Goal: Ask a question: Seek information or help from site administrators or community

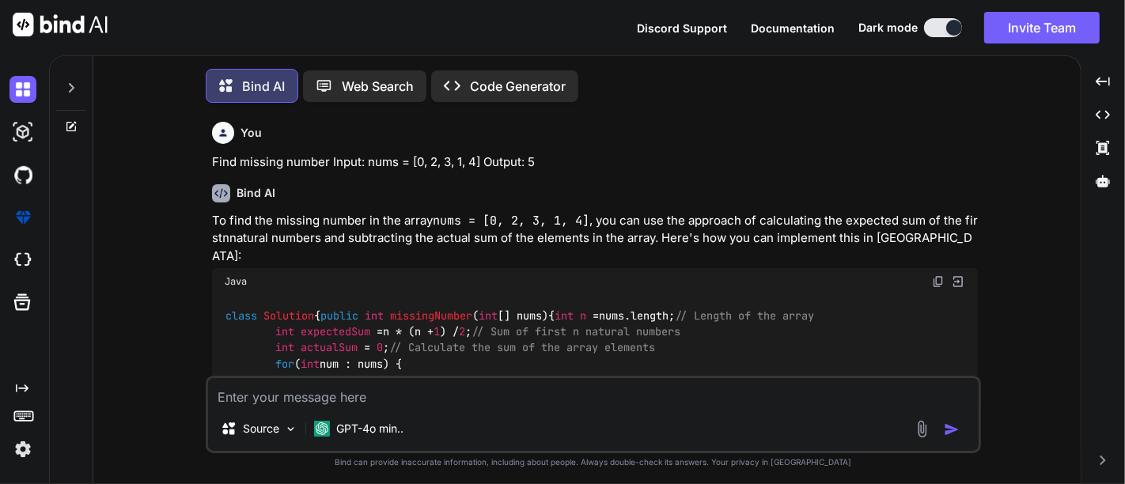
type textarea "x"
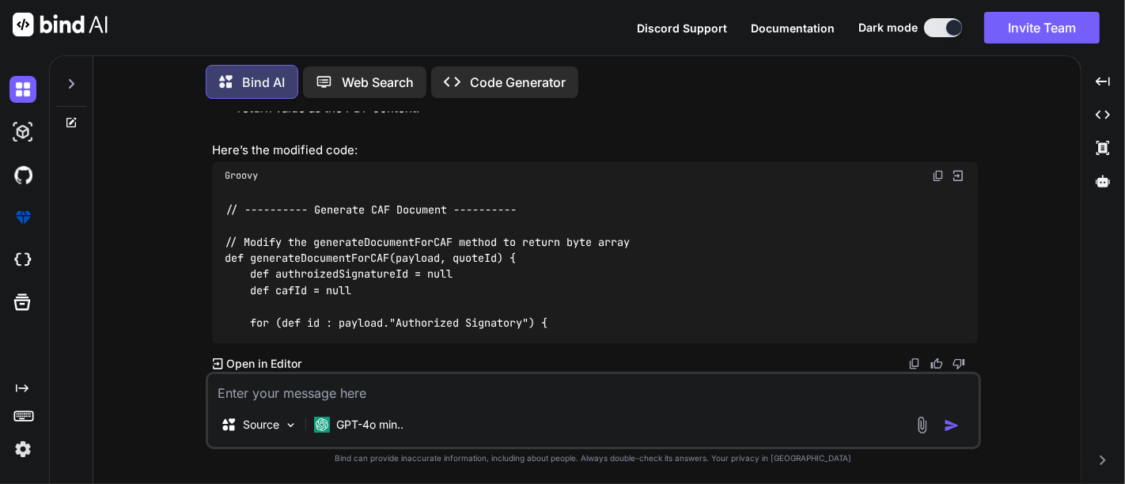
scroll to position [4206, 0]
type textarea "[ { "End to End BW Available": "", "NLD_PLANNING_WorkItem_ID": "", "Authorized …"
type textarea "x"
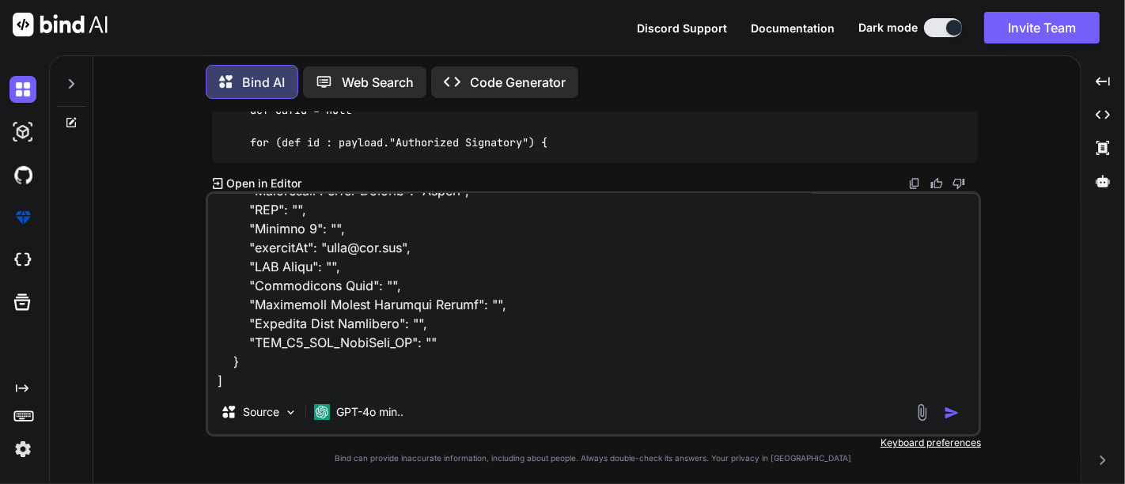
type textarea "[ { "End to End BW Available": "", "NLD_PLANNING_WorkItem_ID": "", "Authorized …"
type textarea "x"
type textarea "[ { "End to End BW Available": "", "NLD_PLANNING_WorkItem_ID": "", "Authorized …"
type textarea "x"
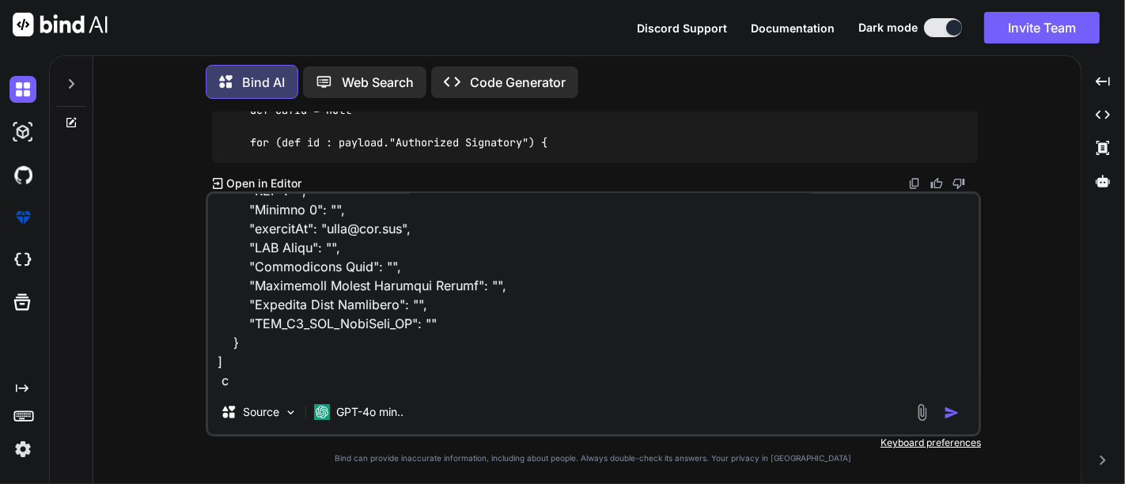
type textarea "[ { "End to End BW Available": "", "NLD_PLANNING_WorkItem_ID": "", "Authorized …"
type textarea "x"
type textarea "[ { "End to End BW Available": "", "NLD_PLANNING_WorkItem_ID": "", "Authorized …"
type textarea "x"
type textarea "[ { "End to End BW Available": "", "NLD_PLANNING_WorkItem_ID": "", "Authorized …"
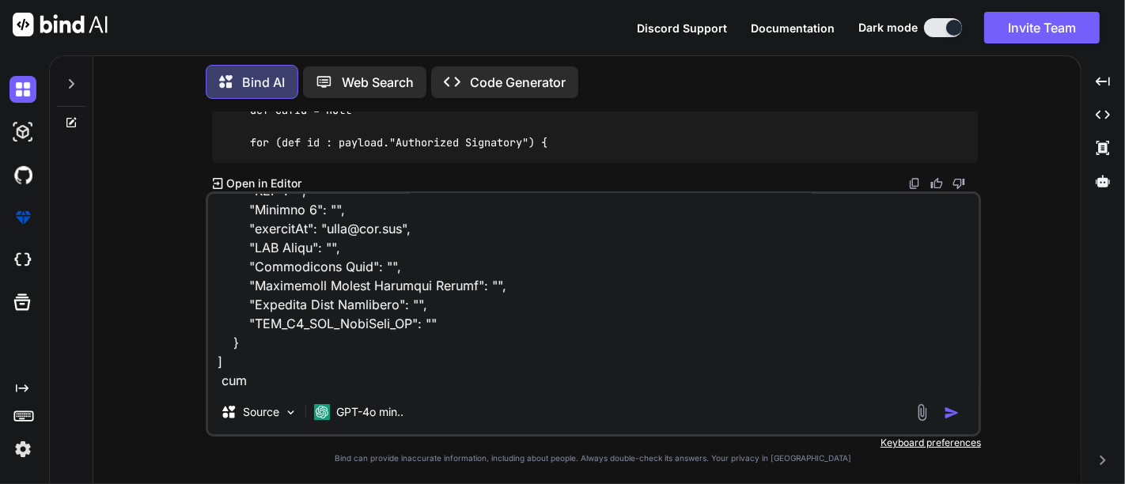
type textarea "x"
type textarea "[ { "End to End BW Available": "", "NLD_PLANNING_WorkItem_ID": "", "Authorized …"
type textarea "x"
type textarea "[ { "End to End BW Available": "", "NLD_PLANNING_WorkItem_ID": "", "Authorized …"
type textarea "x"
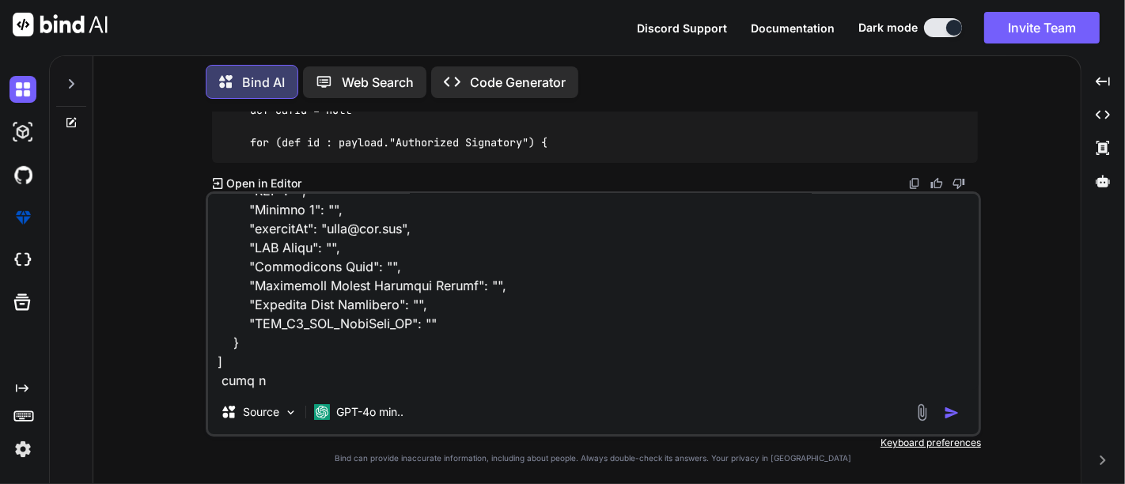
type textarea "[ { "End to End BW Available": "", "NLD_PLANNING_WorkItem_ID": "", "Authorized …"
type textarea "x"
type textarea "[ { "End to End BW Available": "", "NLD_PLANNING_WorkItem_ID": "", "Authorized …"
type textarea "x"
type textarea "[ { "End to End BW Available": "", "NLD_PLANNING_WorkItem_ID": "", "Authorized …"
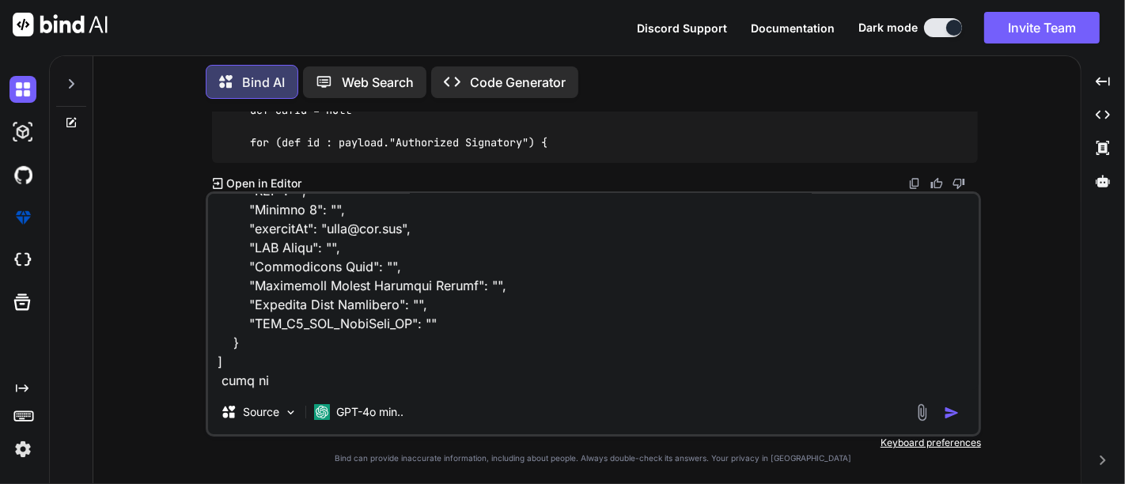
type textarea "x"
type textarea "[ { "End to End BW Available": "", "NLD_PLANNING_WorkItem_ID": "", "Authorized …"
type textarea "x"
type textarea "[ { "End to End BW Available": "", "NLD_PLANNING_WorkItem_ID": "", "Authorized …"
type textarea "x"
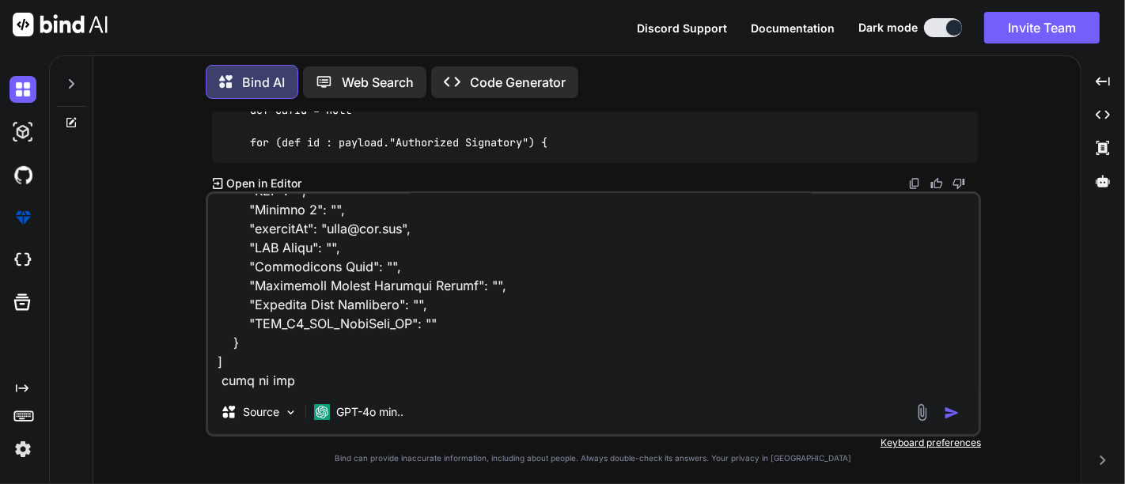
type textarea "[ { "End to End BW Available": "", "NLD_PLANNING_WorkItem_ID": "", "Authorized …"
type textarea "x"
type textarea "[ { "End to End BW Available": "", "NLD_PLANNING_WorkItem_ID": "", "Authorized …"
type textarea "x"
type textarea "[ { "End to End BW Available": "", "NLD_PLANNING_WorkItem_ID": "", "Authorized …"
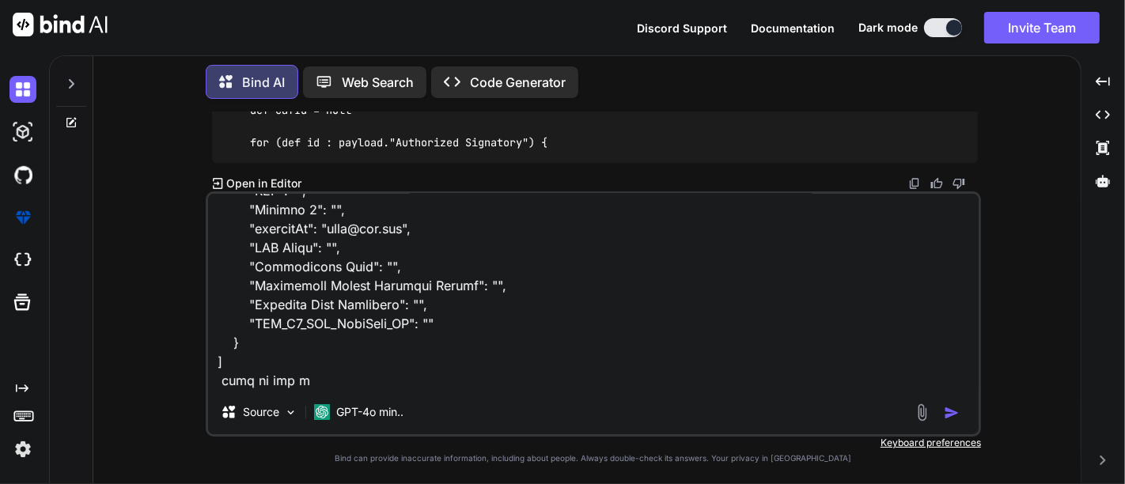
type textarea "x"
type textarea "[ { "End to End BW Available": "", "NLD_PLANNING_WorkItem_ID": "", "Authorized …"
type textarea "x"
type textarea "[ { "End to End BW Available": "", "NLD_PLANNING_WorkItem_ID": "", "Authorized …"
type textarea "x"
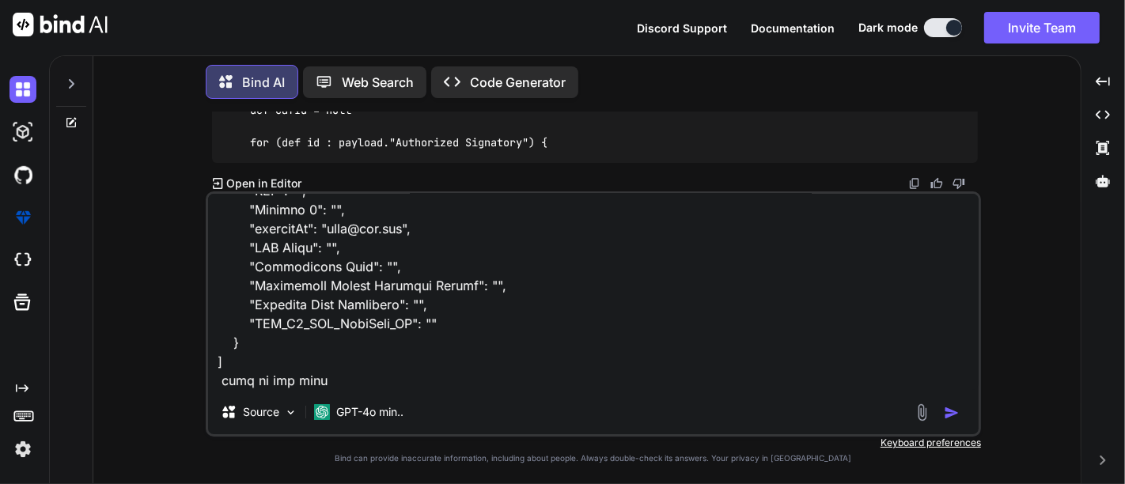
type textarea "[ { "End to End BW Available": "", "NLD_PLANNING_WorkItem_ID": "", "Authorized …"
type textarea "x"
type textarea "[ { "End to End BW Available": "", "NLD_PLANNING_WorkItem_ID": "", "Authorized …"
type textarea "x"
type textarea "[ { "End to End BW Available": "", "NLD_PLANNING_WorkItem_ID": "", "Authorized …"
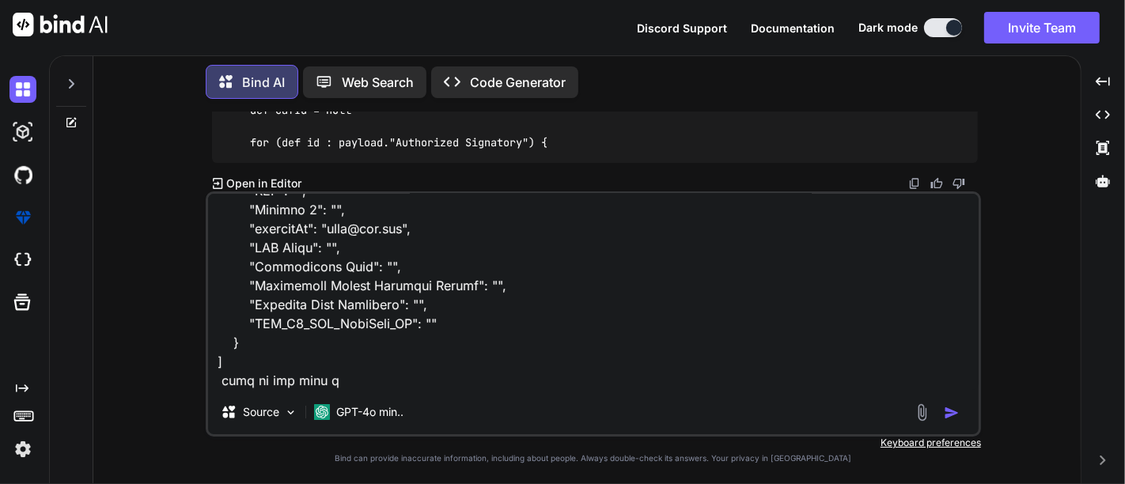
type textarea "x"
type textarea "[ { "End to End BW Available": "", "NLD_PLANNING_WorkItem_ID": "", "Authorized …"
type textarea "x"
type textarea "[ { "End to End BW Available": "", "NLD_PLANNING_WorkItem_ID": "", "Authorized …"
type textarea "x"
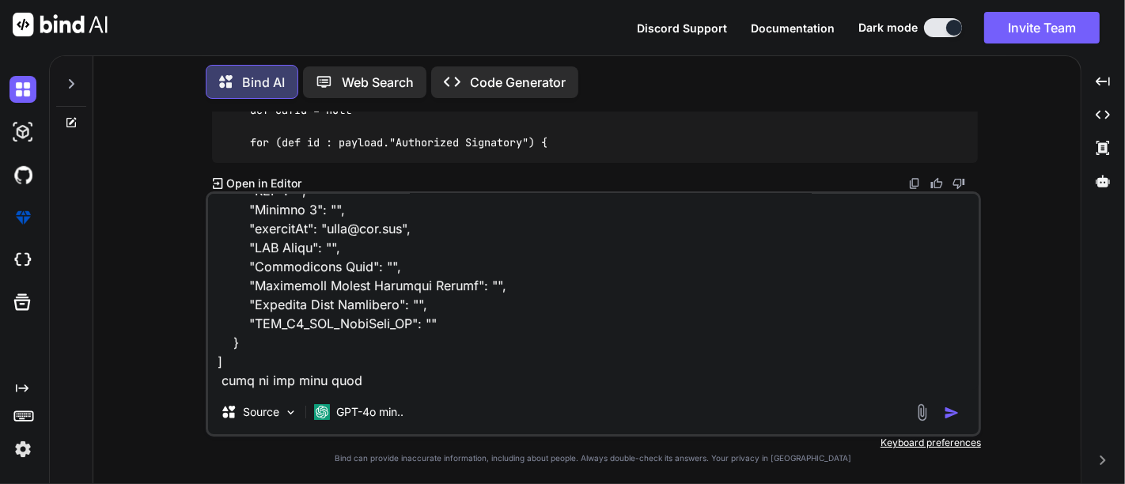
type textarea "[ { "End to End BW Available": "", "NLD_PLANNING_WorkItem_ID": "", "Authorized …"
type textarea "x"
type textarea "[ { "End to End BW Available": "", "NLD_PLANNING_WorkItem_ID": "", "Authorized …"
type textarea "x"
type textarea "[ { "End to End BW Available": "", "NLD_PLANNING_WorkItem_ID": "", "Authorized …"
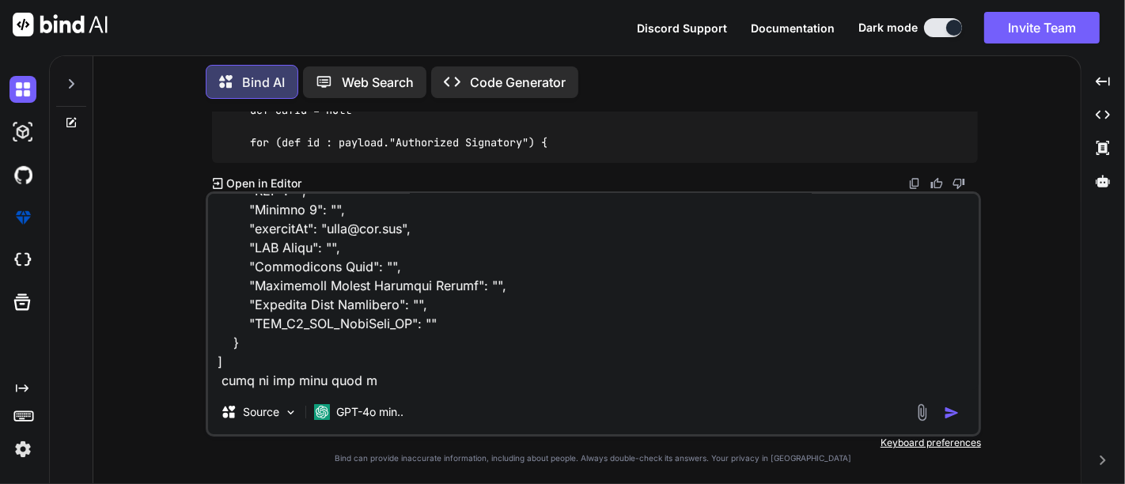
type textarea "x"
type textarea "[ { "End to End BW Available": "", "NLD_PLANNING_WorkItem_ID": "", "Authorized …"
type textarea "x"
type textarea "[ { "End to End BW Available": "", "NLD_PLANNING_WorkItem_ID": "", "Authorized …"
type textarea "x"
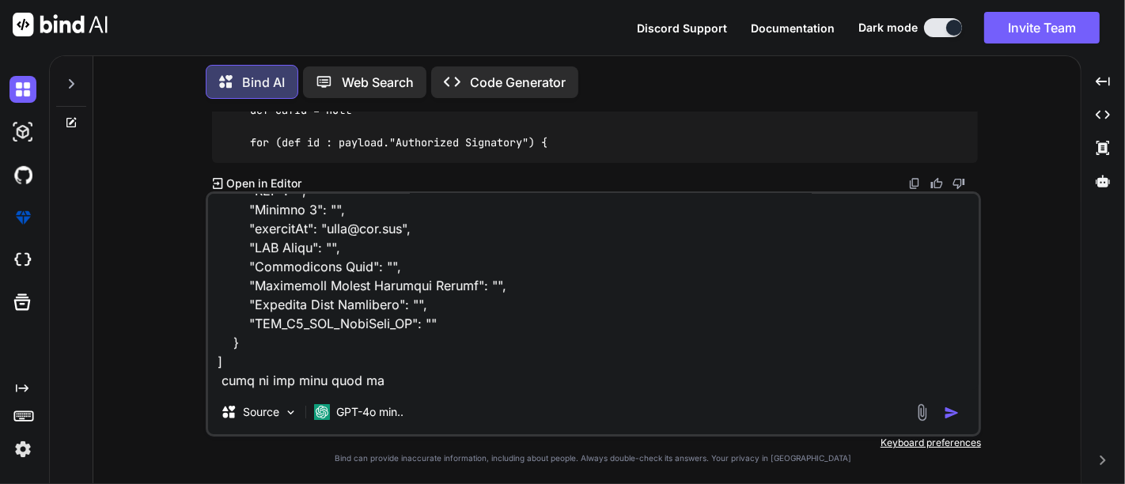
type textarea "[ { "End to End BW Available": "", "NLD_PLANNING_WorkItem_ID": "", "Authorized …"
type textarea "x"
type textarea "[ { "End to End BW Available": "", "NLD_PLANNING_WorkItem_ID": "", "Authorized …"
type textarea "x"
type textarea "[ { "End to End BW Available": "", "NLD_PLANNING_WorkItem_ID": "", "Authorized …"
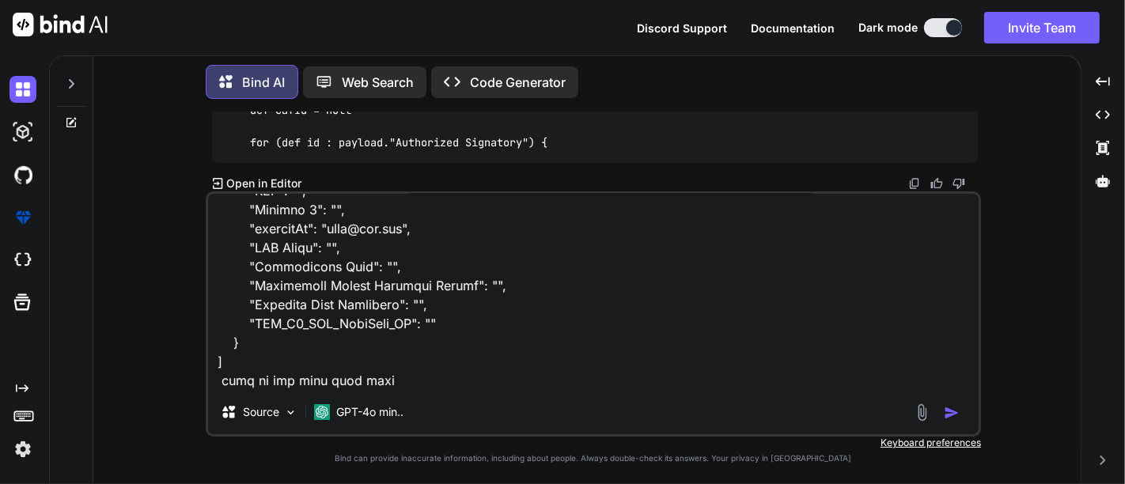
type textarea "x"
type textarea "[ { "End to End BW Available": "", "NLD_PLANNING_WorkItem_ID": "", "Authorized …"
type textarea "x"
type textarea "[ { "End to End BW Available": "", "NLD_PLANNING_WorkItem_ID": "", "Authorized …"
type textarea "x"
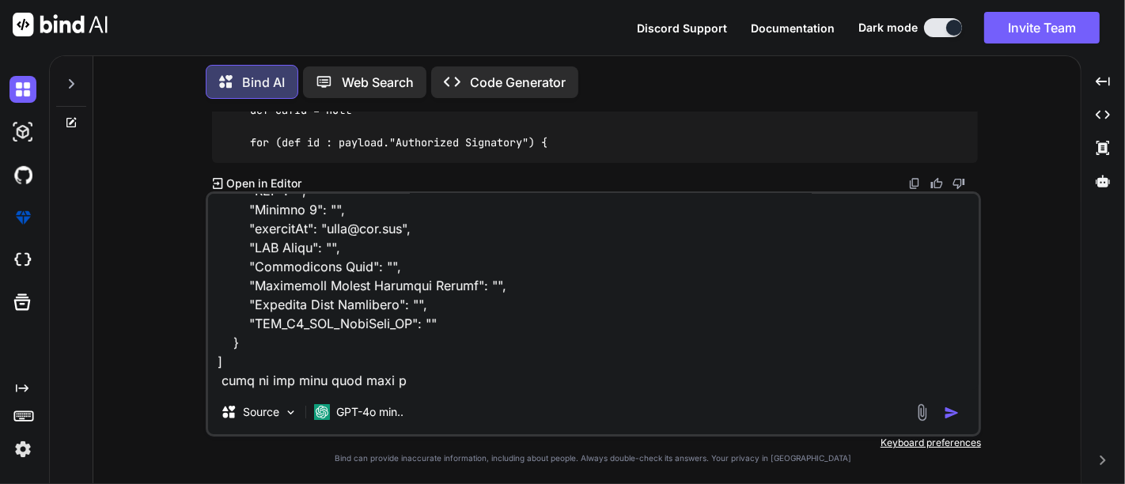
type textarea "[ { "End to End BW Available": "", "NLD_PLANNING_WorkItem_ID": "", "Authorized …"
type textarea "x"
type textarea "[ { "End to End BW Available": "", "NLD_PLANNING_WorkItem_ID": "", "Authorized …"
type textarea "x"
type textarea "[ { "End to End BW Available": "", "NLD_PLANNING_WorkItem_ID": "", "Authorized …"
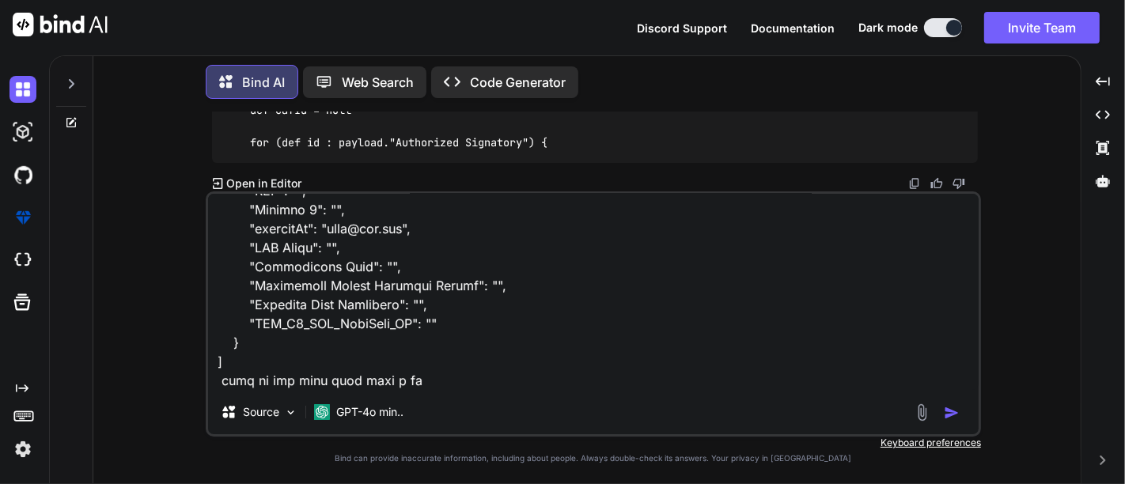
type textarea "x"
type textarea "[ { "End to End BW Available": "", "NLD_PLANNING_WorkItem_ID": "", "Authorized …"
type textarea "x"
type textarea "[ { "End to End BW Available": "", "NLD_PLANNING_WorkItem_ID": "", "Authorized …"
type textarea "x"
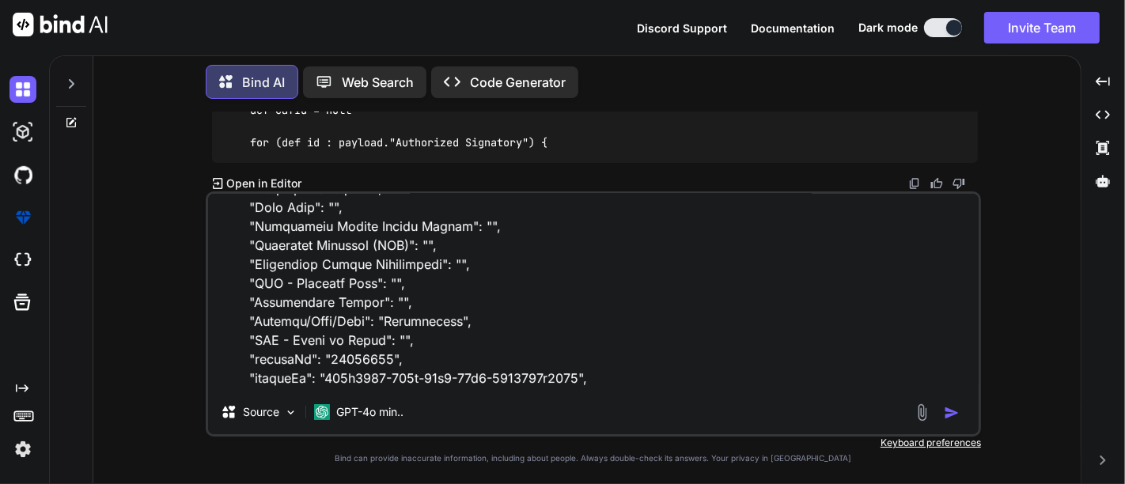
scroll to position [3608, 0]
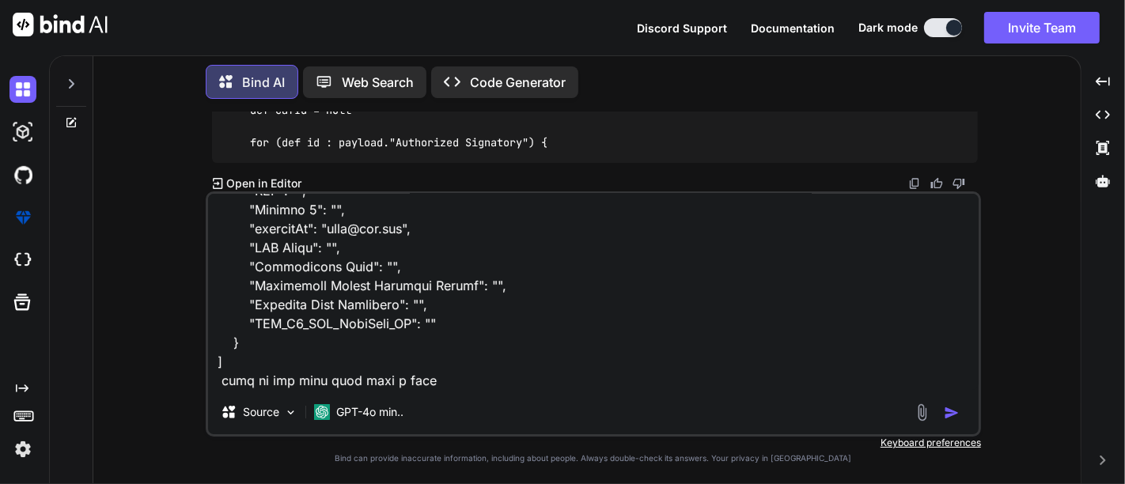
click at [429, 377] on textarea at bounding box center [593, 292] width 770 height 196
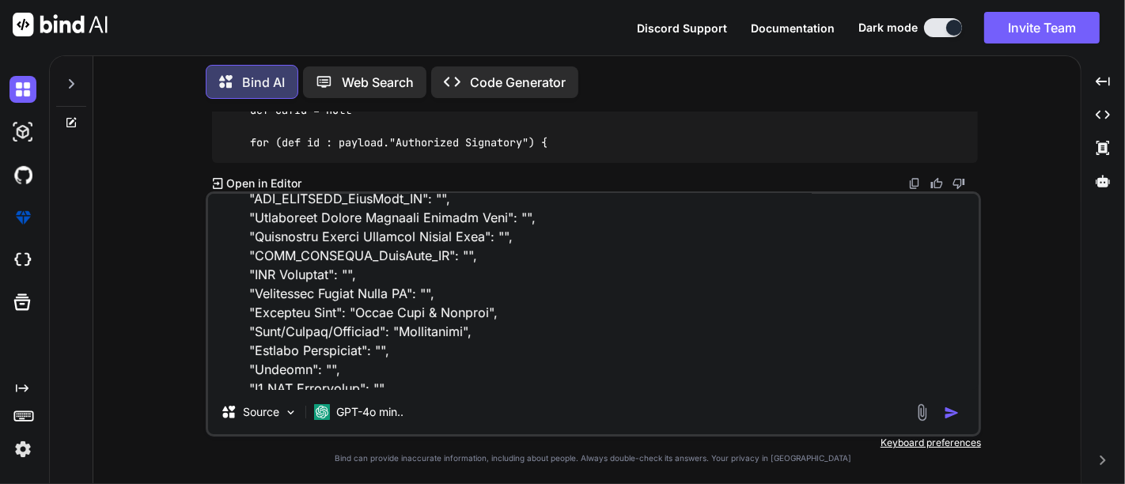
scroll to position [88, 0]
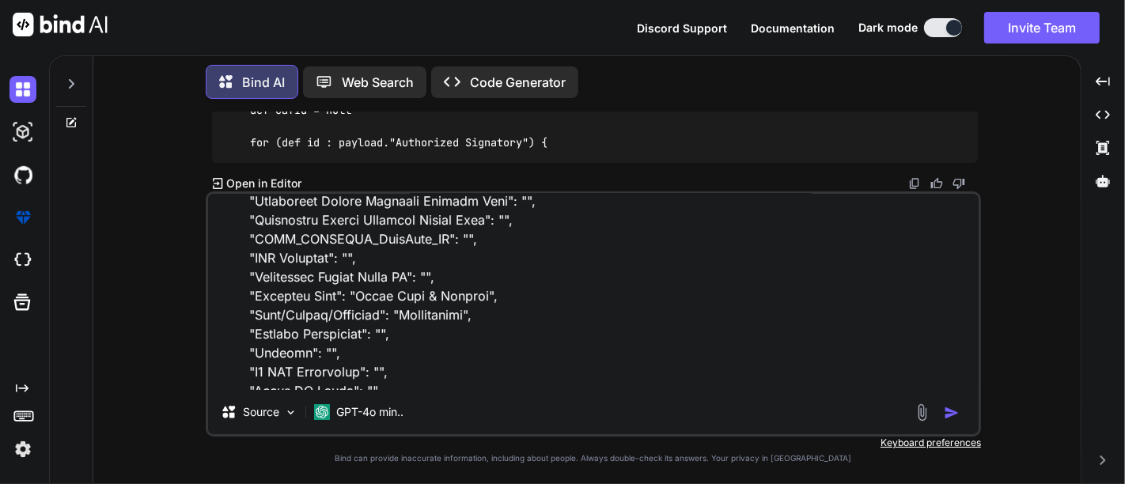
drag, startPoint x: 338, startPoint y: 316, endPoint x: 253, endPoint y: 316, distance: 84.6
click at [253, 316] on textarea at bounding box center [593, 292] width 770 height 196
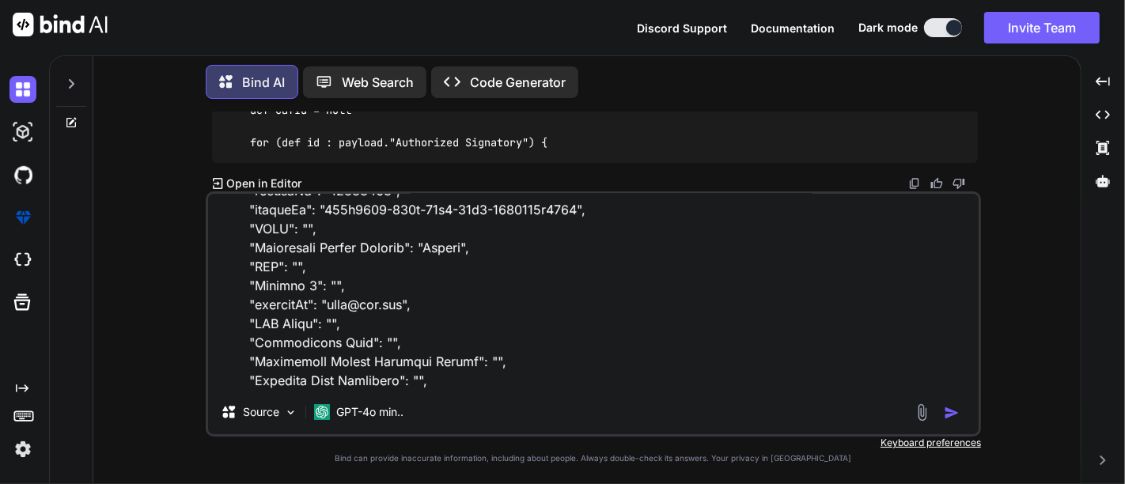
scroll to position [3608, 0]
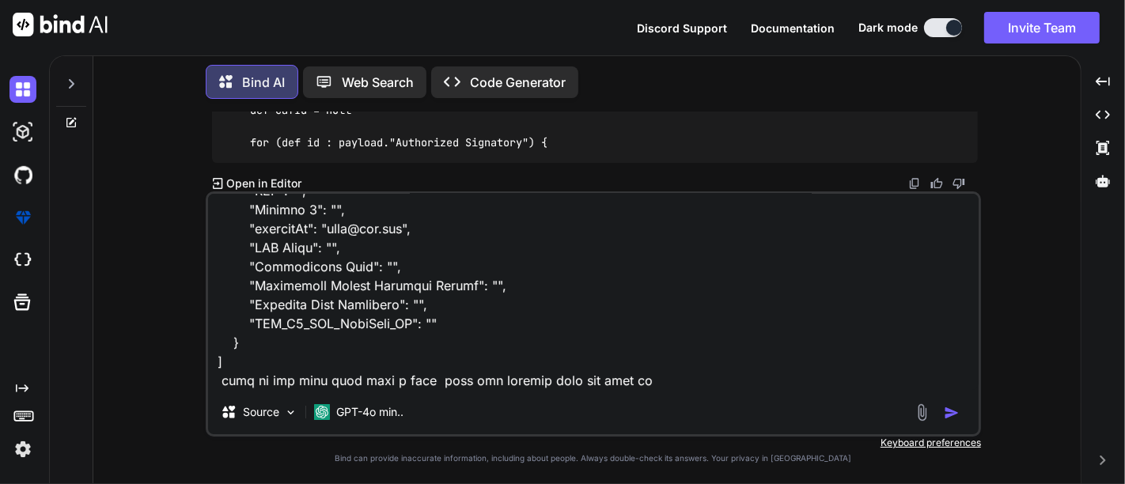
click at [633, 388] on textarea at bounding box center [593, 292] width 770 height 196
paste textarea "Building Name"
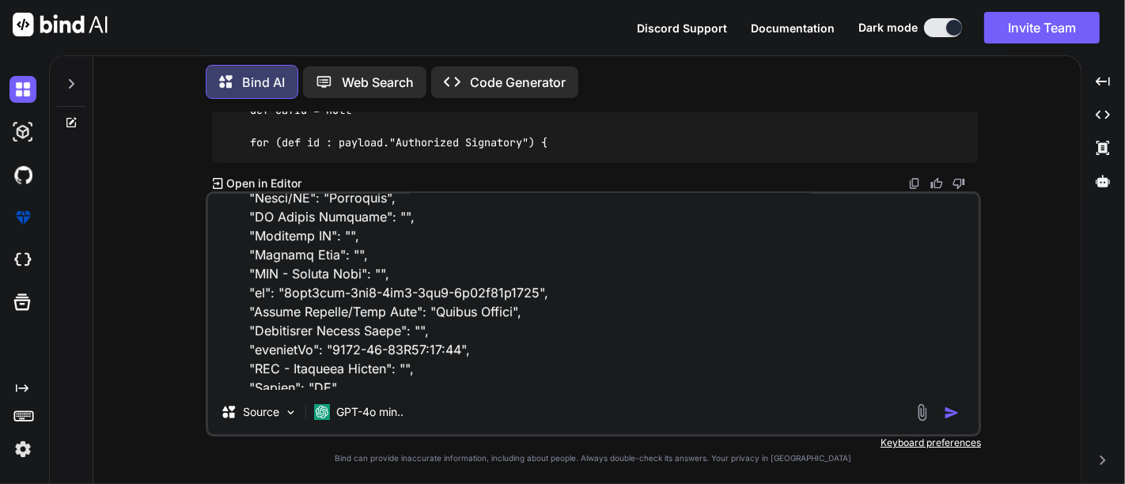
scroll to position [501, 0]
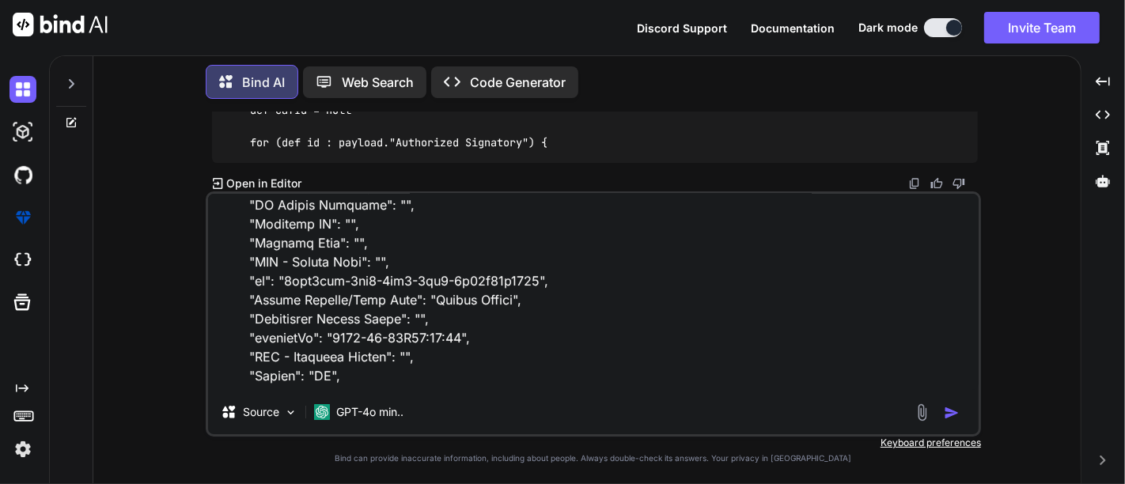
drag, startPoint x: 246, startPoint y: 316, endPoint x: 436, endPoint y: 267, distance: 196.3
click at [436, 267] on textarea at bounding box center [593, 292] width 770 height 196
click at [438, 267] on textarea at bounding box center [593, 292] width 770 height 196
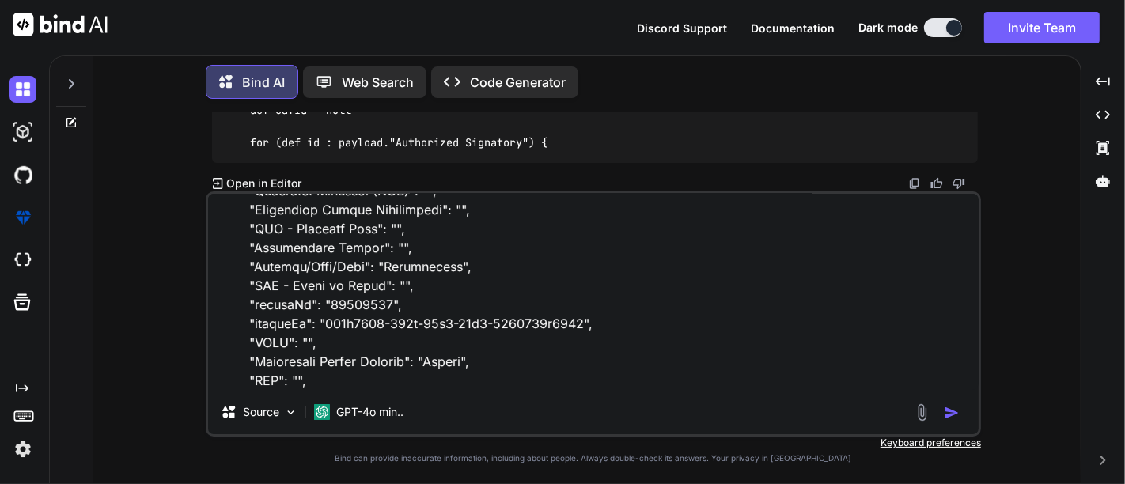
scroll to position [3608, 0]
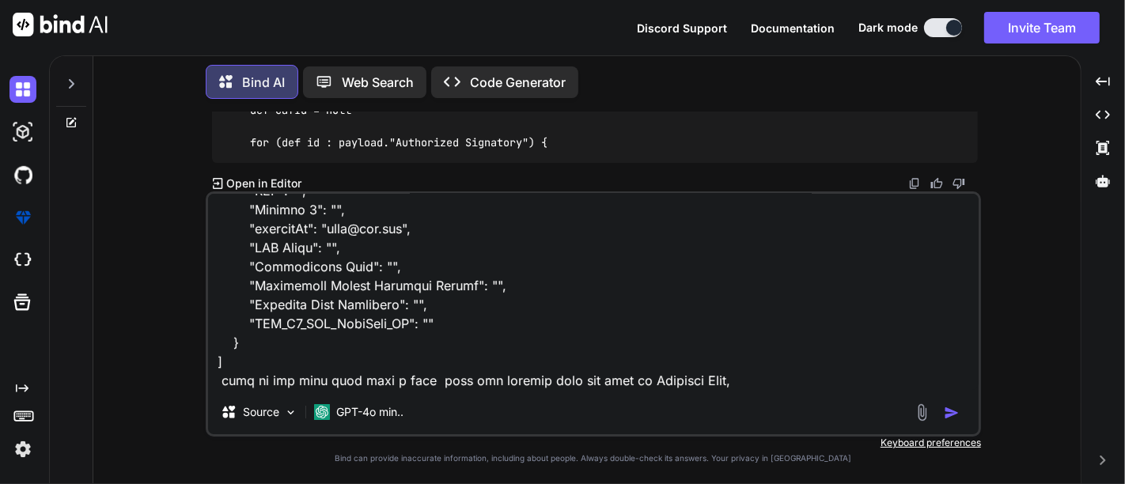
click at [709, 382] on textarea at bounding box center [593, 292] width 770 height 196
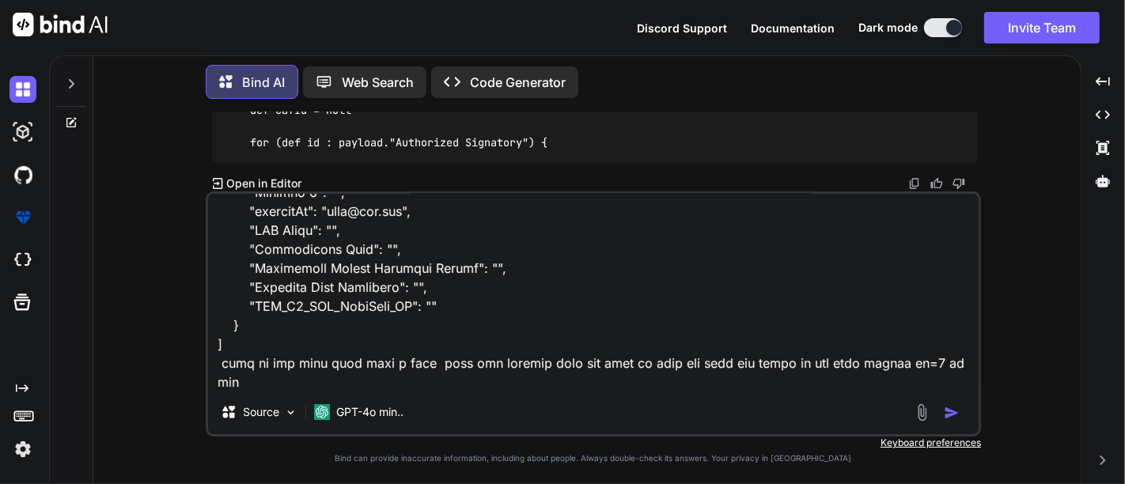
paste textarea ""Circle": "MH","
click at [898, 364] on textarea at bounding box center [593, 292] width 770 height 196
click at [308, 380] on textarea at bounding box center [593, 292] width 770 height 196
click at [369, 365] on textarea at bounding box center [593, 292] width 770 height 196
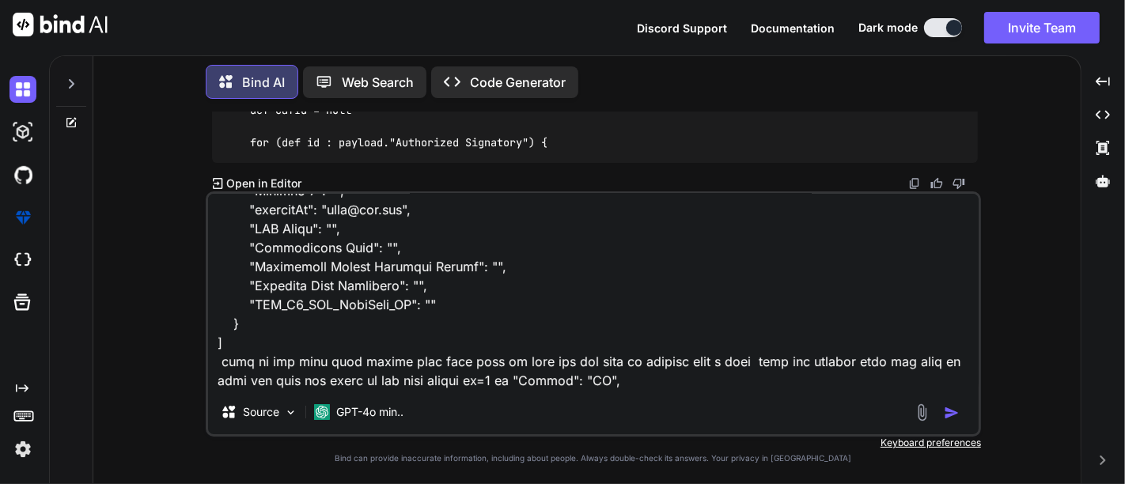
click at [542, 380] on textarea at bounding box center [593, 292] width 770 height 196
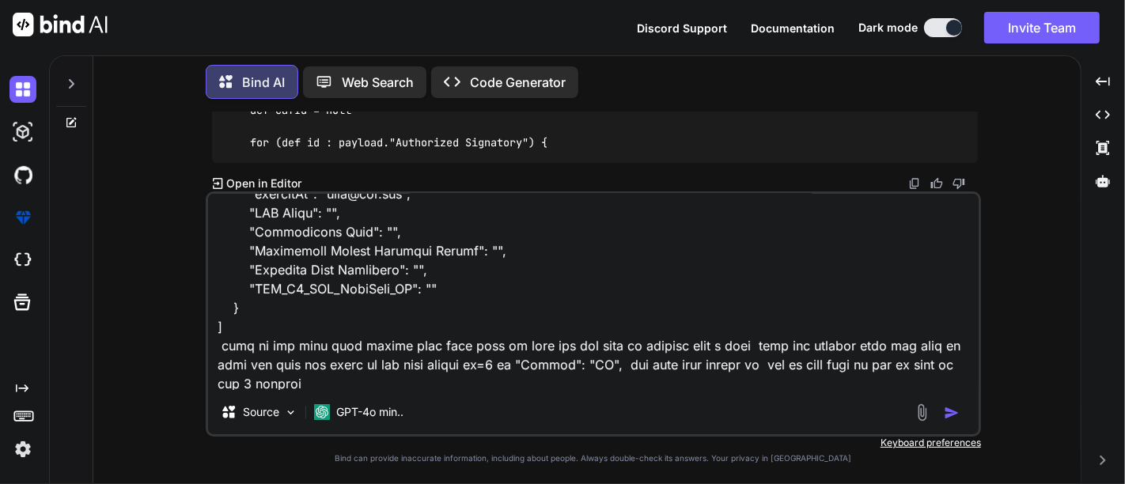
scroll to position [3645, 0]
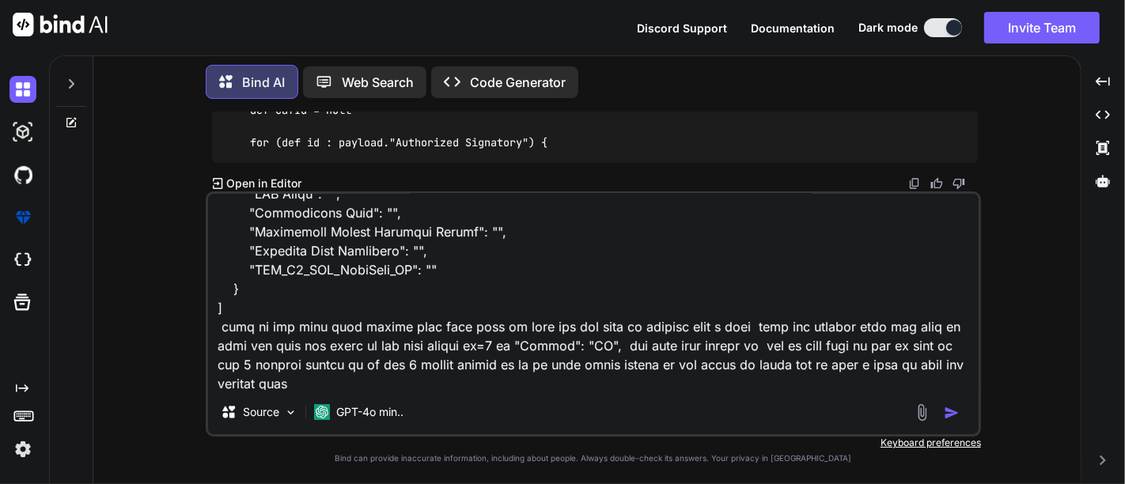
paste textarea ""Circle": "MH","
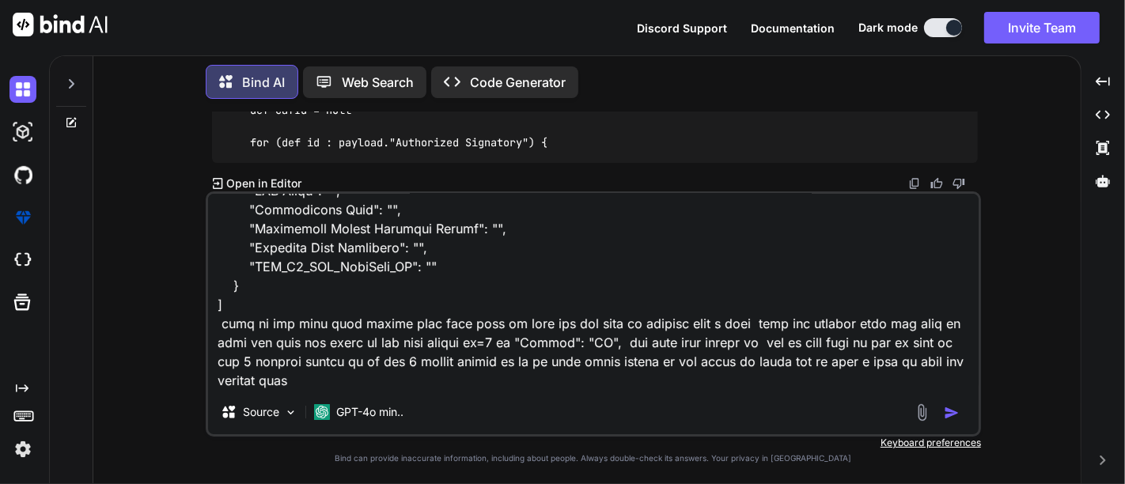
scroll to position [3646, 0]
paste textarea ""Building Name": "Hydra Club & Kitchen", "Area/Sector/Locality": "Koramangala",…"
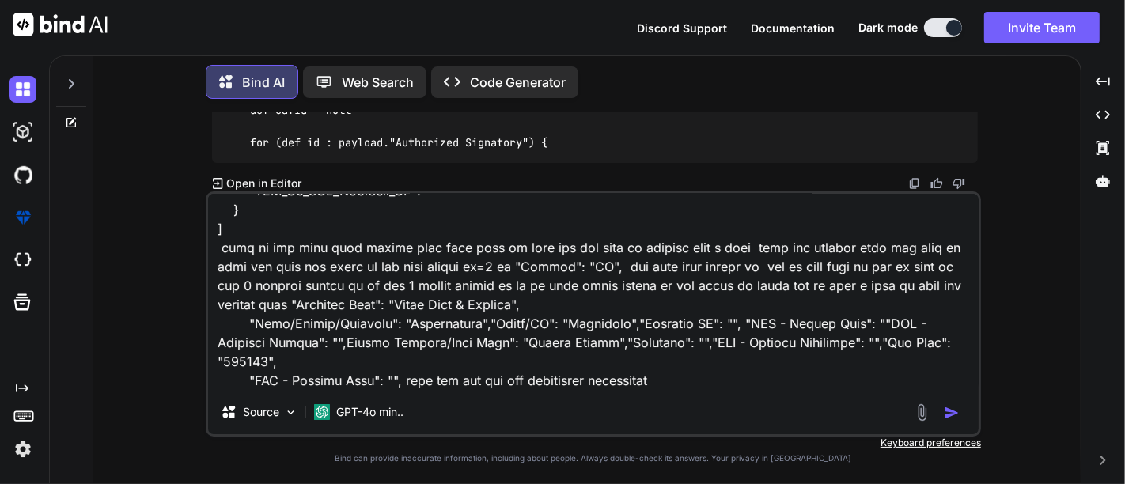
type textarea "[ { "End to End BW Available": "", "NLD_PLANNING_WorkItem_ID": "", "Authorized …"
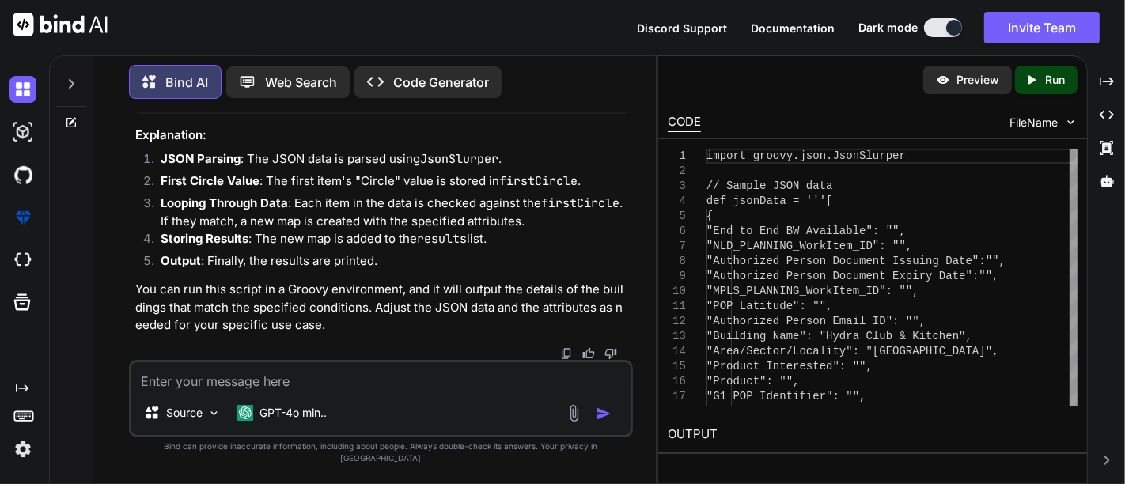
scroll to position [10102, 0]
drag, startPoint x: 173, startPoint y: 278, endPoint x: 148, endPoint y: 134, distance: 146.2
copy code "// Parse the JSON data def jsonSlurper = new JsonSlurper() def data = jsonSlurp…"
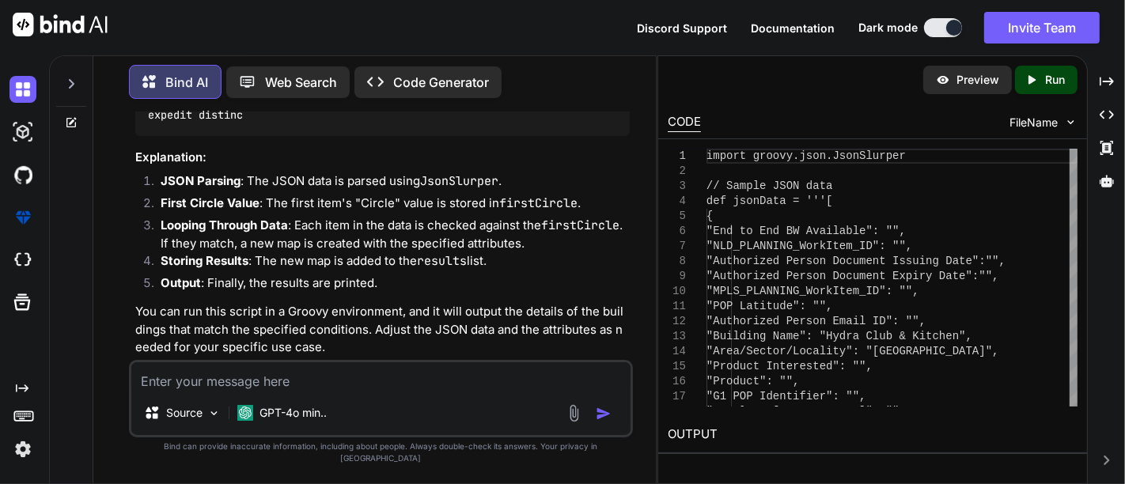
scroll to position [9927, 0]
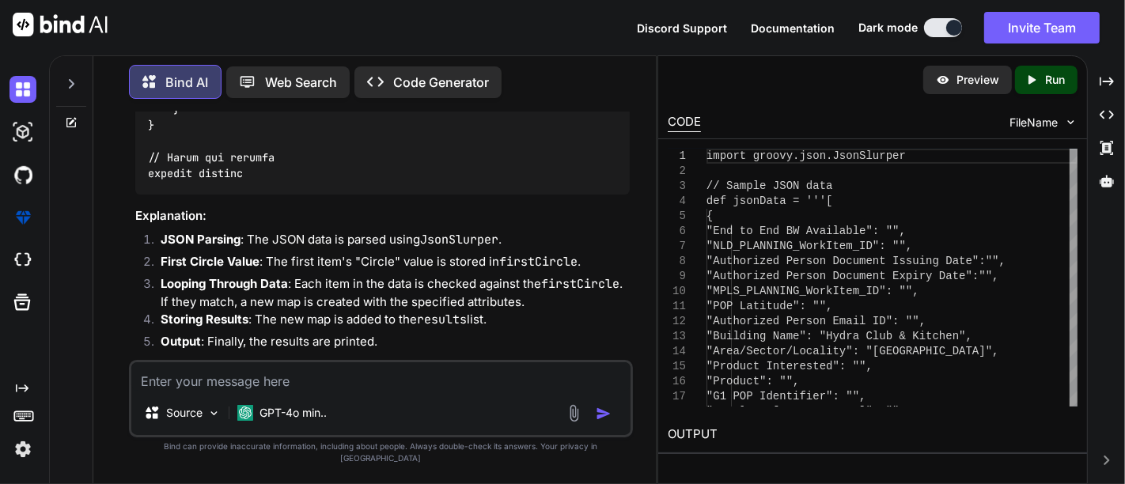
copy code "jsonData"
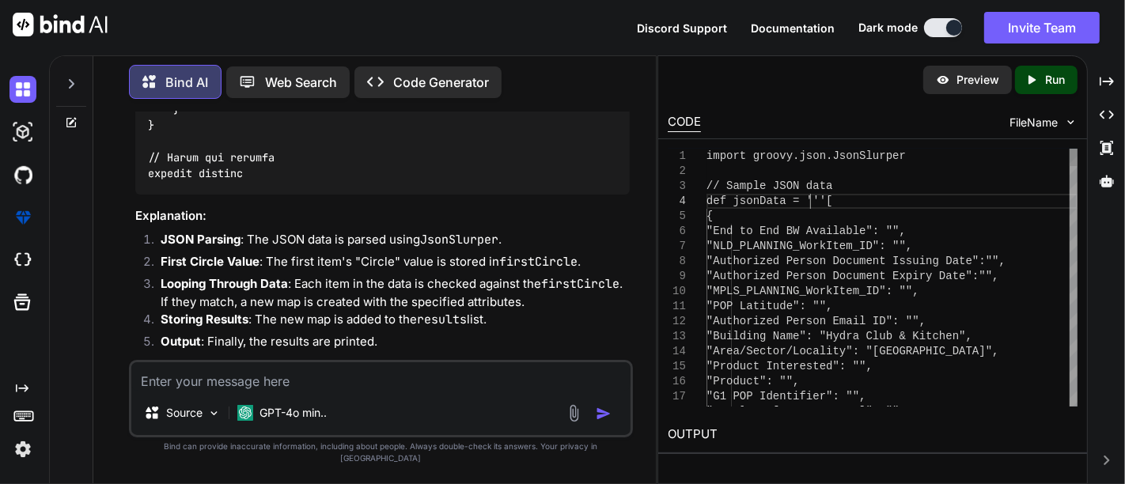
scroll to position [0, 0]
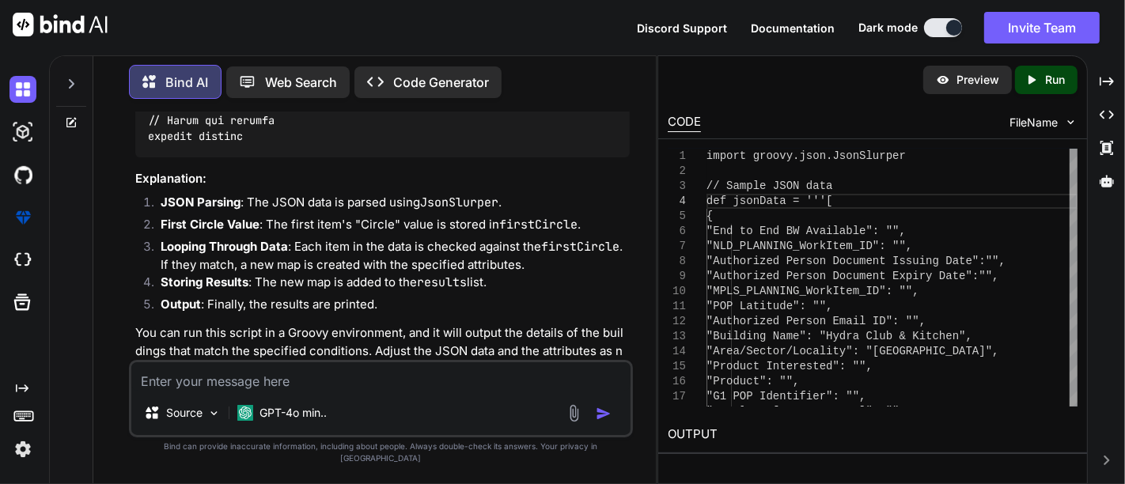
scroll to position [9927, 0]
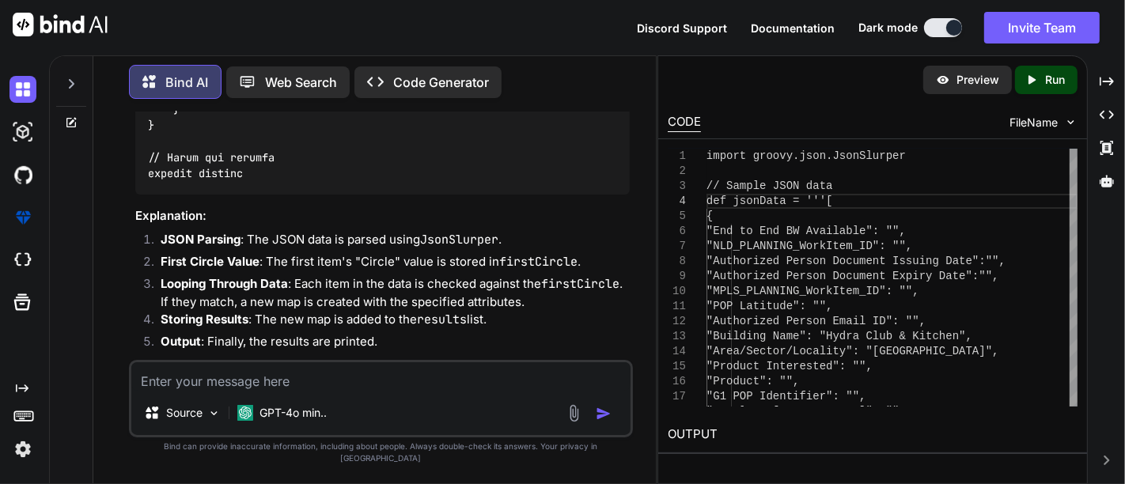
click at [312, 388] on textarea at bounding box center [380, 376] width 499 height 28
paste textarea "Product and address details[productList:[], addressList:[[End to End BW Availab…"
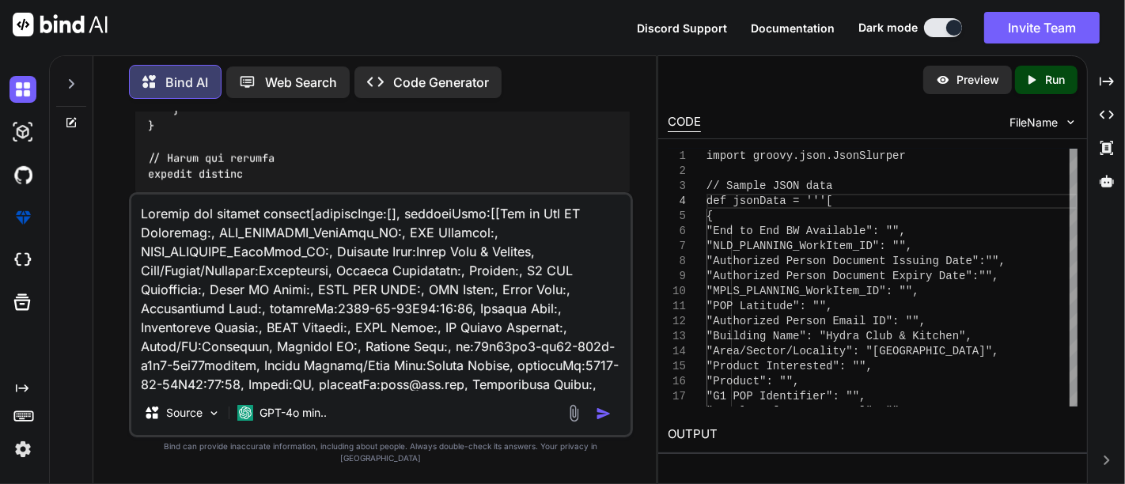
scroll to position [268, 0]
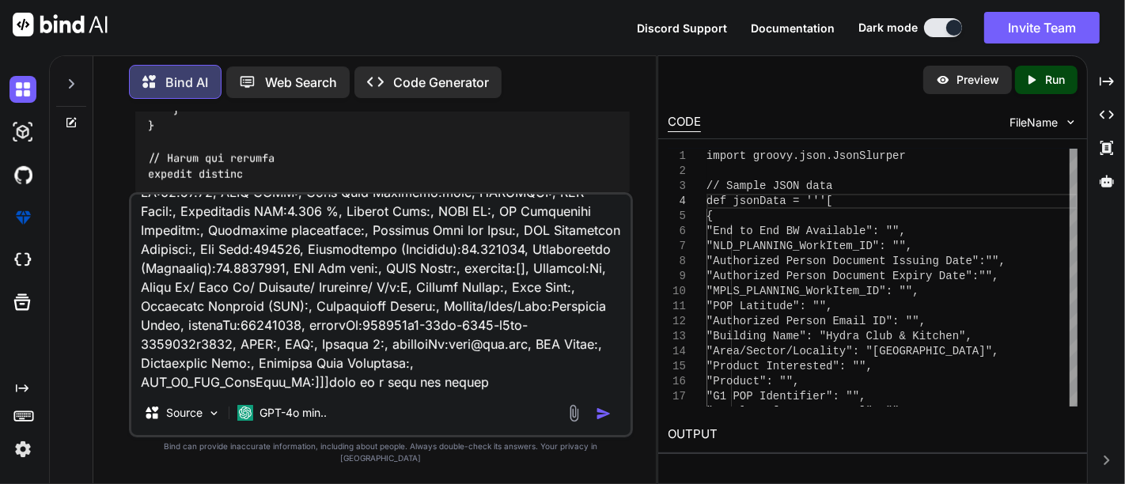
paste textarea "def executePricingFetch(def quoteId) {"
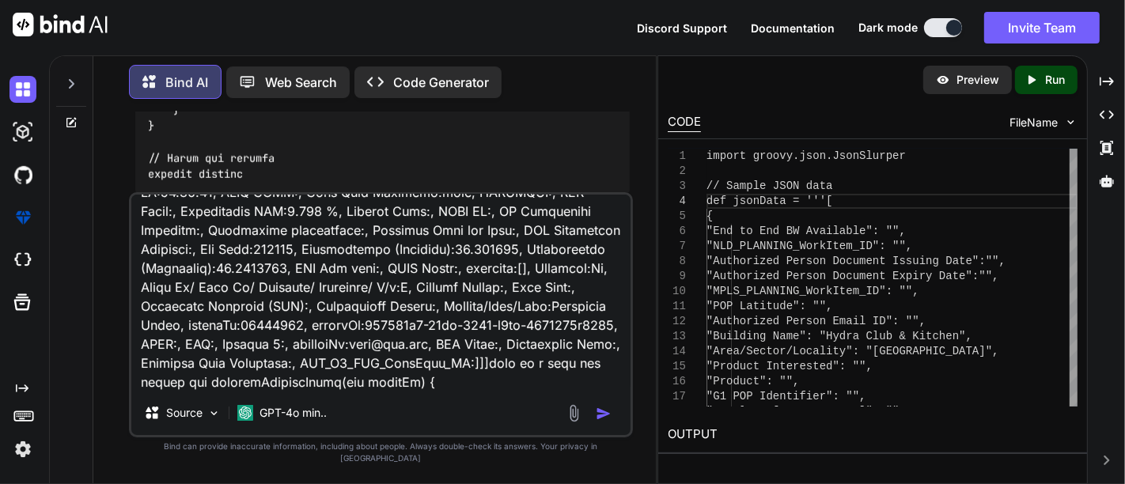
scroll to position [286, 0]
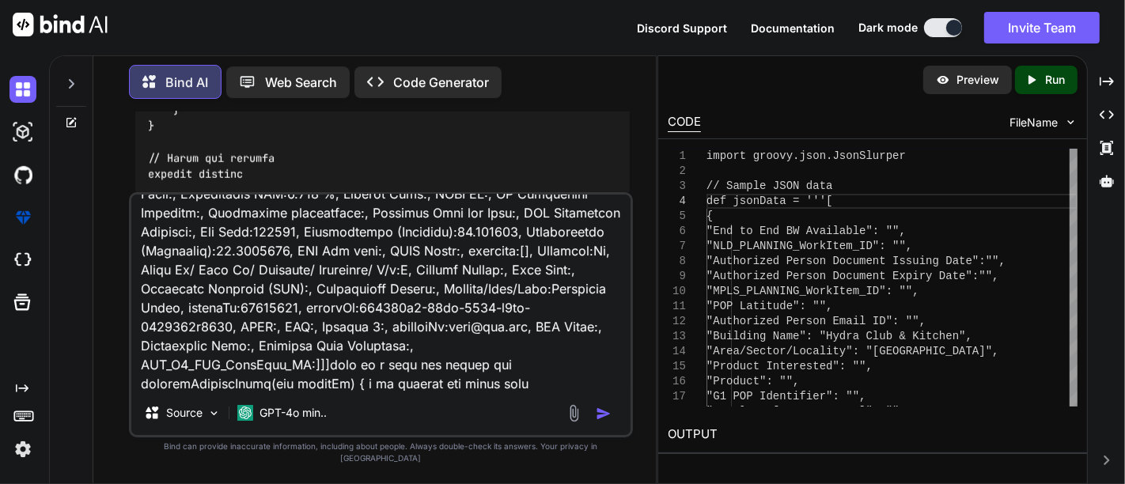
type textarea "Product and address details[productList:[], addressList:[[End to End BW Availab…"
click at [600, 422] on img "button" at bounding box center [604, 414] width 16 height 16
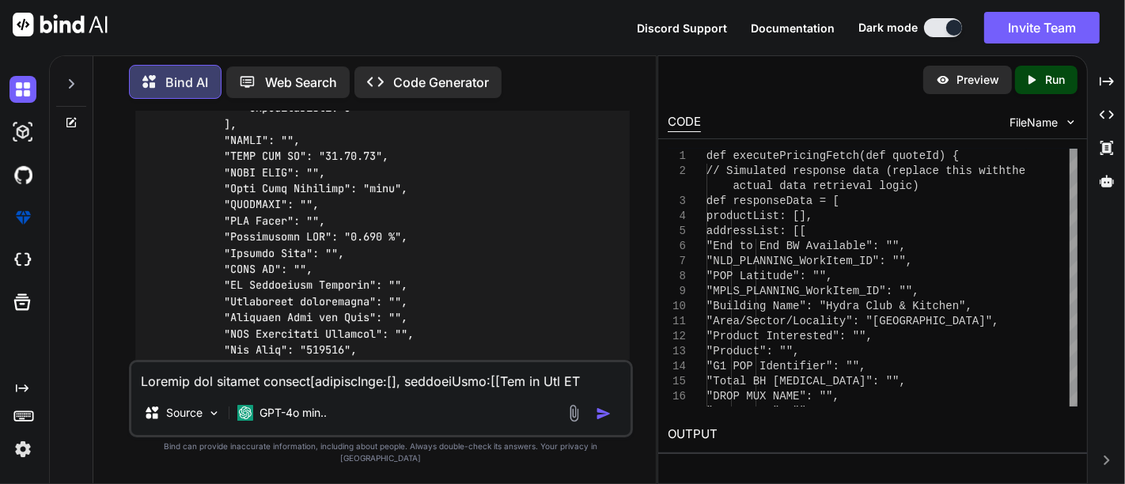
scroll to position [11424, 0]
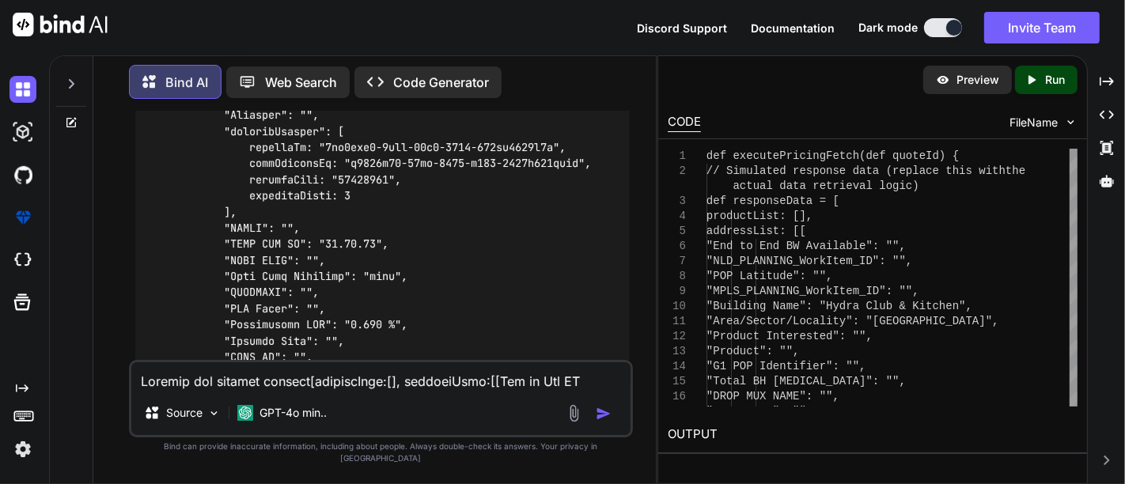
drag, startPoint x: 397, startPoint y: 202, endPoint x: 176, endPoint y: 209, distance: 221.6
click at [176, 209] on div at bounding box center [382, 429] width 494 height 1799
copy code "executePricingFetch(def quoteId) {"
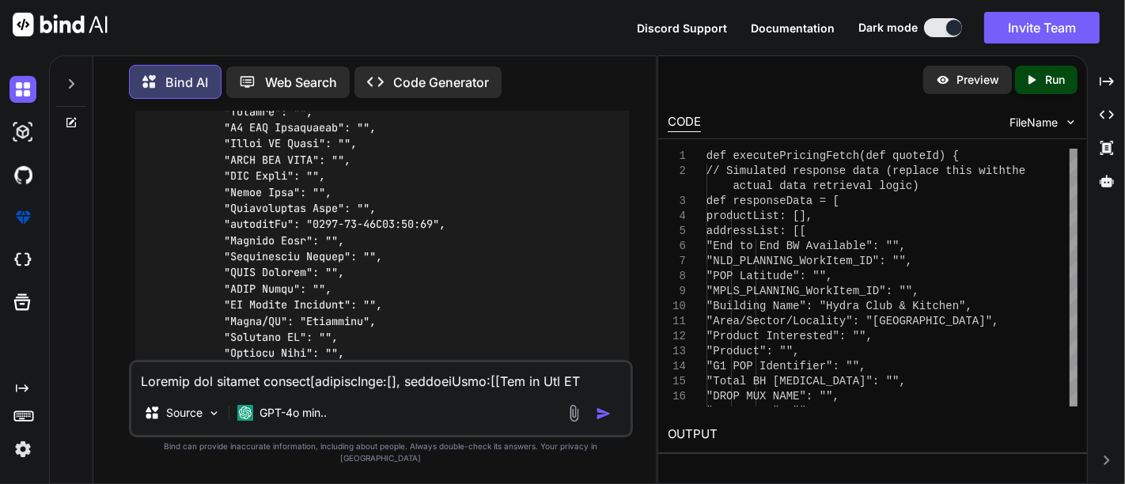
scroll to position [10809, 0]
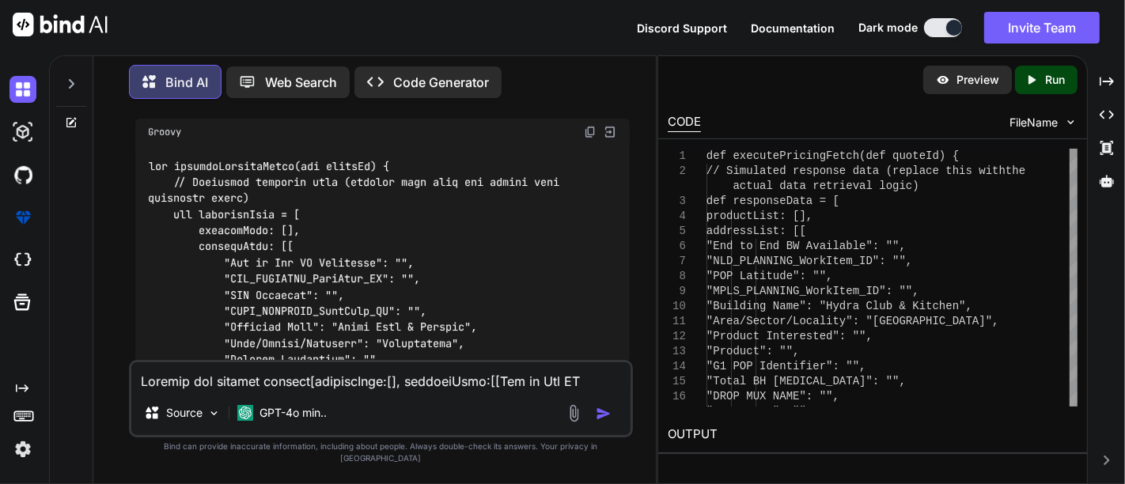
drag, startPoint x: 593, startPoint y: 256, endPoint x: 289, endPoint y: 256, distance: 304.5
copy p "[productList:[], addressList:[[End to End BW Available:"
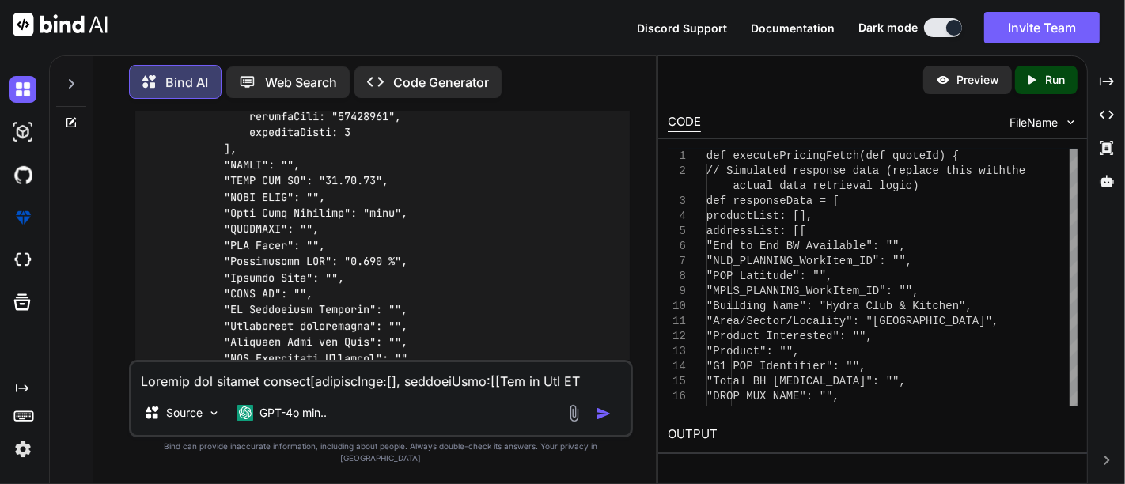
scroll to position [11600, 0]
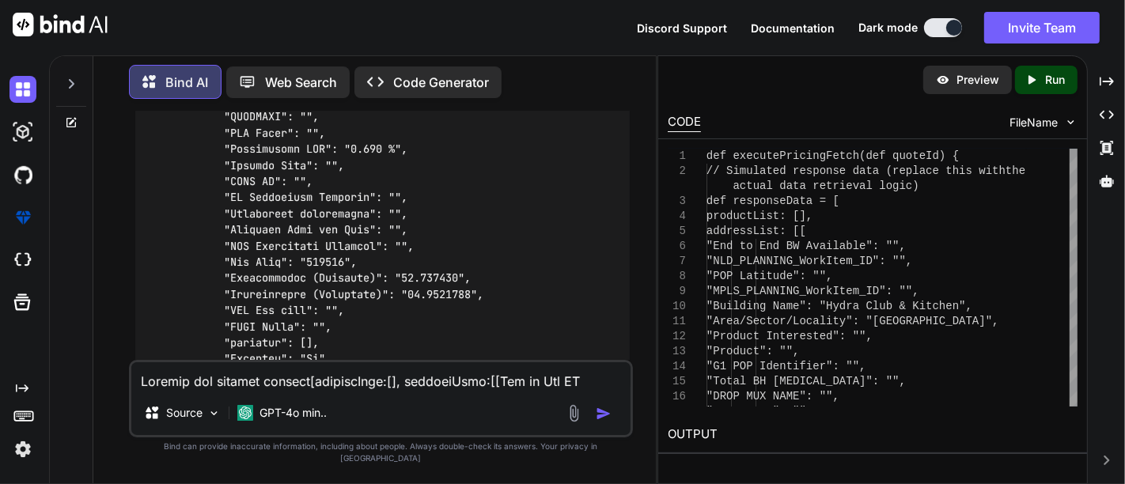
drag, startPoint x: 265, startPoint y: 404, endPoint x: 297, endPoint y: 403, distance: 31.6
click at [267, 405] on div "Source GPT-4o min.." at bounding box center [381, 399] width 504 height 78
paste textarea "[productList:[], addressList:[[End to End BW Available:"
paste textarea "def jsonData = executePricingFetch(quoteId); def jsonSlurper = new JsonSlurper(…"
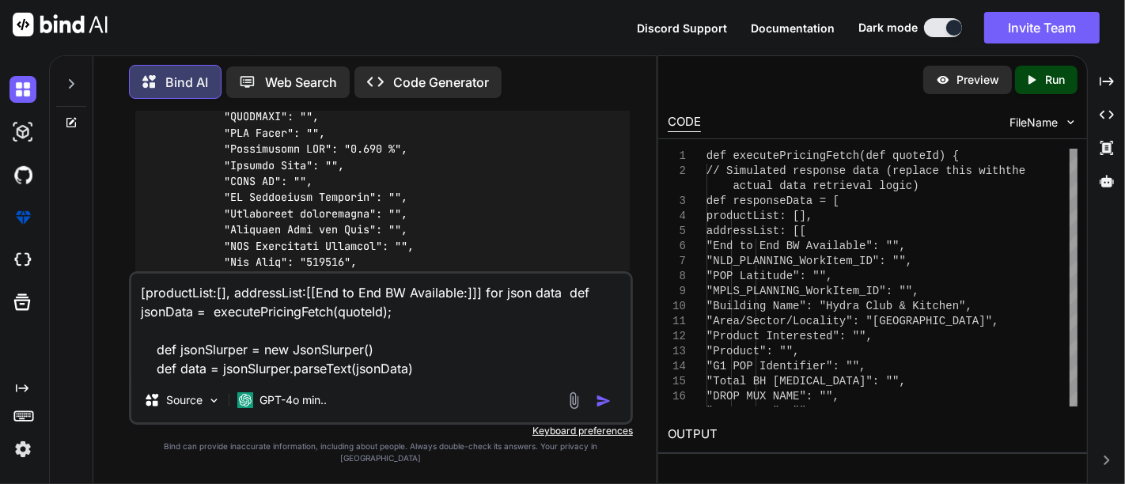
drag, startPoint x: 478, startPoint y: 305, endPoint x: 138, endPoint y: 306, distance: 339.3
click at [138, 306] on textarea "[productList:[], addressList:[[End to End BW Available:]]] for json data def js…" at bounding box center [380, 326] width 499 height 104
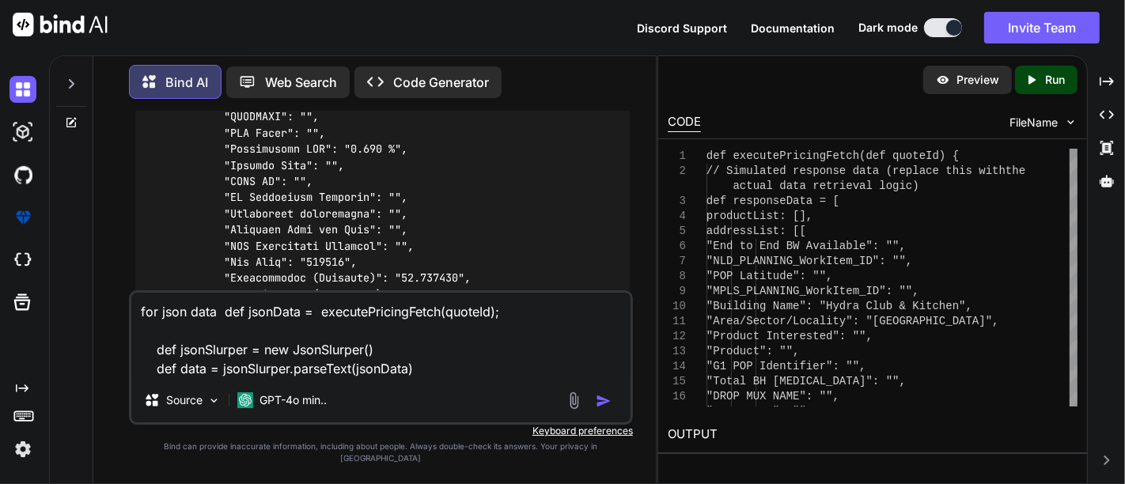
click at [413, 378] on textarea "for json data def jsonData = executePricingFetch(quoteId); def jsonSlurper = ne…" at bounding box center [380, 335] width 499 height 85
paste textarea "[productList:[], addressList:[[End to End BW Available:]]]"
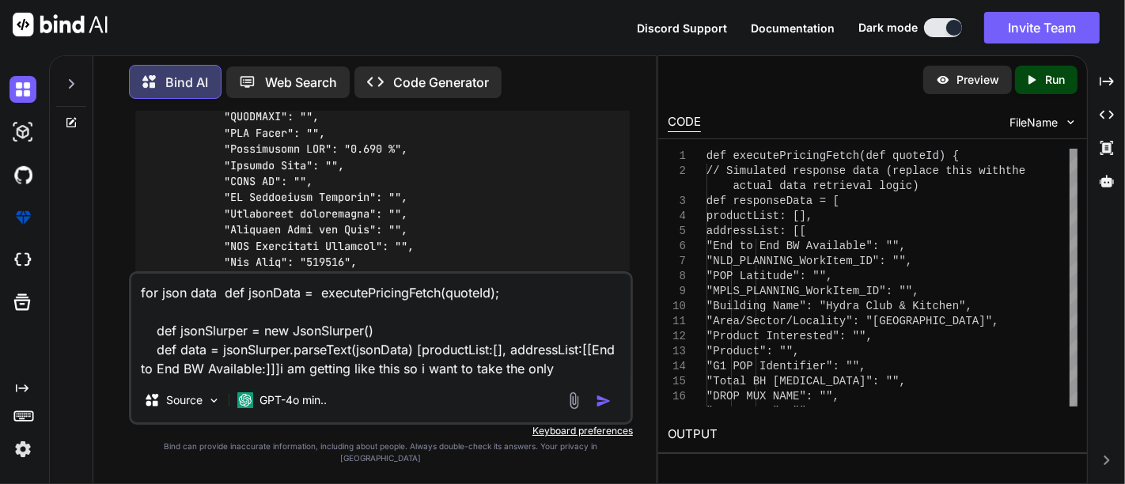
type textarea "for json data def jsonData = executePricingFetch(quoteId); def jsonSlurper = ne…"
click at [603, 409] on img "button" at bounding box center [604, 401] width 16 height 16
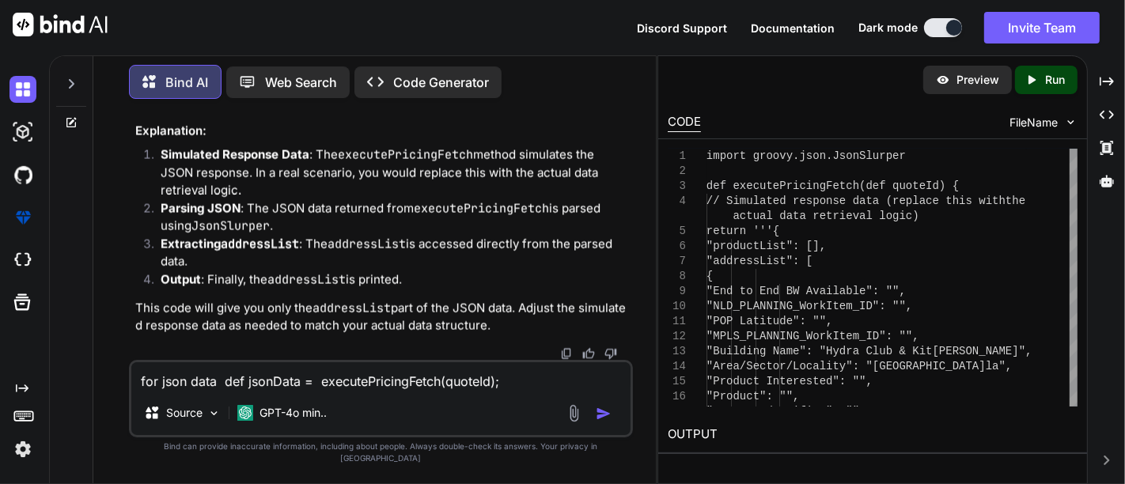
scroll to position [15265, 0]
drag, startPoint x: 370, startPoint y: 223, endPoint x: 127, endPoint y: 226, distance: 243.6
click at [127, 226] on div "You Find missing number Input: nums = [0, 2, 3, 1, 4] Output: 5 Bind AI To find…" at bounding box center [381, 298] width 550 height 372
copy code "def addressList = data.addressList"
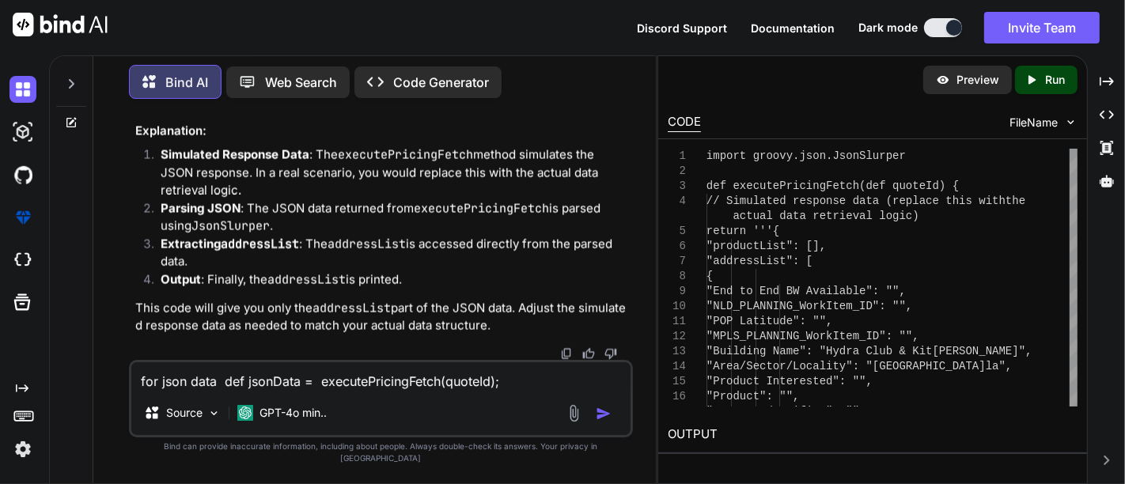
drag, startPoint x: 296, startPoint y: 279, endPoint x: 131, endPoint y: 120, distance: 228.8
click at [132, 120] on div "You Find missing number Input: nums = [0, 2, 3, 1, 4] Output: 5 Bind AI To find…" at bounding box center [382, 236] width 501 height 248
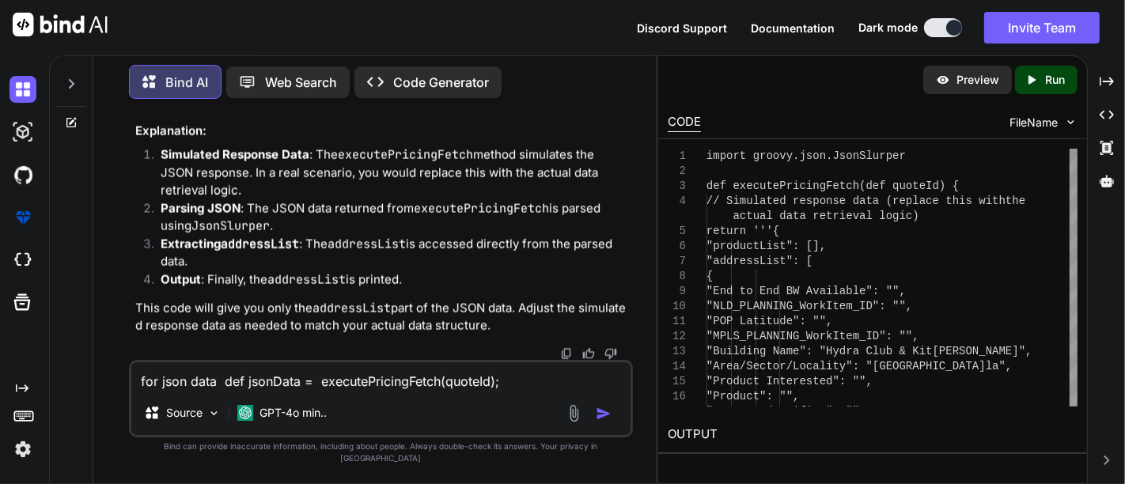
drag, startPoint x: 289, startPoint y: 319, endPoint x: 146, endPoint y: 157, distance: 216.3
copy code "def jsonData = executePricingFetch(quoteId) // Parse the JSON data def jsonSlur…"
click at [233, 387] on textarea "for json data def jsonData = executePricingFetch(quoteId); def jsonSlurper = ne…" at bounding box center [380, 376] width 499 height 28
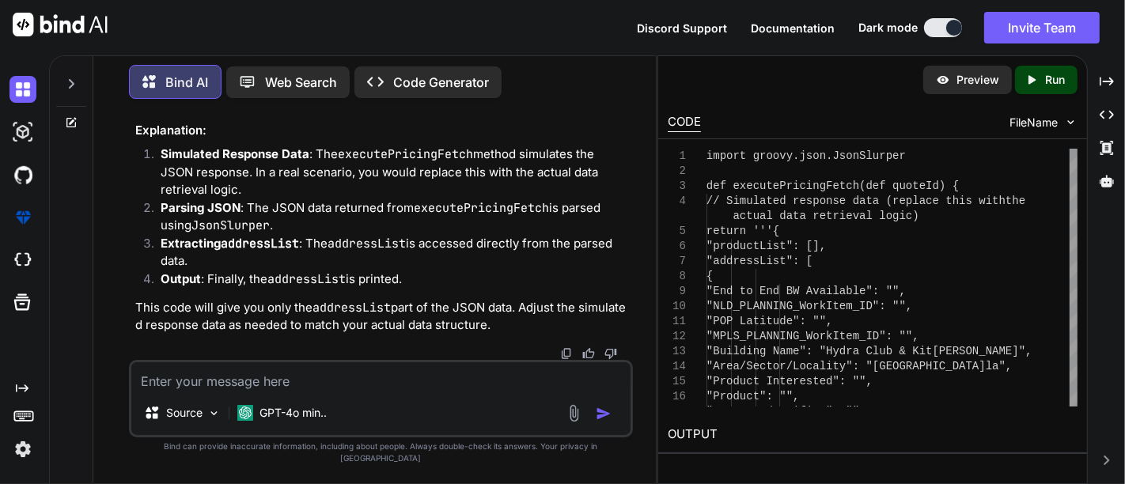
paste textarea "/* SQL Error (1064): You have an error in your SQL syntax; check the manual tha…"
type textarea "/* SQL Error (1064): You have an error in your SQL syntax; check the manual tha…"
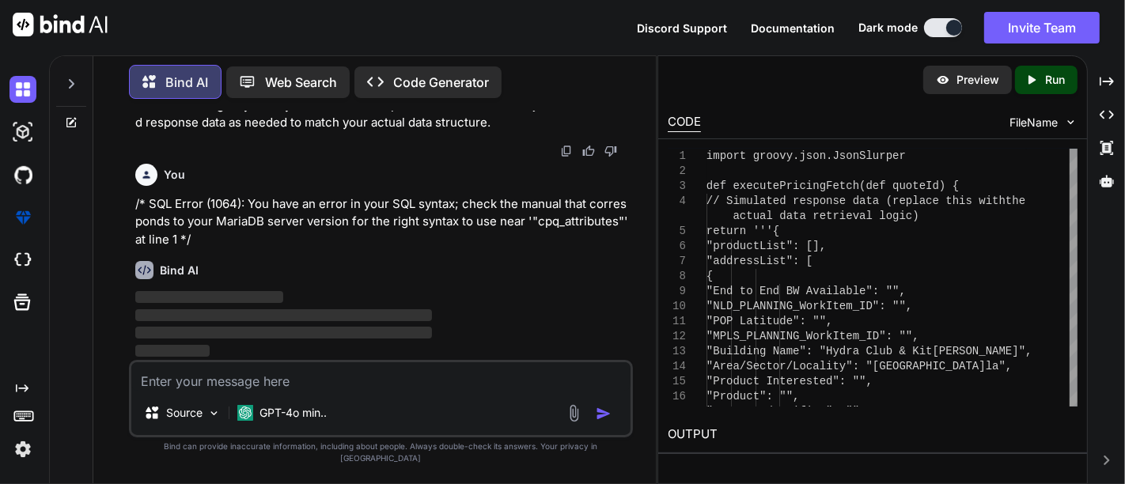
scroll to position [15644, 0]
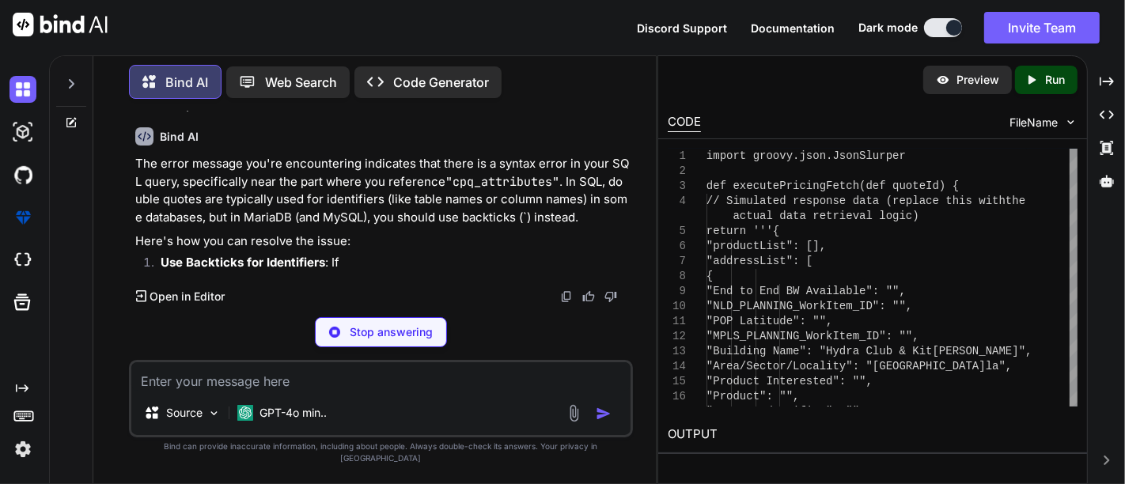
click at [337, 391] on textarea at bounding box center [380, 376] width 499 height 28
paste textarea "CREATE DATABASE "cpq_attributes""
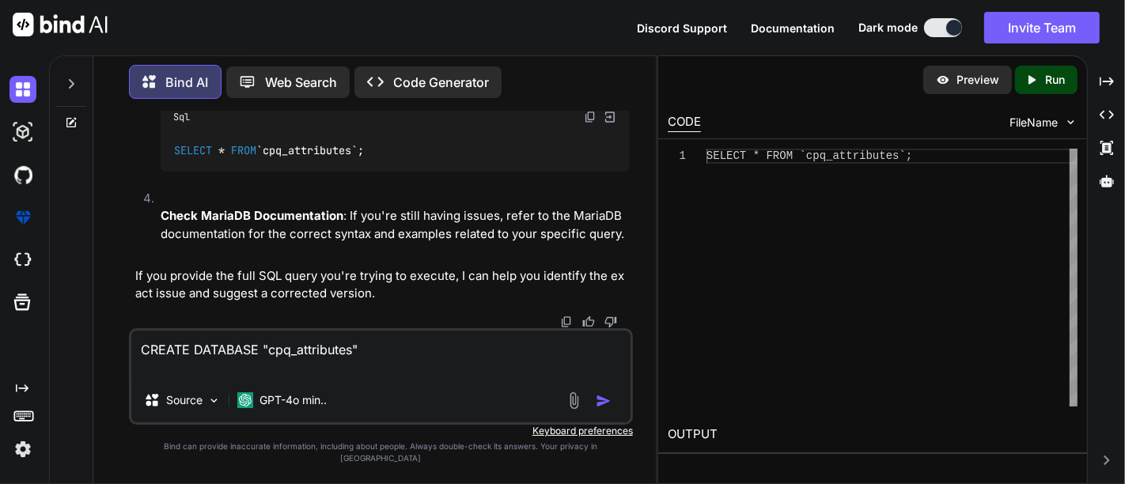
scroll to position [16366, 0]
type textarea "CREATE DATABASE "cpq_attributes""
click at [259, 378] on textarea "CREATE DATABASE "cpq_attributes"" at bounding box center [380, 354] width 499 height 47
paste textarea "CREATE DATABASE "cpq_attributes""
click at [305, 378] on textarea "CREATE DATABASE "cpq_attributes" CREATE DATABASE "cpq_attributes"" at bounding box center [380, 354] width 499 height 47
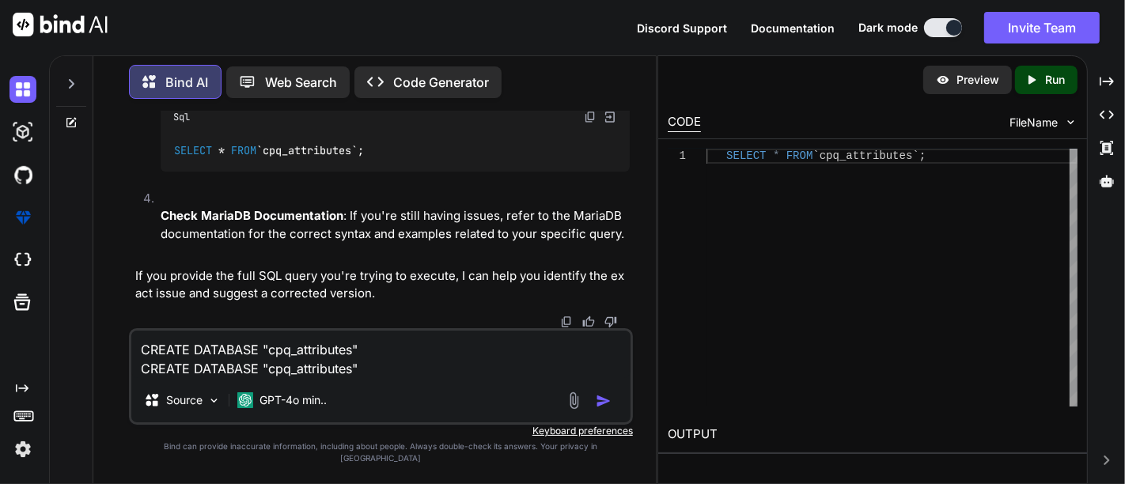
click at [305, 378] on textarea "CREATE DATABASE "cpq_attributes" CREATE DATABASE "cpq_attributes"" at bounding box center [380, 354] width 499 height 47
paste textarea
drag, startPoint x: 390, startPoint y: 380, endPoint x: 136, endPoint y: 385, distance: 253.9
click at [136, 378] on textarea "CREATE DATABASE "cpq_attributes" CREATE DATABASE "cpq_attributes"" at bounding box center [380, 354] width 499 height 47
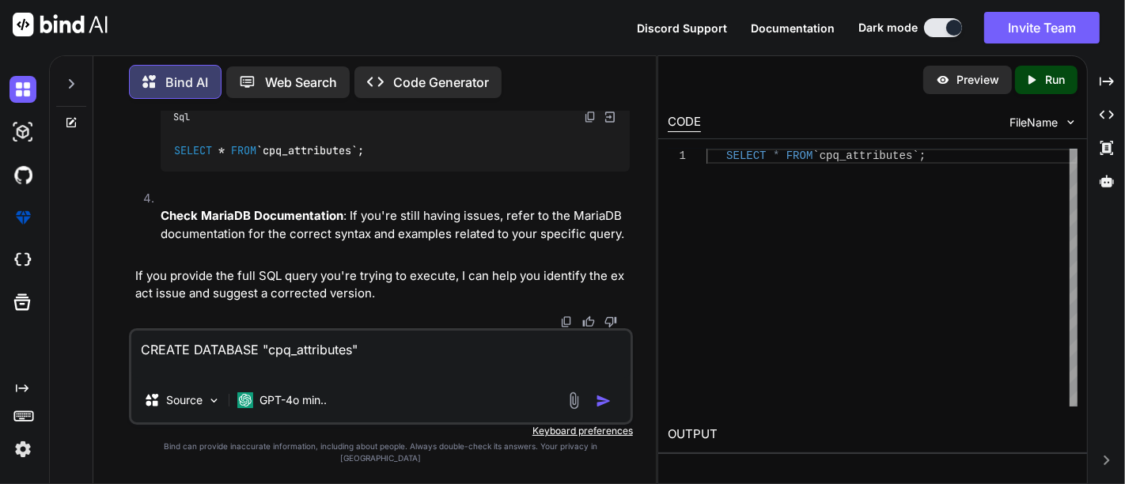
scroll to position [15575, 0]
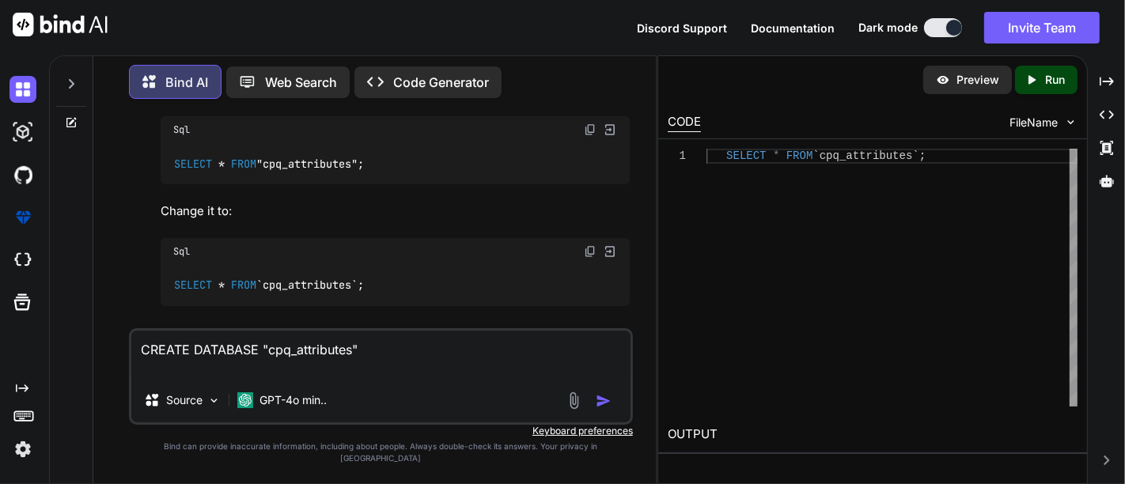
drag, startPoint x: 138, startPoint y: 288, endPoint x: 194, endPoint y: 321, distance: 64.6
click at [194, 321] on div "You Find missing number Input: nums = [0, 2, 3, 1, 4] Output: 5 Bind AI To find…" at bounding box center [382, 220] width 501 height 217
copy p "/* SQL Error (1064): You have an error in your SQL syntax; check the manual tha…"
click at [253, 378] on textarea "CREATE DATABASE "cpq_attributes"" at bounding box center [380, 354] width 499 height 47
paste textarea "/* SQL Error (1064): You have an error in your SQL syntax; check the manual tha…"
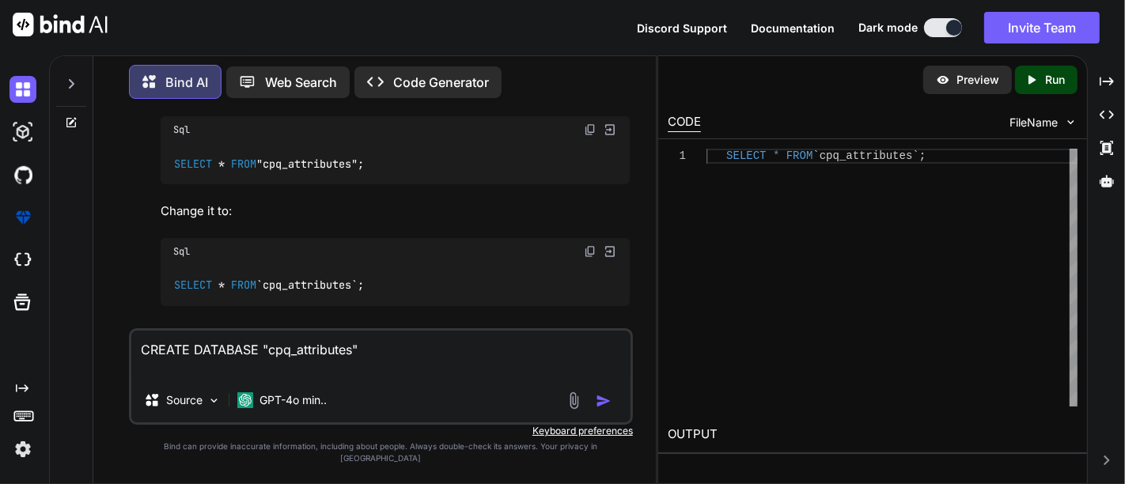
type textarea "CREATE DATABASE "cpq_attributes" /* SQL Error (1064): You have an error in your…"
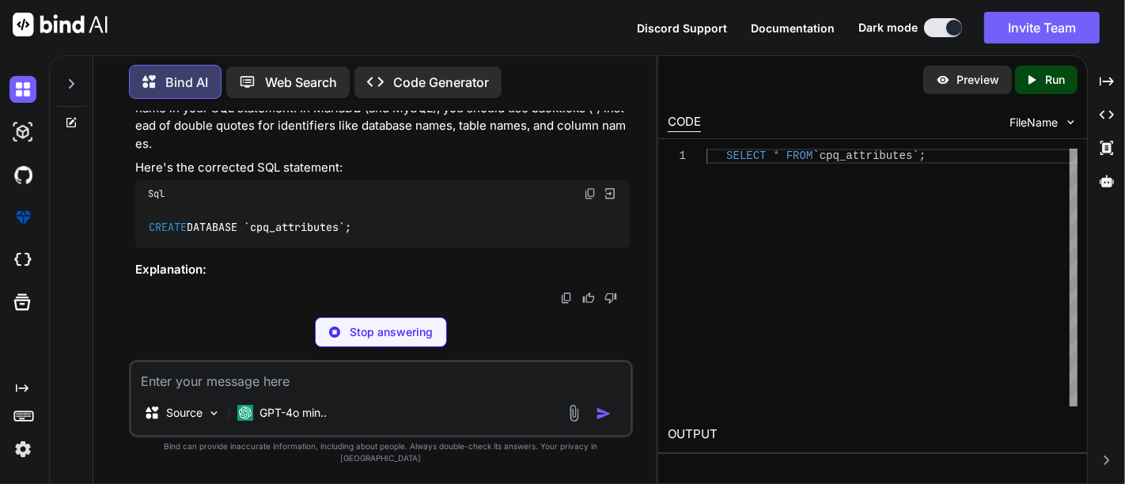
scroll to position [16733, 0]
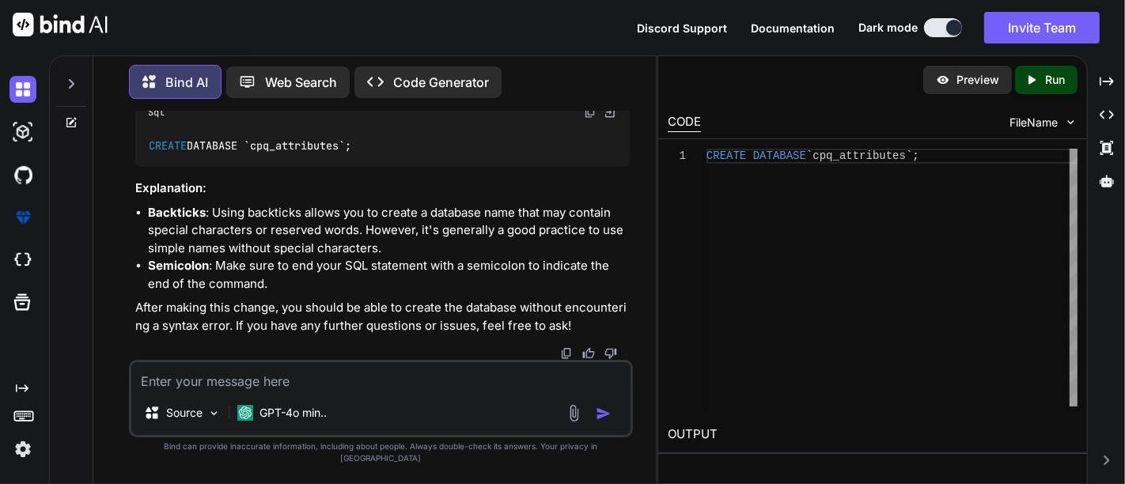
drag, startPoint x: 368, startPoint y: 245, endPoint x: 127, endPoint y: 261, distance: 241.7
click at [127, 261] on div "You Find missing number Input: nums = [0, 2, 3, 1, 4] Output: 5 Bind AI To find…" at bounding box center [381, 298] width 550 height 372
copy code "CREATE DATABASE `cpq_attributes`;"
click at [477, 282] on div "The error you're encountering is due to the use of double quotes around the dat…" at bounding box center [382, 167] width 494 height 335
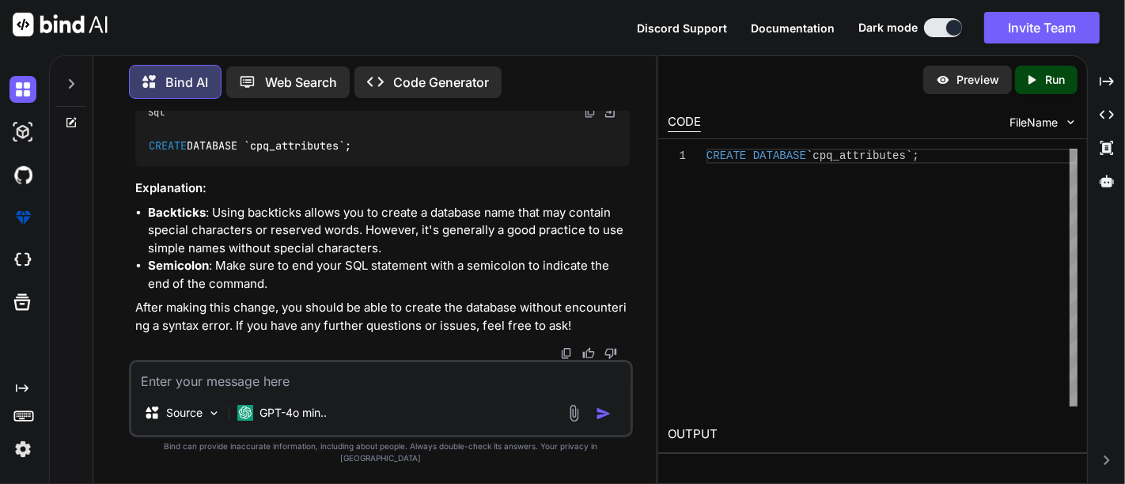
drag, startPoint x: 472, startPoint y: 410, endPoint x: 463, endPoint y: 392, distance: 20.5
click at [471, 410] on div "Source GPT-4o min.." at bounding box center [380, 416] width 499 height 38
click at [462, 389] on textarea at bounding box center [380, 376] width 499 height 28
paste textarea "CREATE TABLE `form_instanceeo` ( "id" bigint(20) NOT NULL, "created_at" datetim…"
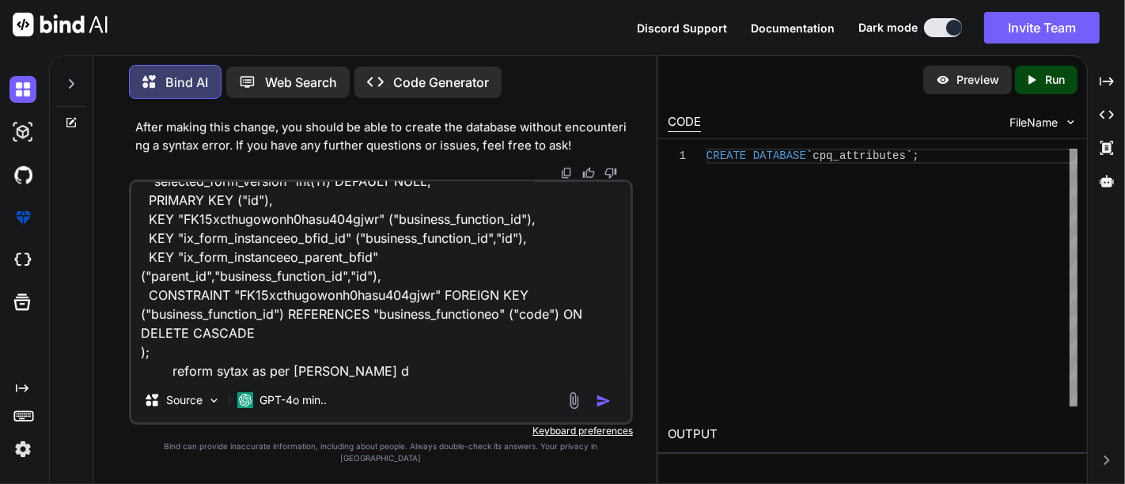
type textarea "CREATE TABLE `form_instanceeo` ( "id" bigint(20) NOT NULL, "created_at" datetim…"
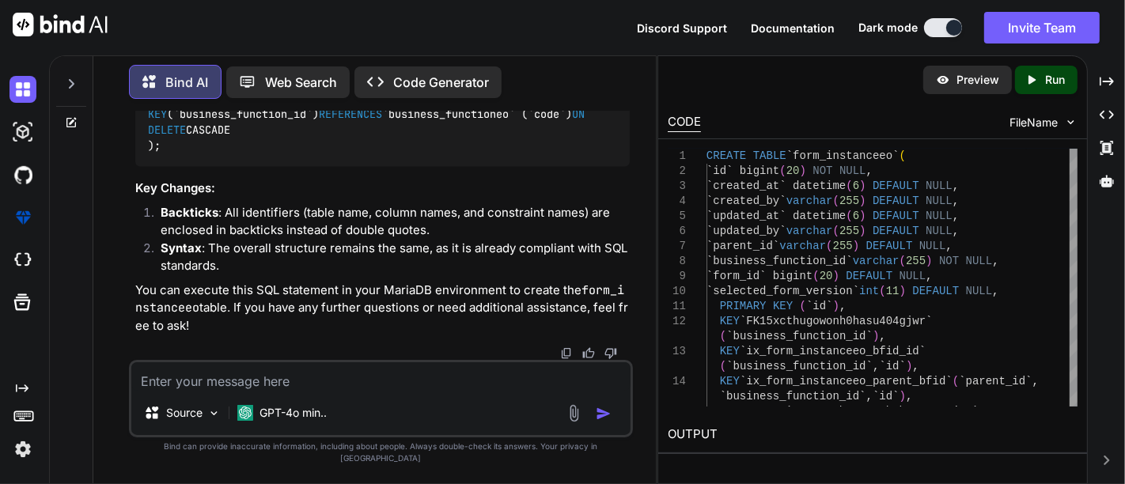
scroll to position [17264, 0]
drag, startPoint x: 172, startPoint y: 216, endPoint x: 138, endPoint y: 311, distance: 101.1
click at [138, 167] on div "CREATE TABLE `form_instanceeo` ( `id` bigint ( 20 ) NOT NULL , `created_at` dat…" at bounding box center [382, 9] width 494 height 316
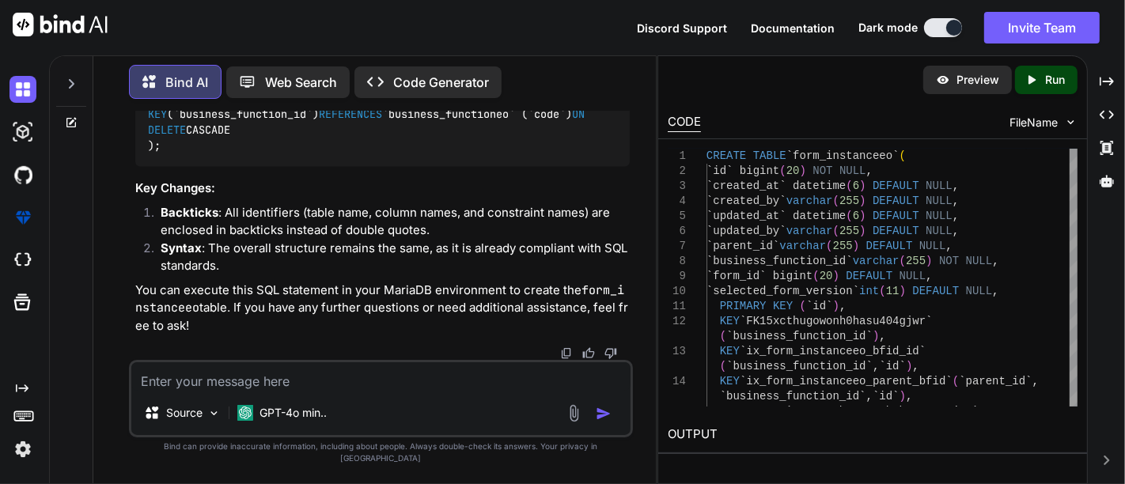
click at [282, 382] on textarea at bounding box center [380, 376] width 499 height 28
paste textarea "/* SQL Error (1005): Can't create table `cpq_attributes`.`form_instanceeo` (err…"
type textarea "/* SQL Error (1005): Can't create table `cpq_attributes`.`form_instanceeo` (err…"
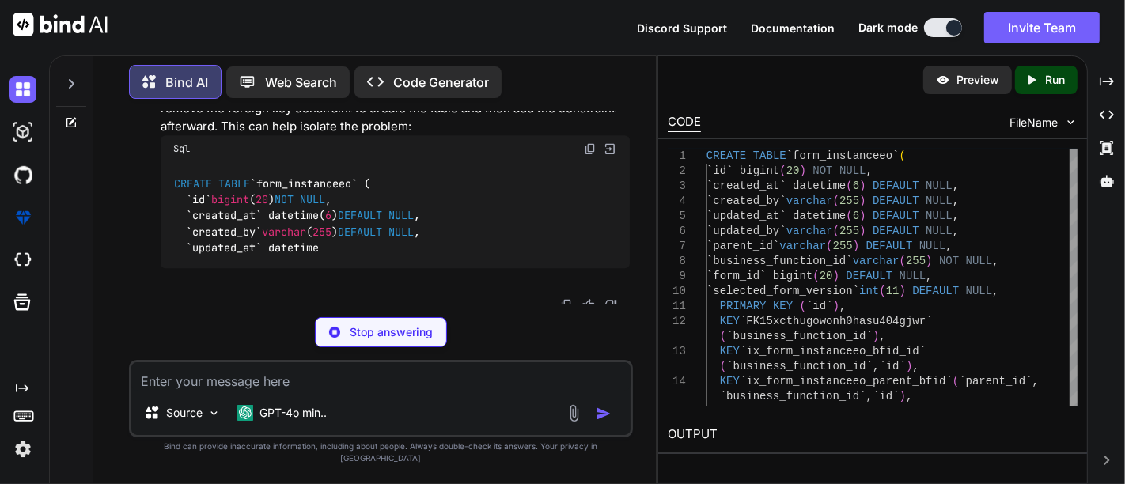
scroll to position [18485, 0]
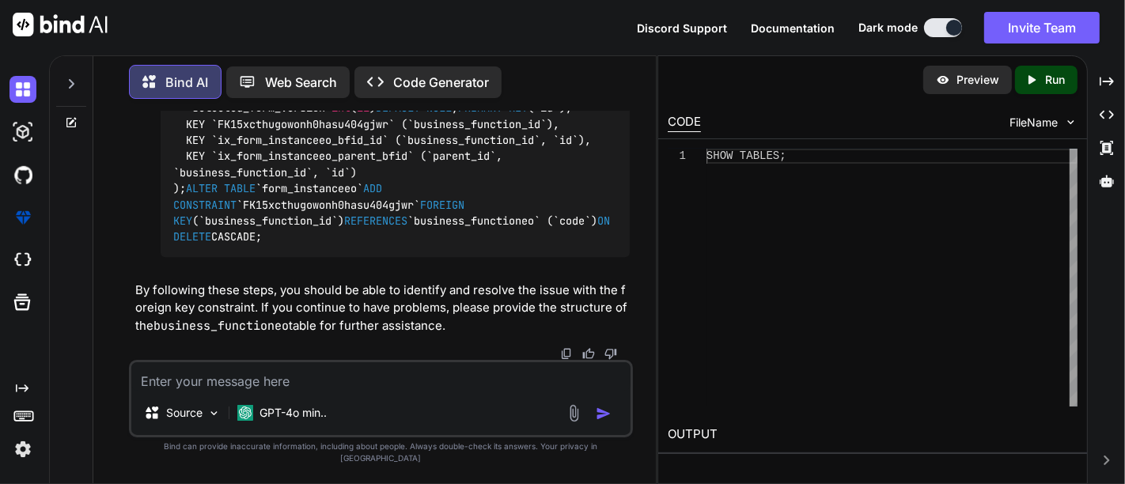
scroll to position [18661, 0]
click at [288, 385] on textarea at bounding box center [380, 376] width 499 height 28
paste textarea "/* SQL Error (1005): Can't create table `cpq_attributes`.`form_instanceeo` (err…"
type textarea "/* SQL Error (1005): Can't create table `cpq_attributes`.`form_instanceeo` (err…"
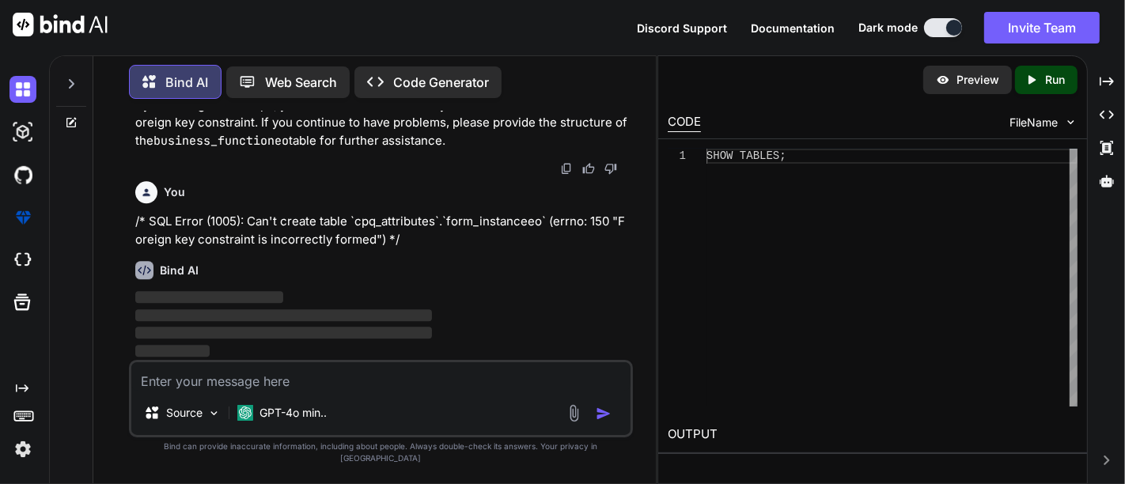
scroll to position [19453, 0]
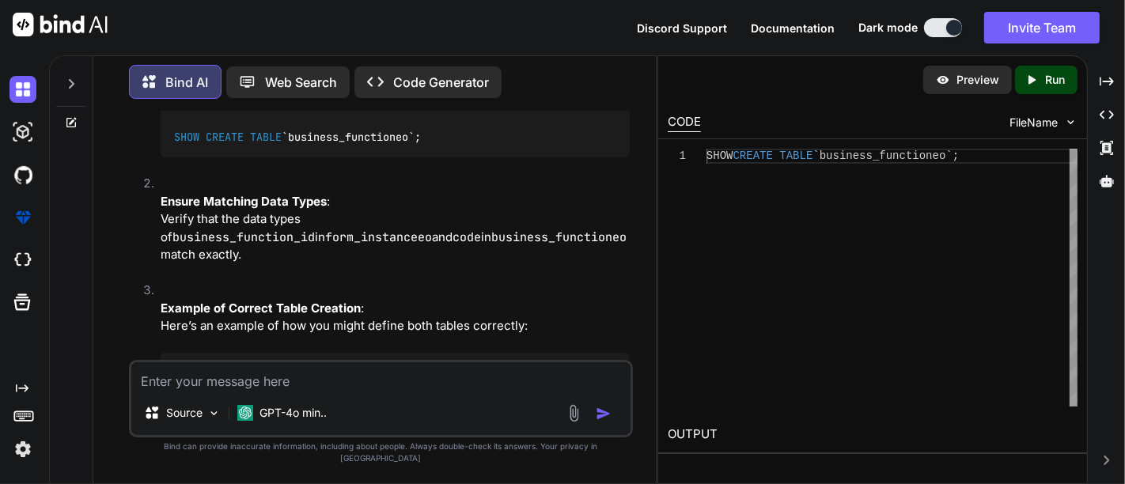
click at [320, 388] on textarea at bounding box center [380, 376] width 499 height 28
paste textarea "-- cpq_attributes.form_instance_attribute_valueeo definition CREATE TABLE "form…"
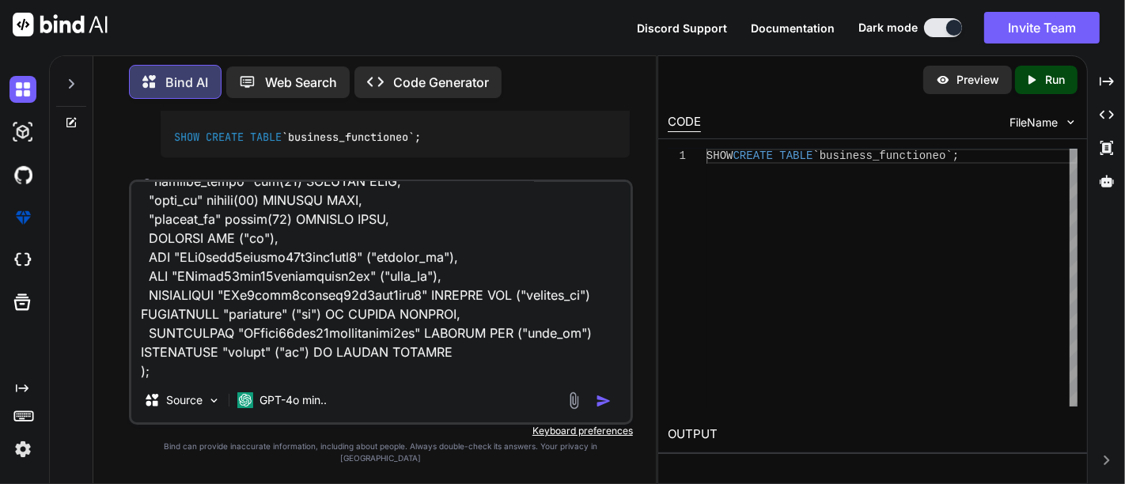
scroll to position [1140, 0]
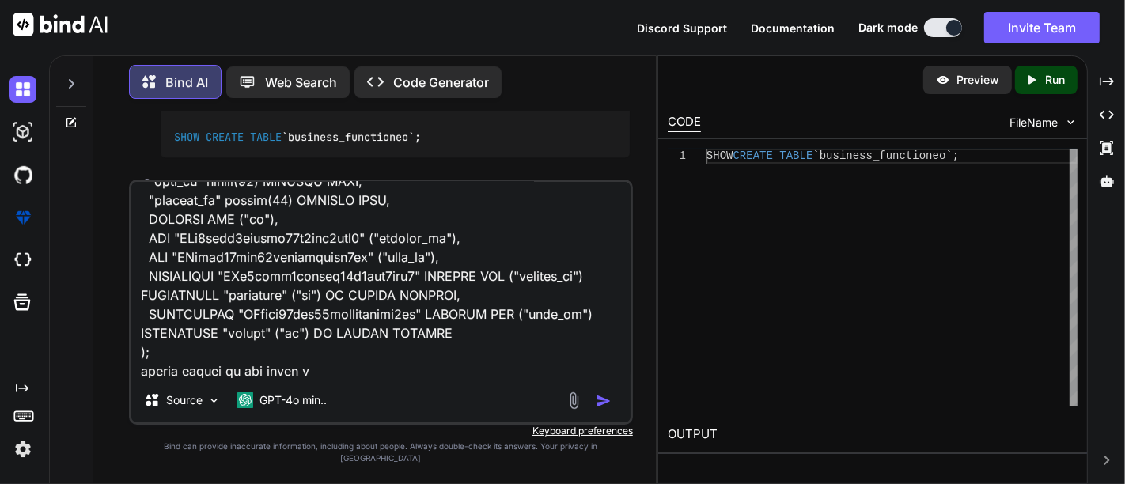
type textarea "-- cpq_attributes.form_instance_attribute_valueeo definition CREATE TABLE "form…"
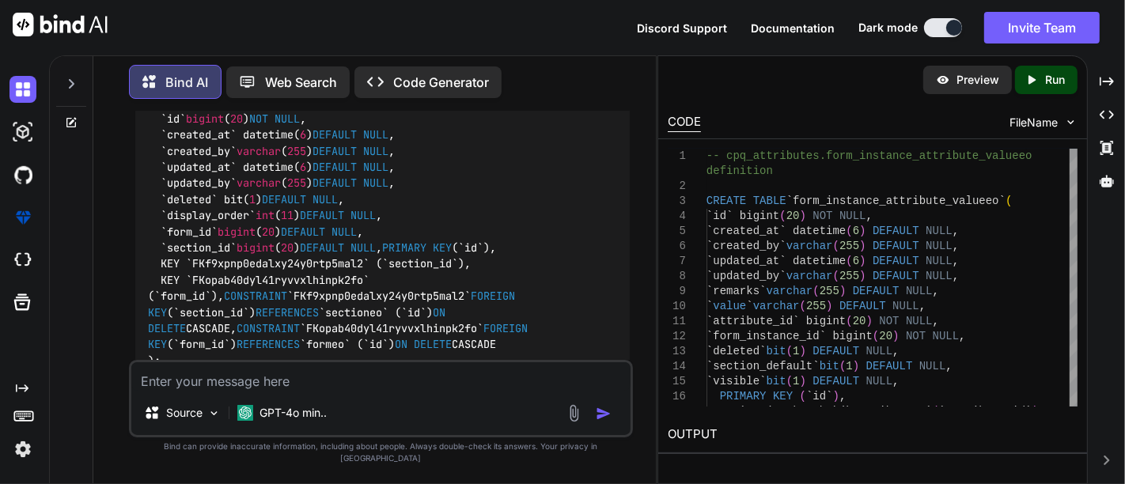
scroll to position [22014, 0]
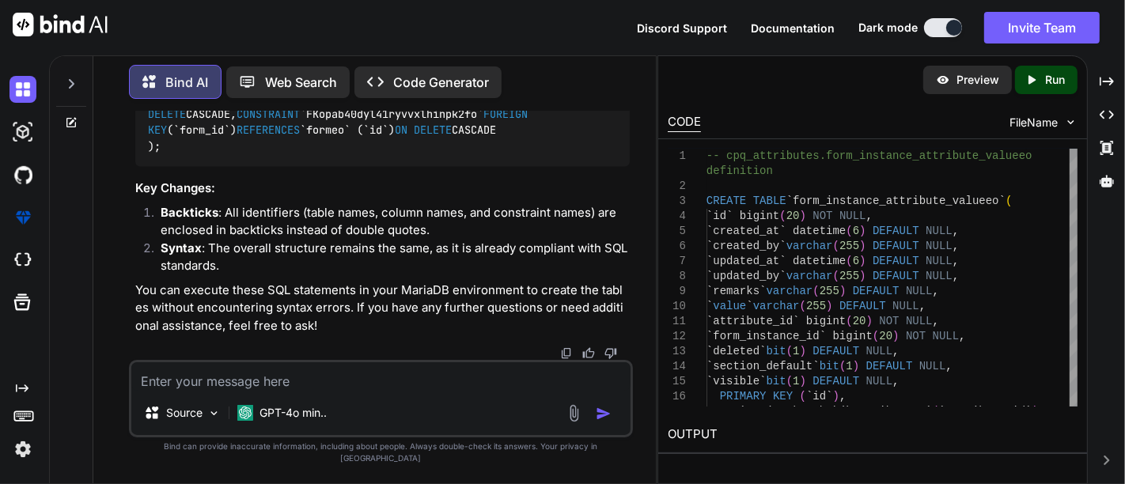
scroll to position [22470, 0]
click at [238, 388] on textarea at bounding box center [380, 376] width 499 height 28
paste textarea "def installationHeaderRow1 = ["Shop/Building No.", "Building Name", "Floor", "P…"
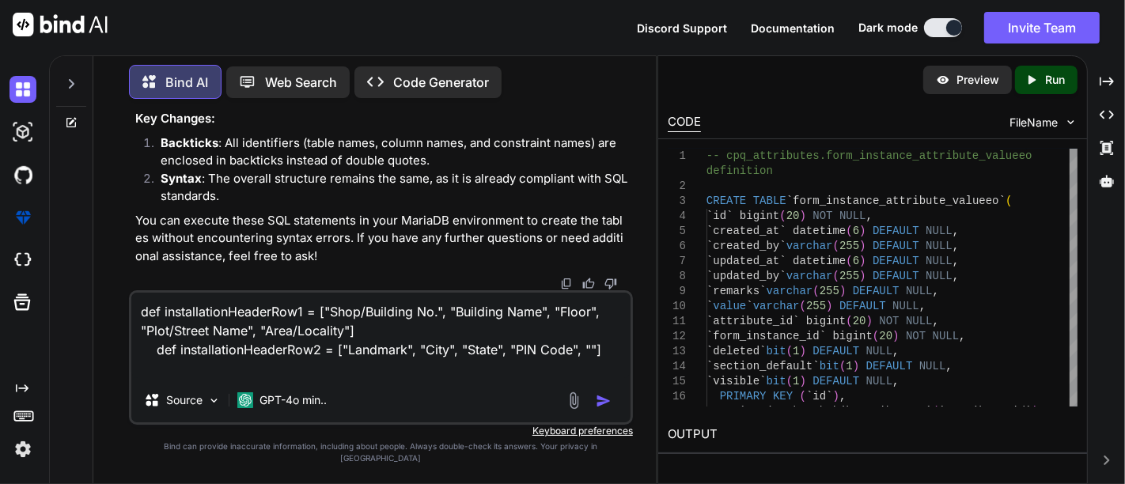
type textarea "def installationHeaderRow1 = ["Shop/Building No.", "Building Name", "Floor", "P…"
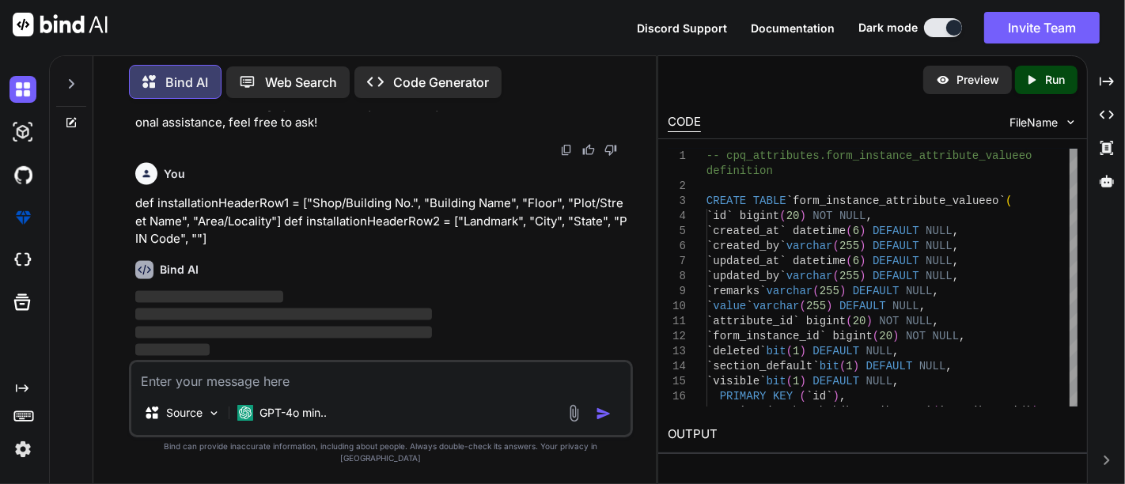
scroll to position [23361, 0]
drag, startPoint x: 220, startPoint y: 252, endPoint x: 125, endPoint y: 212, distance: 102.8
click at [125, 212] on div "You Find missing number Input: nums = [0, 2, 3, 1, 4] Output: 5 Bind AI To find…" at bounding box center [381, 298] width 550 height 372
click at [136, 212] on p "def installationHeaderRow1 = ["Shop/Building No.", "Building Name", "Floor", "P…" at bounding box center [382, 222] width 494 height 54
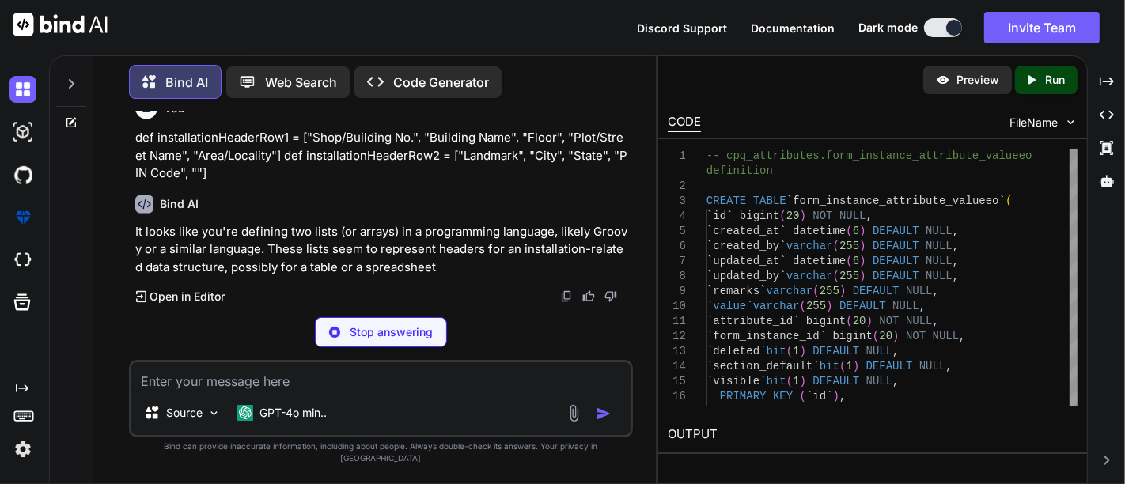
drag, startPoint x: 219, startPoint y: 256, endPoint x: 126, endPoint y: 215, distance: 102.0
click at [126, 215] on div "You Find missing number Input: nums = [0, 2, 3, 1, 4] Output: 5 Bind AI To find…" at bounding box center [381, 298] width 550 height 372
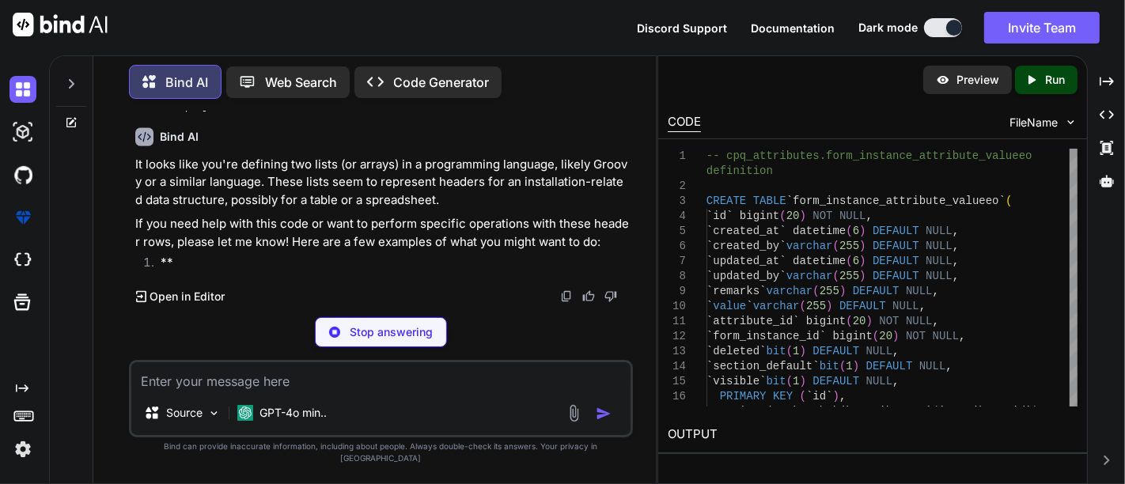
copy p "def installationHeaderRow1 = ["Shop/Building No.", "Building Name", "Floor", "P…"
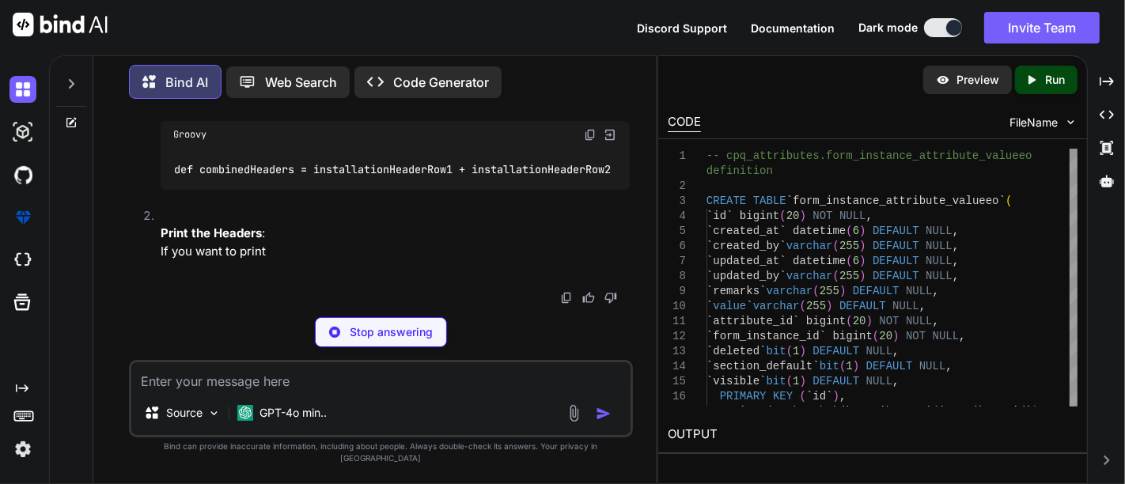
click at [361, 340] on p "Stop answering" at bounding box center [391, 332] width 83 height 16
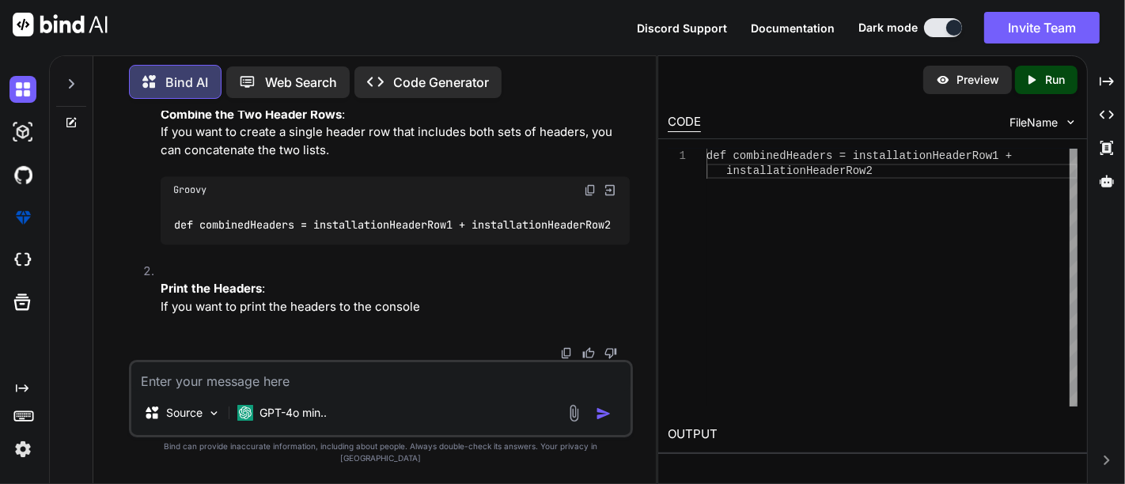
click at [271, 391] on textarea at bounding box center [380, 376] width 499 height 28
paste textarea "def installationHeaderRow1 = ["Shop/Building No.", "Building Name", "Floor", "P…"
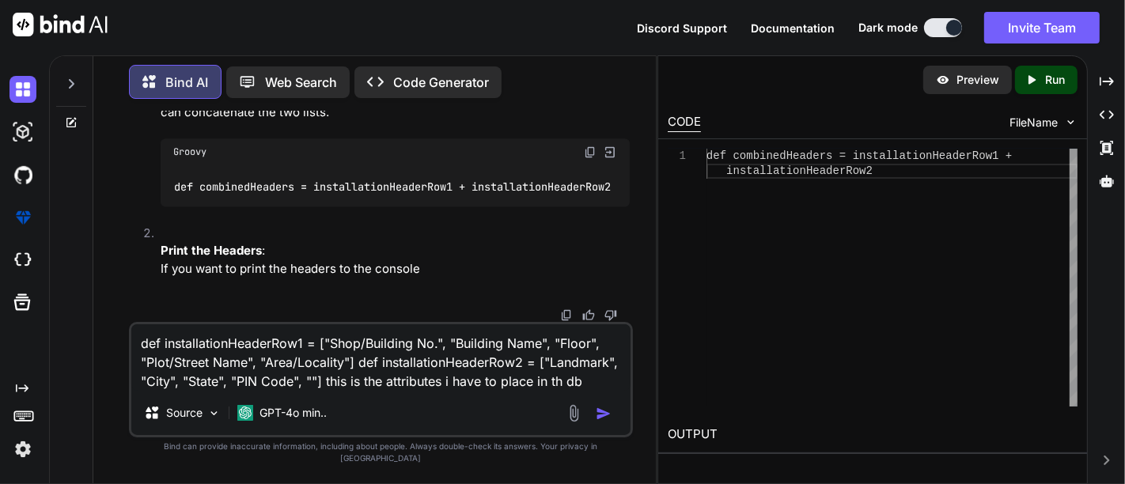
click at [594, 391] on textarea "def installationHeaderRow1 = ["Shop/Building No.", "Building Name", "Floor", "P…" at bounding box center [380, 357] width 499 height 66
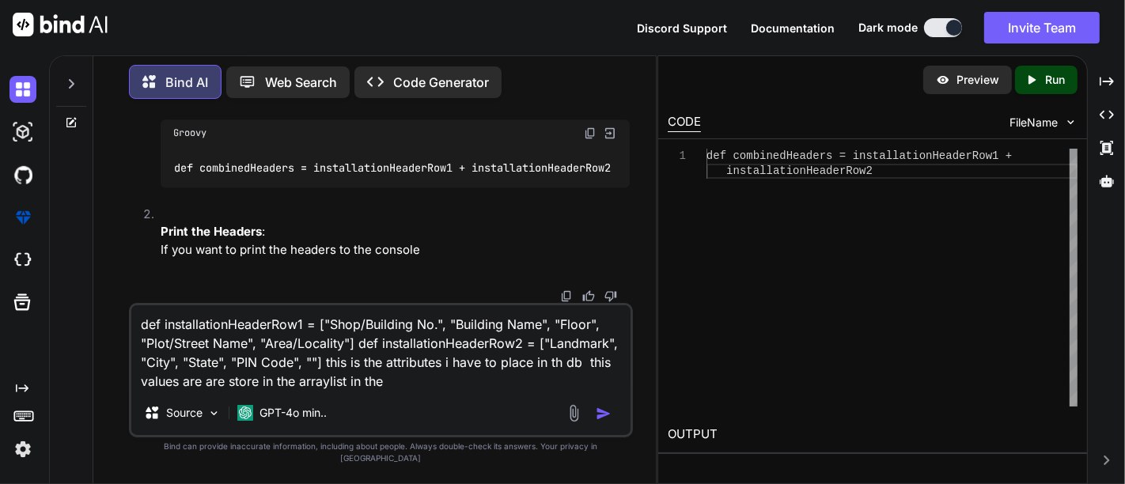
paste textarea "addressList"
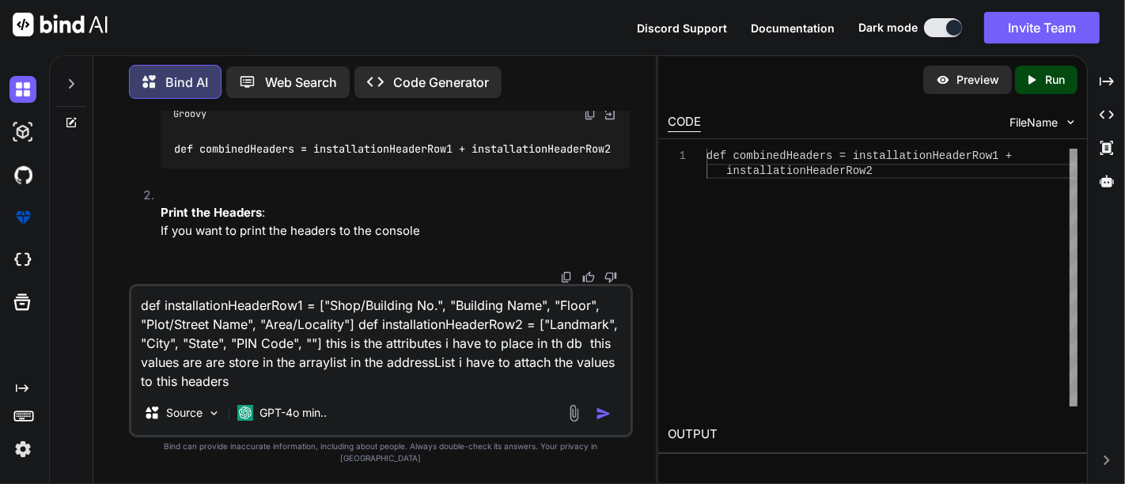
paste textarea "data.each { item -> // Check if the circle matches the first circle if ([DOMAIN…"
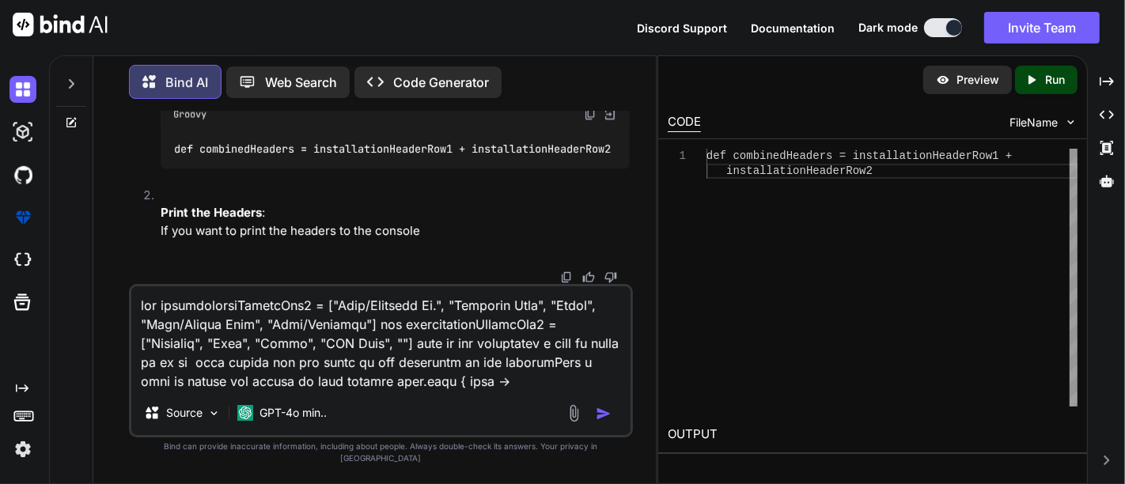
scroll to position [229, 0]
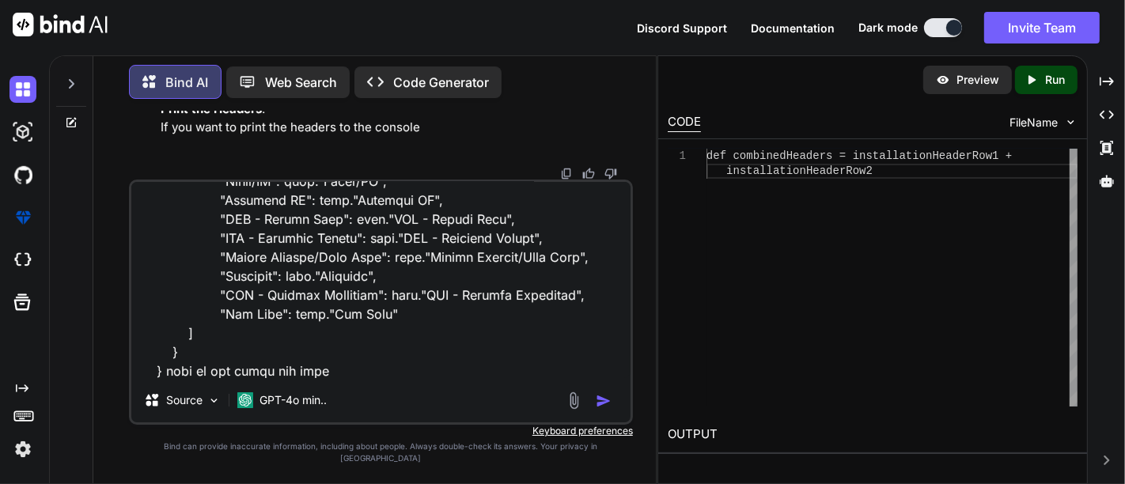
type textarea "def installationHeaderRow1 = ["Shop/Building No.", "Building Name", "Floor", "P…"
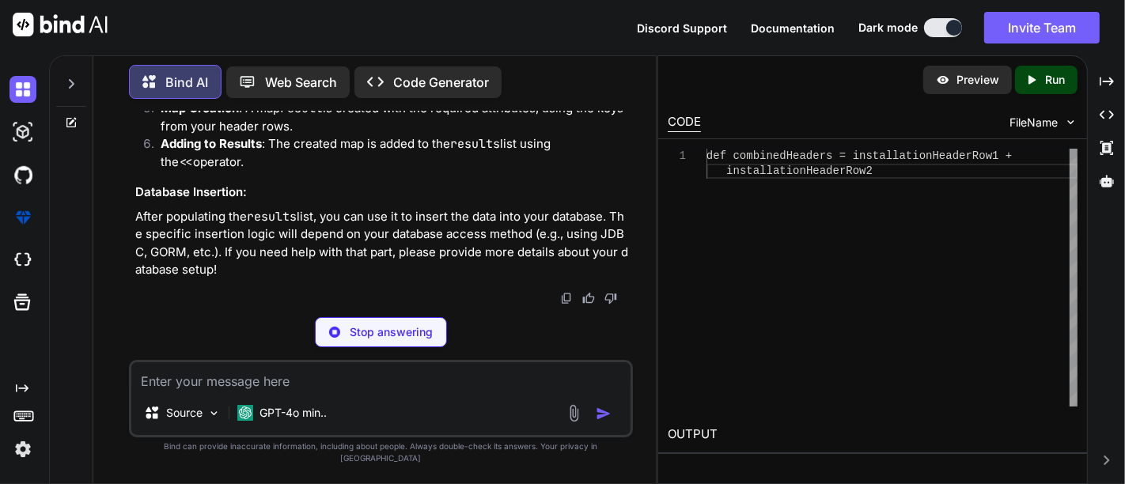
scroll to position [25136, 0]
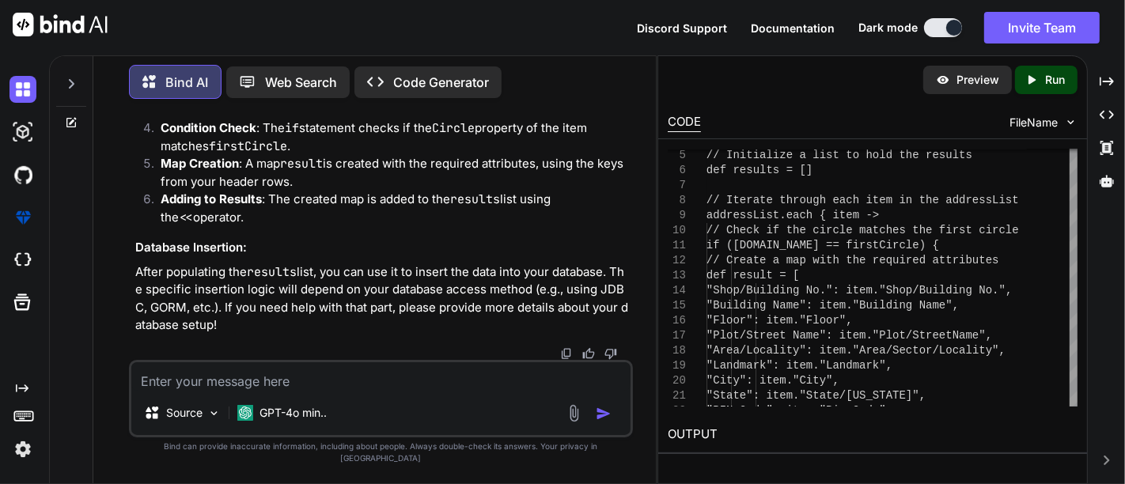
paste textarea "def data1 = jsonSlurper.parseText(jsonData as String)"
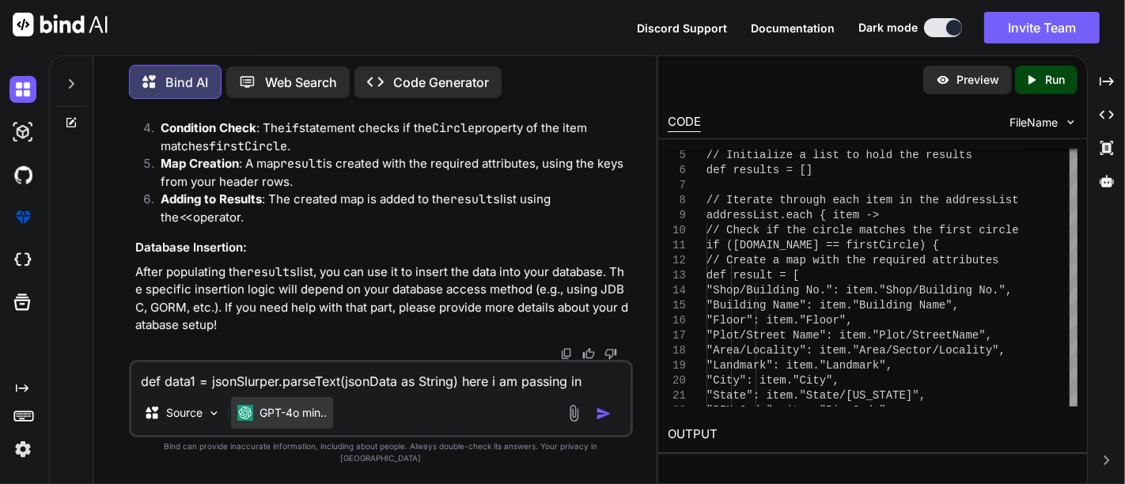
scroll to position [25155, 0]
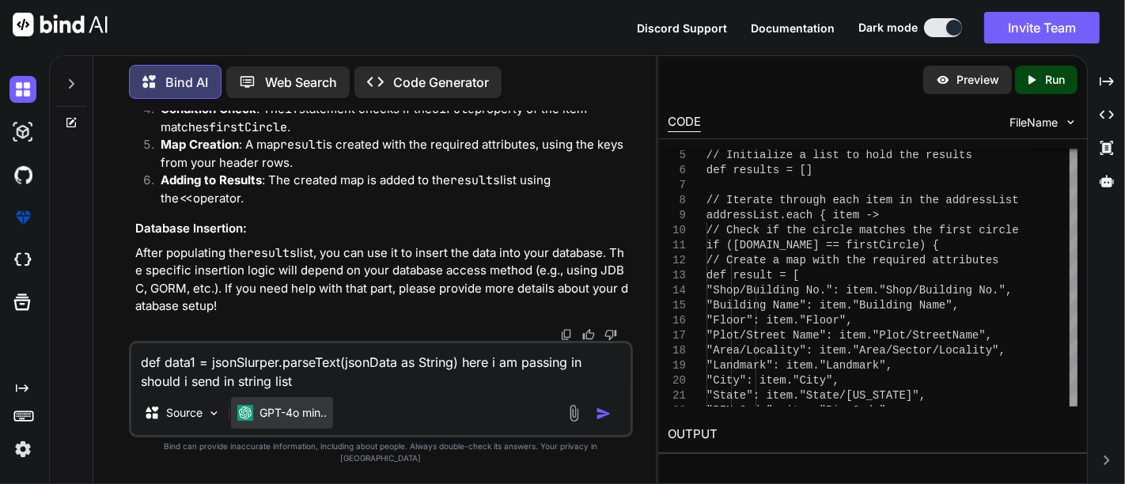
type textarea "def data1 = jsonSlurper.parseText(jsonData as String) here i am passing in shou…"
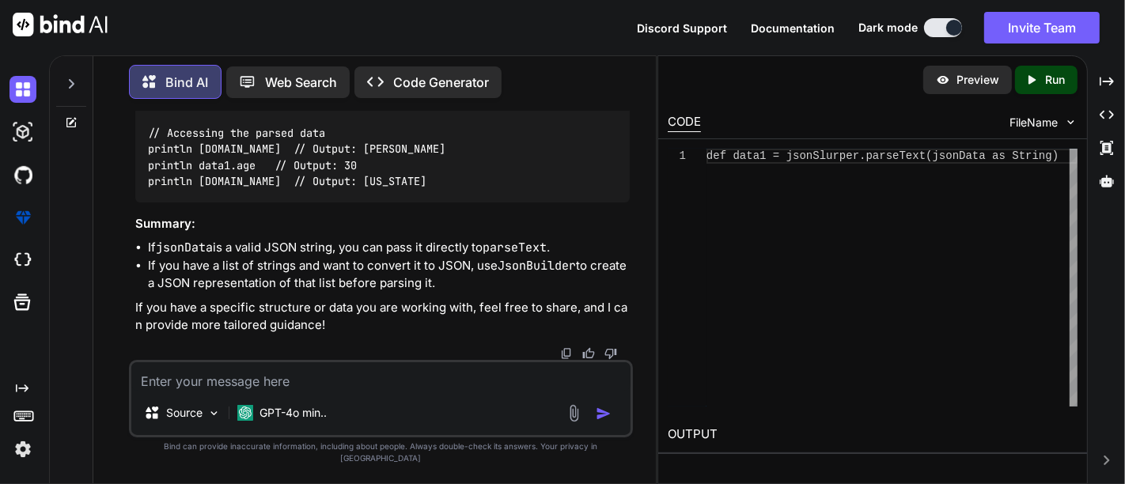
scroll to position [26256, 0]
click at [779, 384] on div "def data1 = jsonSlurper.parseText(jsonData as Stri ng)" at bounding box center [891, 278] width 371 height 258
click at [373, 388] on textarea at bounding box center [380, 376] width 499 height 28
paste textarea "at [DOMAIN_NAME](ScriptRunnerService.java:81) ... 117 common frames omitted Cau…"
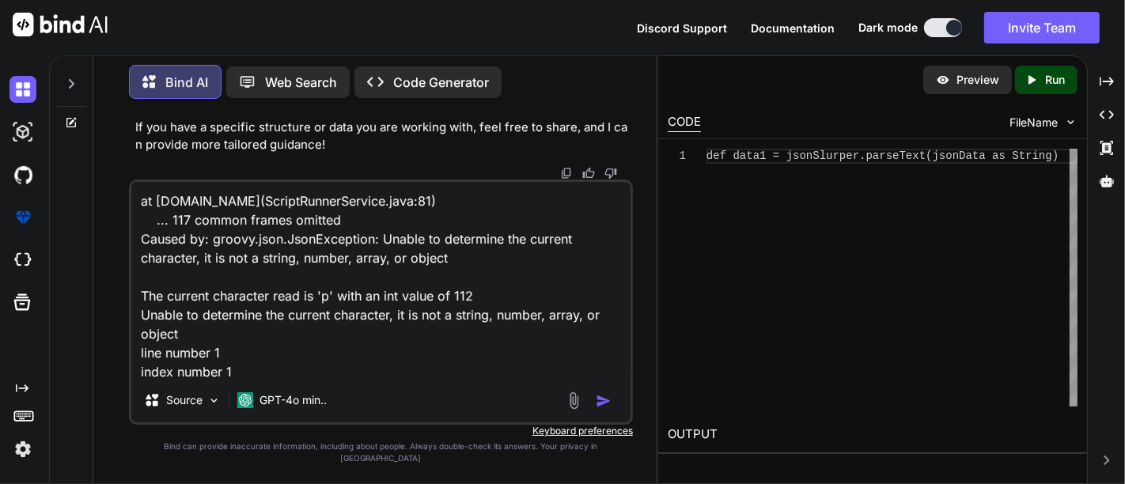
scroll to position [39, 0]
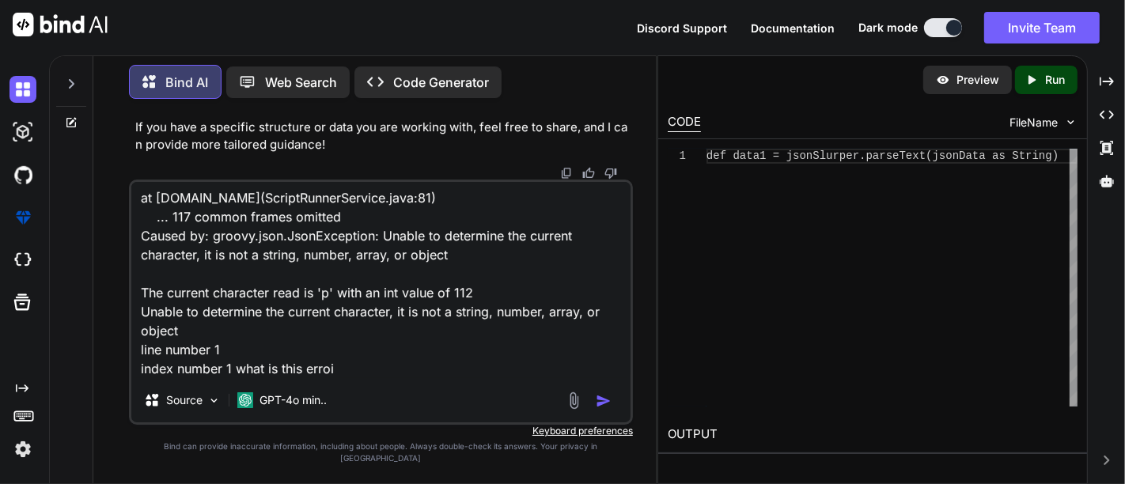
type textarea "at [DOMAIN_NAME](ScriptRunnerService.java:81) ... 117 common frames omitted Cau…"
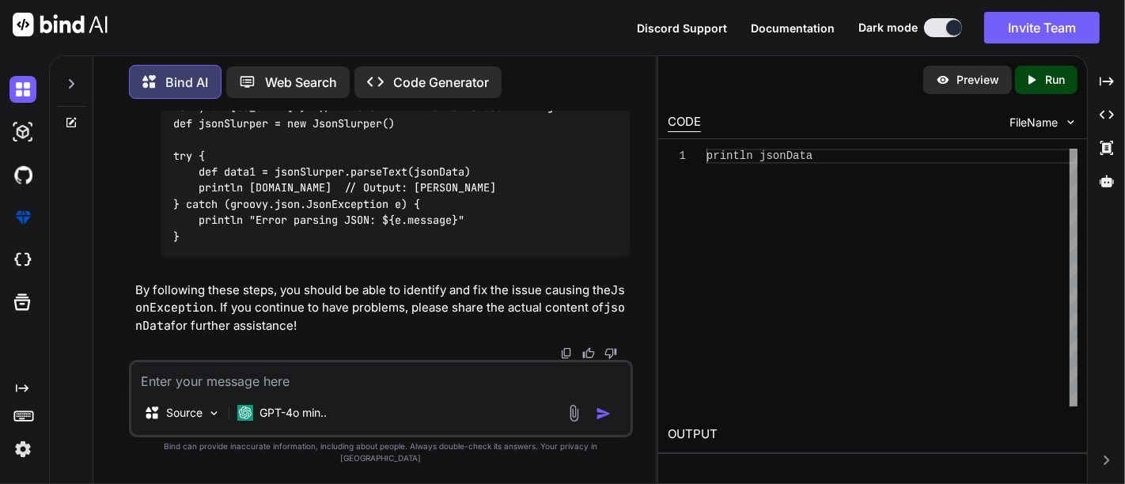
scroll to position [27841, 0]
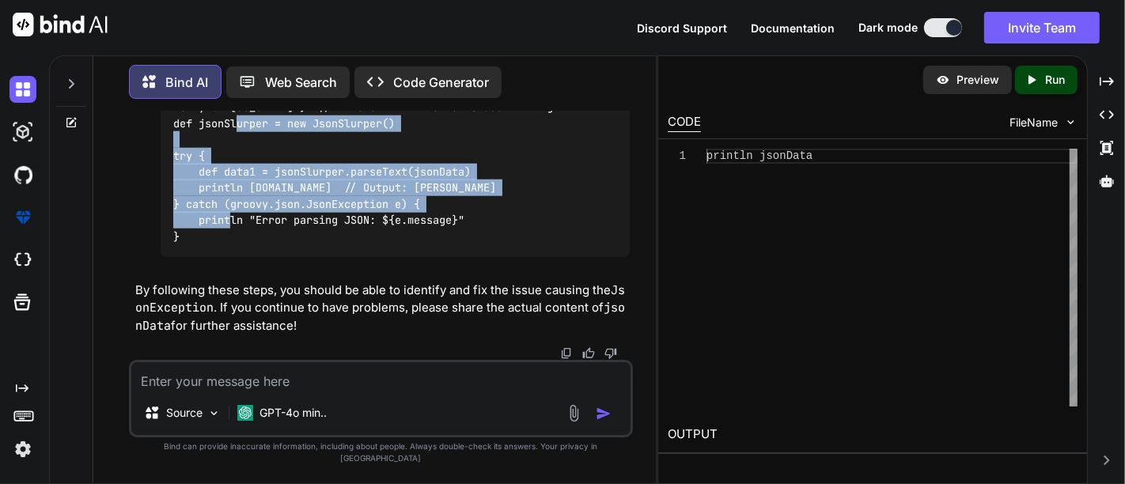
drag, startPoint x: 163, startPoint y: 166, endPoint x: 191, endPoint y: 248, distance: 86.3
click at [191, 248] on div "import groovy.json.JsonSlurper def jsonData = '{"name": "[PERSON_NAME]", "age":…" at bounding box center [395, 148] width 469 height 219
copy code "try { def data1 = jsonSlurper.parseText(jsonData) println [DOMAIN_NAME] // Outp…"
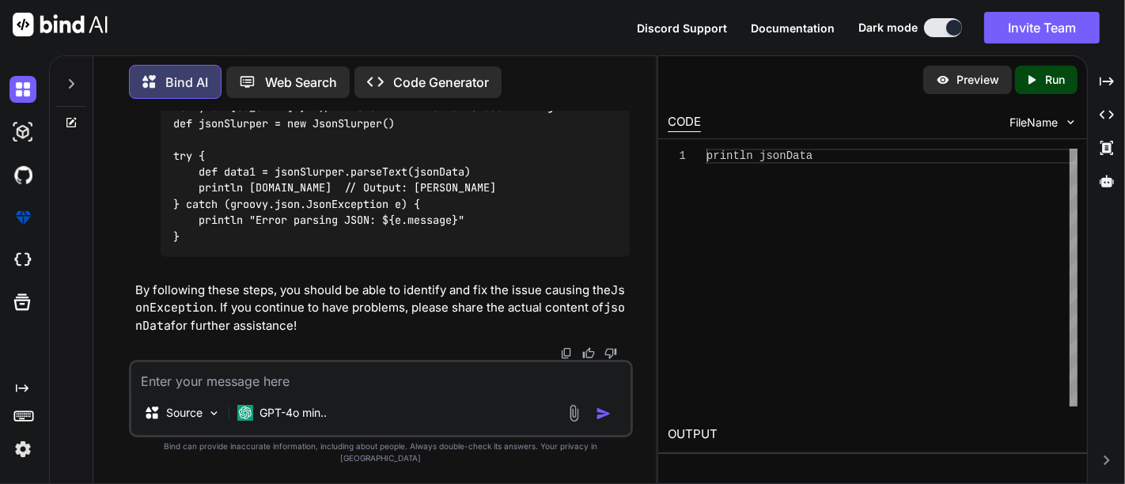
click at [258, 391] on textarea at bounding box center [380, 376] width 499 height 28
paste textarea "java.lang.RuntimeException: Compilation failed for v31: startup failed: script_…"
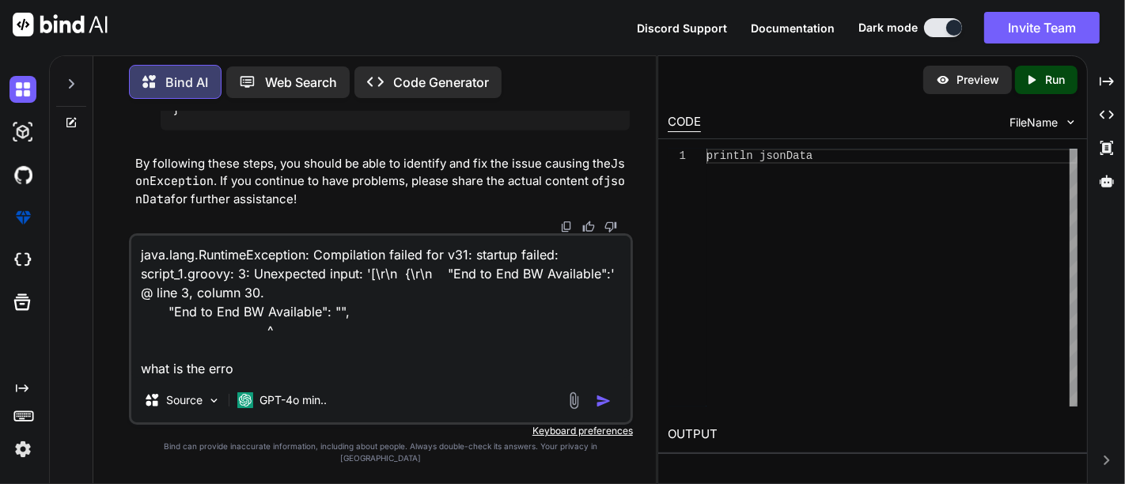
type textarea "java.lang.RuntimeException: Compilation failed for v31: startup failed: script_…"
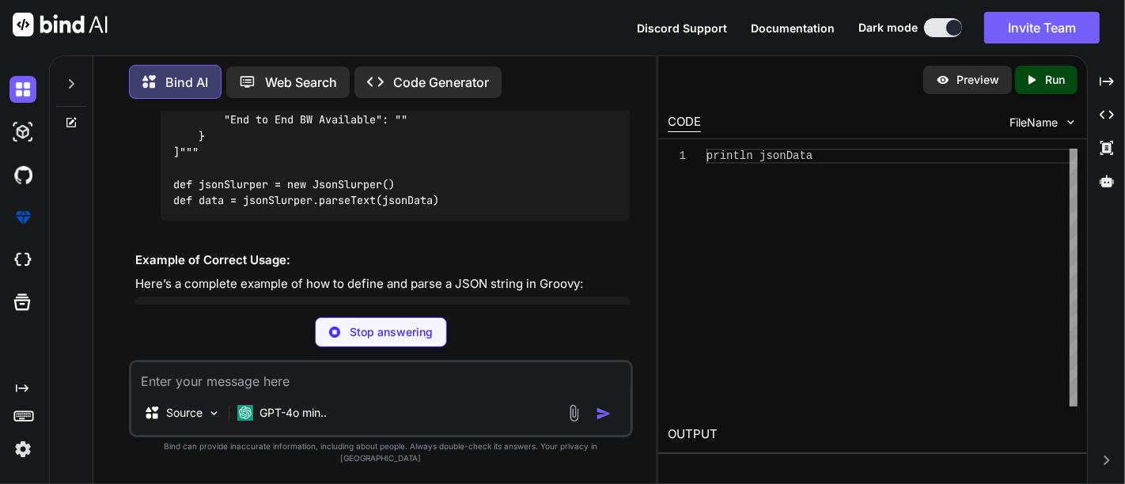
scroll to position [28426, 0]
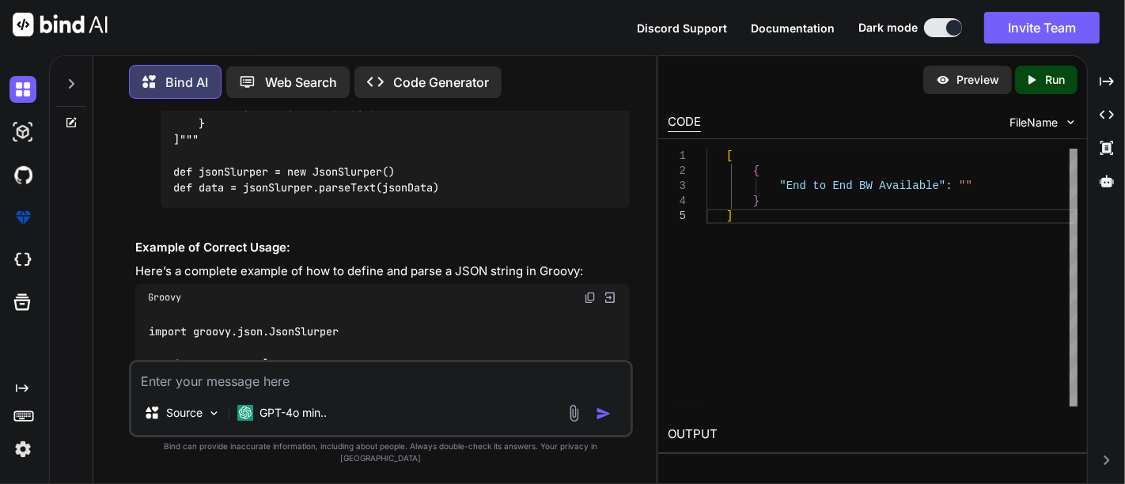
click at [340, 406] on div "Source GPT-4o min.." at bounding box center [381, 399] width 504 height 78
click at [322, 391] on textarea at bounding box center [380, 376] width 499 height 28
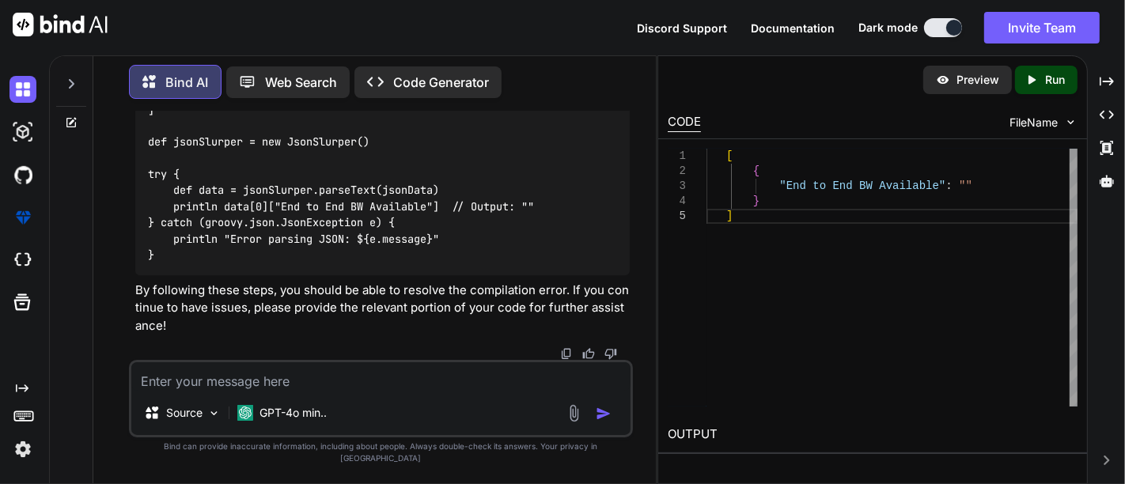
scroll to position [29182, 0]
click at [293, 385] on textarea at bounding box center [380, 376] width 499 height 28
type textarea "it not string its json"
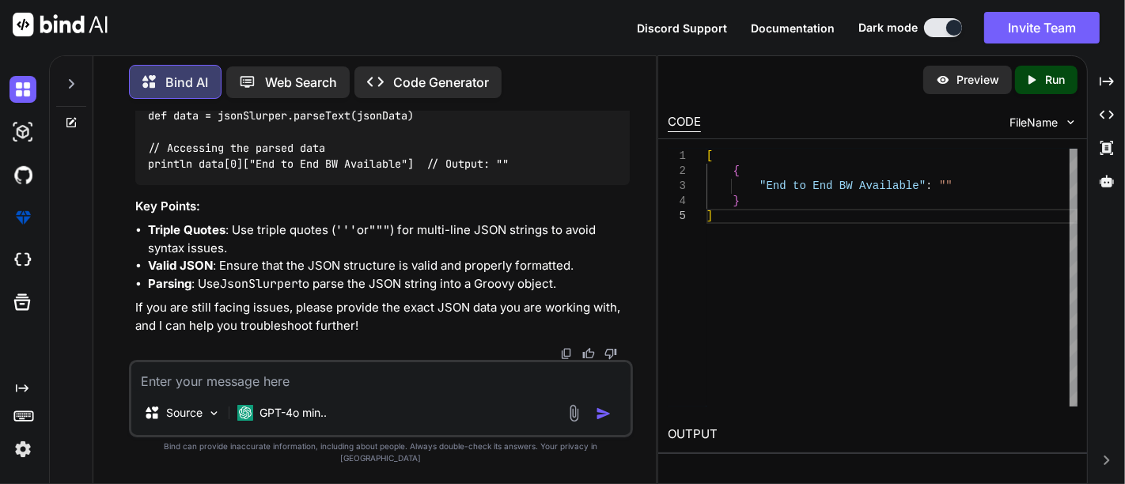
scroll to position [30540, 0]
click at [322, 391] on textarea at bounding box center [380, 376] width 499 height 28
paste textarea "[ { "End to End BW Available": "", "NLD_PLANNING_WorkItem_ID": "", "POP Latitud…"
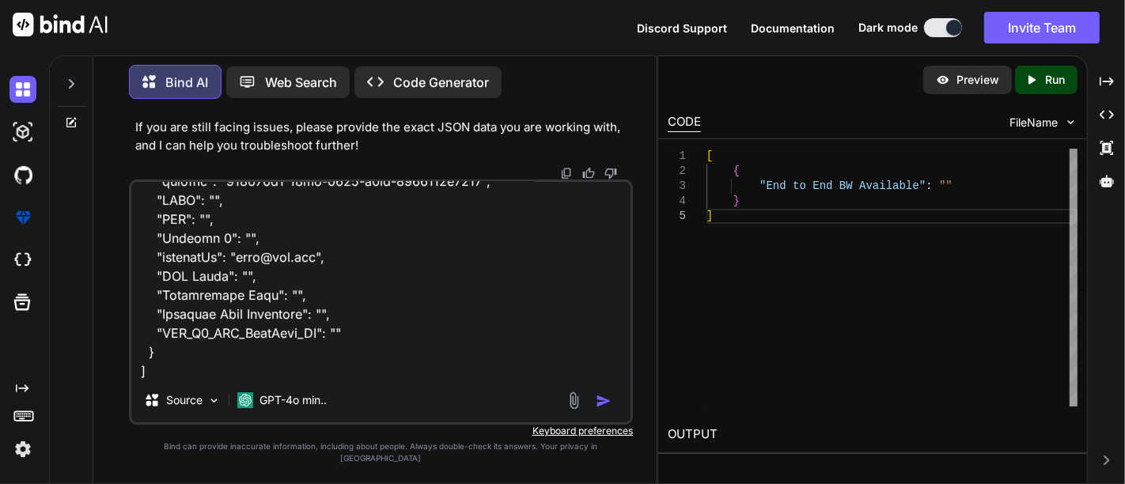
click at [221, 391] on div "Source GPT-4o min.." at bounding box center [381, 302] width 504 height 245
click at [219, 378] on textarea at bounding box center [380, 280] width 499 height 196
paste textarea "JsonSlurper slurper = new JsonSlurper(); def addressList = slurper.parse(new Fi…"
type textarea "[ { "End to End BW Available": "", "NLD_PLANNING_WorkItem_ID": "", "POP Latitud…"
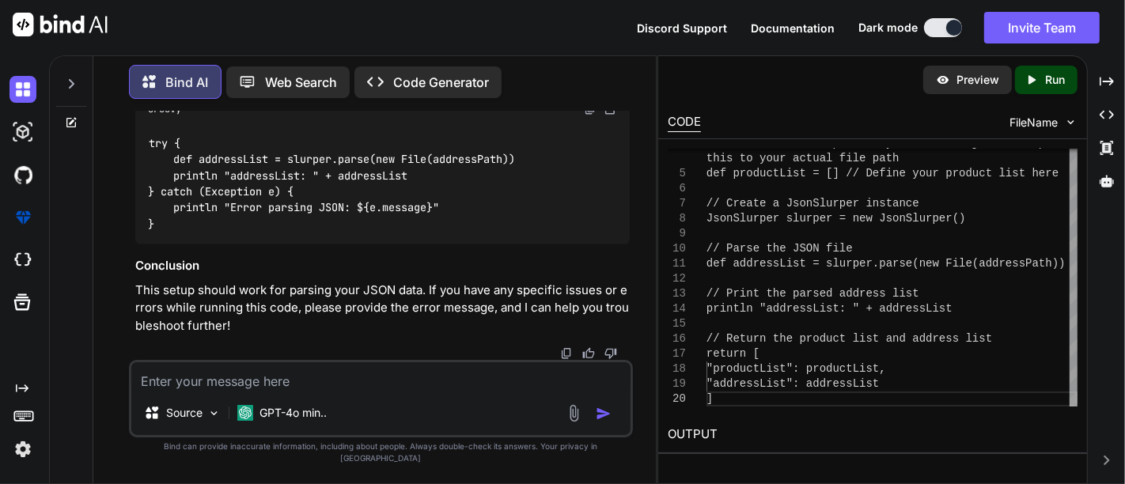
scroll to position [32529, 0]
paste textarea "script_1.groovy: 3: Unexpected input: '[\r\n {\r\n "End to End BW Available":' …"
type textarea "script_1.groovy: 3: Unexpected input: '[\r\n {\r\n "End to End BW Available":' …"
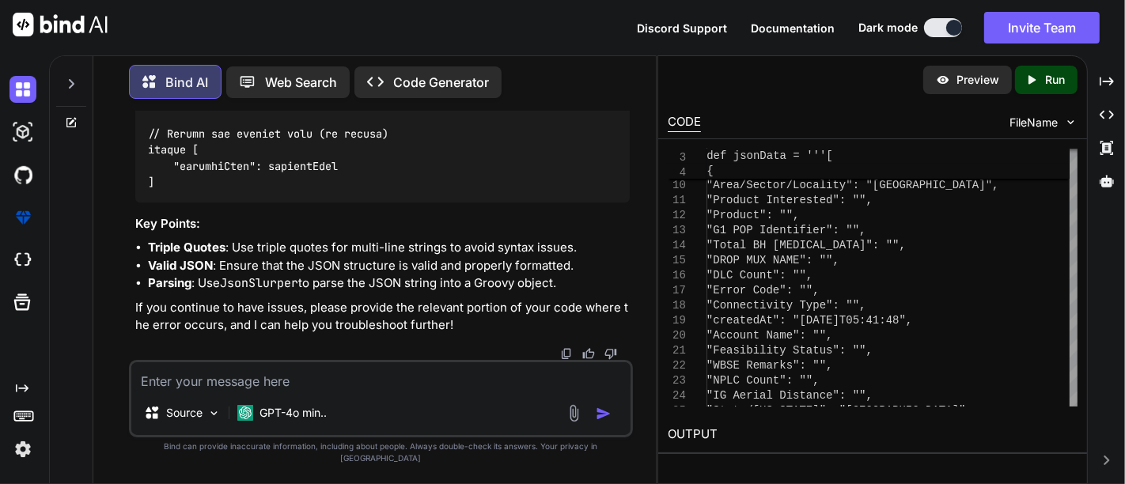
scroll to position [34748, 0]
click at [287, 379] on textarea at bounding box center [380, 376] width 499 height 28
type textarea "using the json slurpur i need to use the json directly"
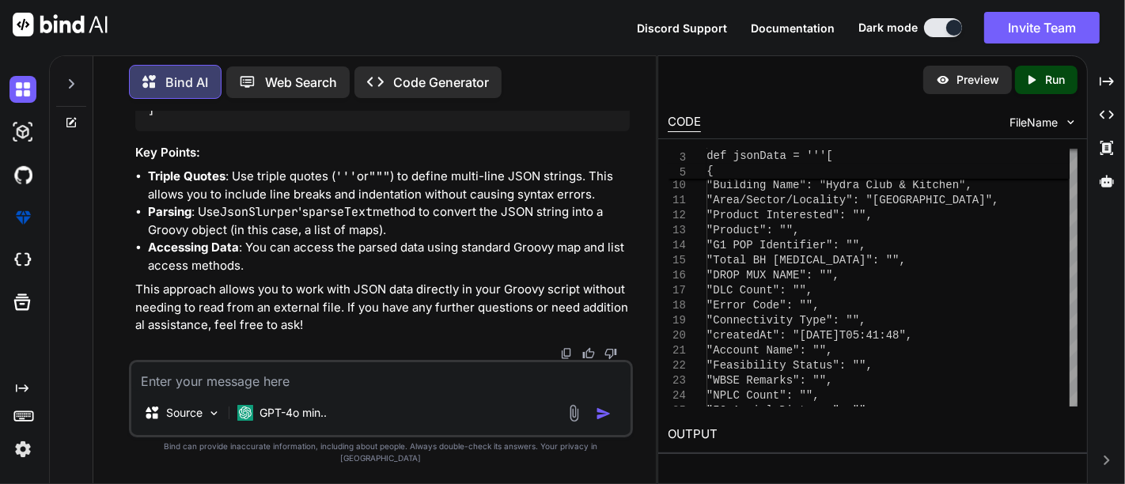
scroll to position [36751, 0]
click at [254, 391] on textarea at bounding box center [380, 376] width 499 height 28
type textarea "i have the json file i need to take the data to my code"
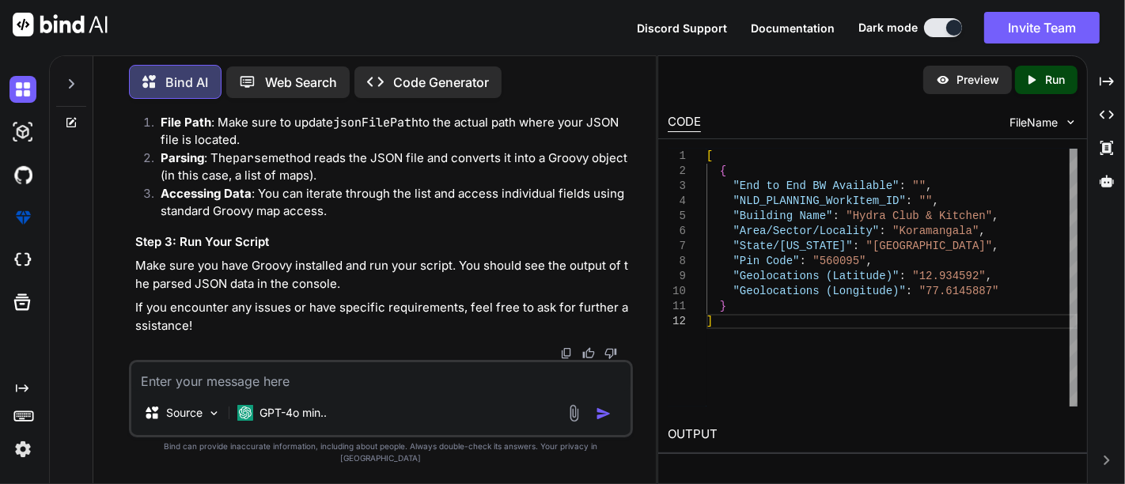
scroll to position [37932, 0]
click at [233, 391] on textarea at bounding box center [380, 376] width 499 height 28
paste textarea "script_1.groovy: 3: Unexpected input: '[\r\n {\r\n "End to End BW Available":' …"
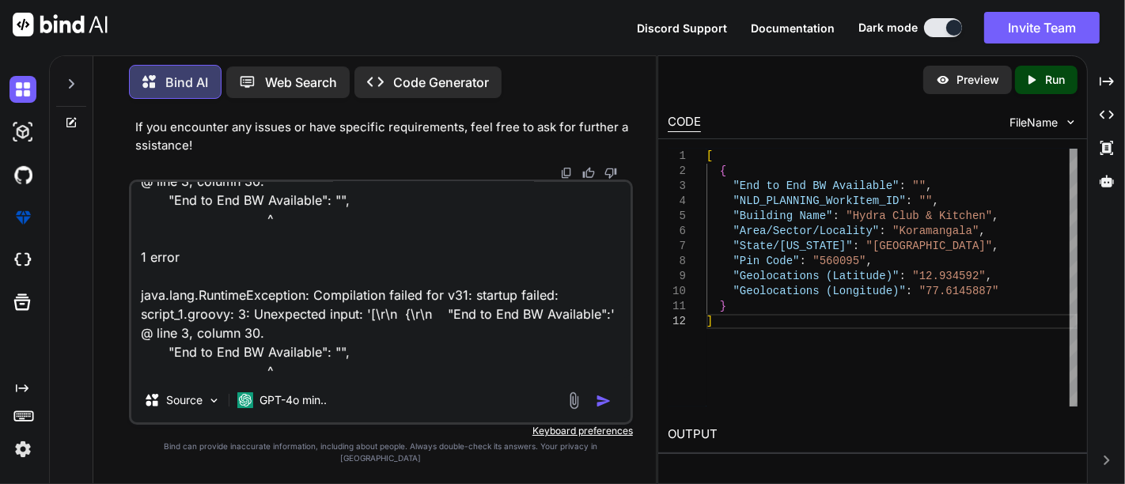
scroll to position [96, 0]
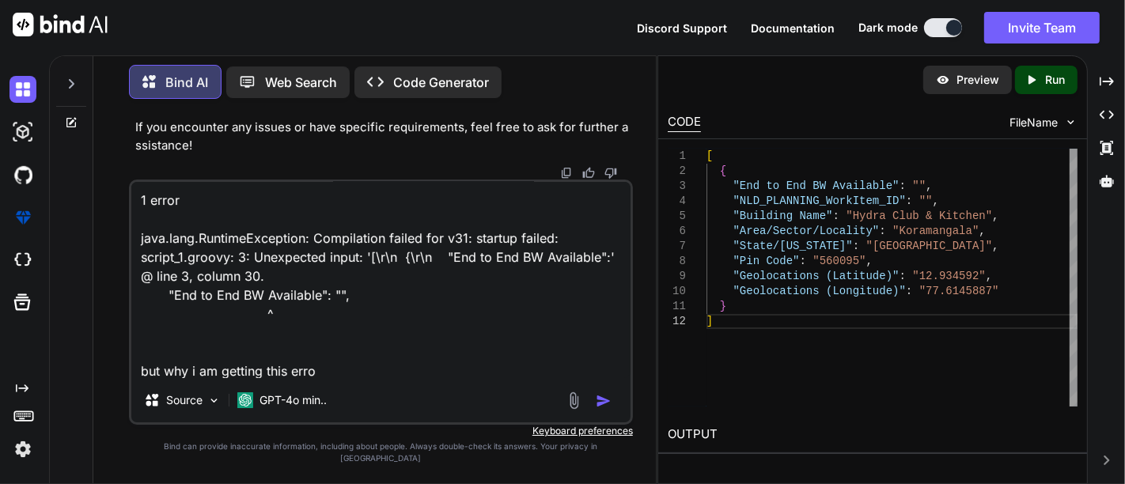
type textarea "script_1.groovy: 3: Unexpected input: '[\r\n {\r\n "End to End BW Available":' …"
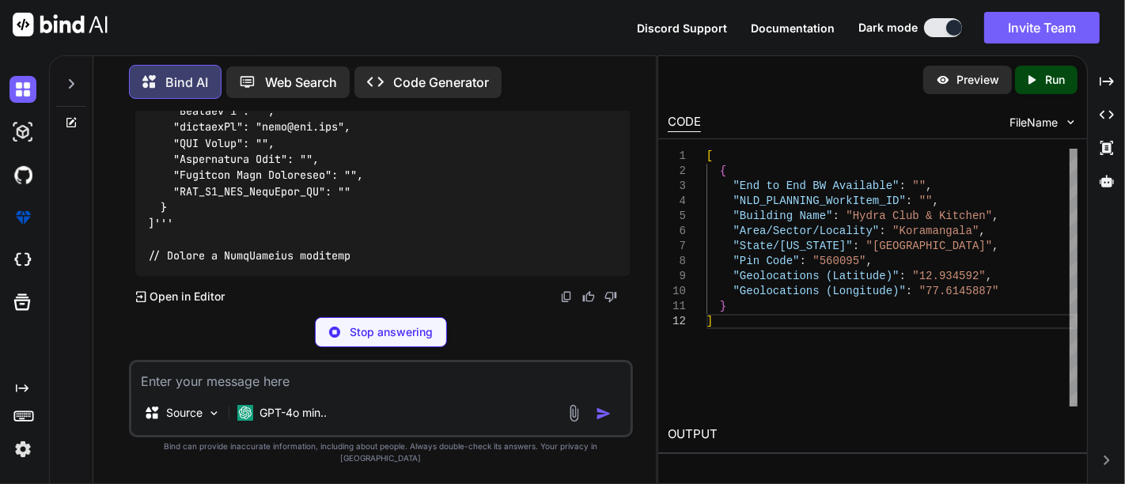
scroll to position [39846, 0]
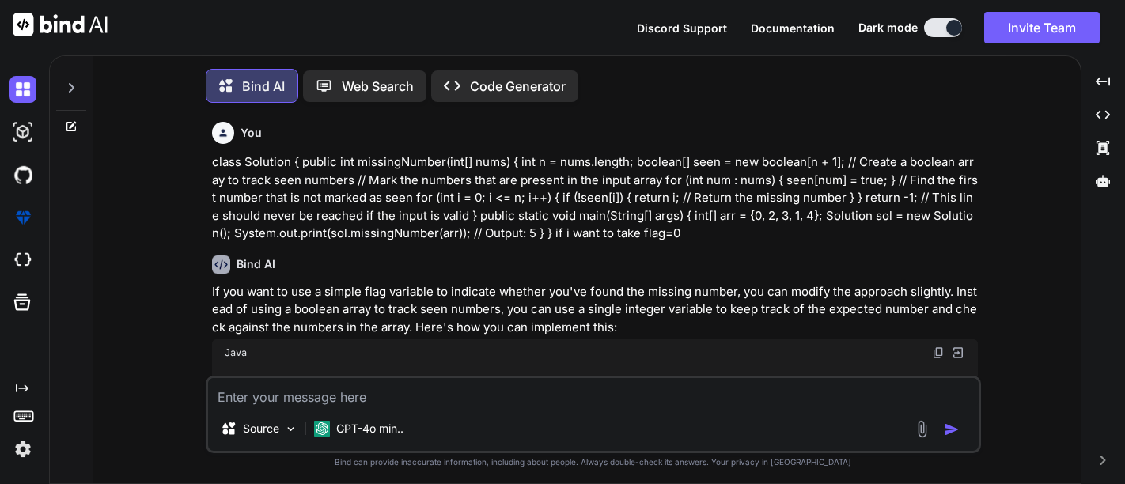
type textarea "x"
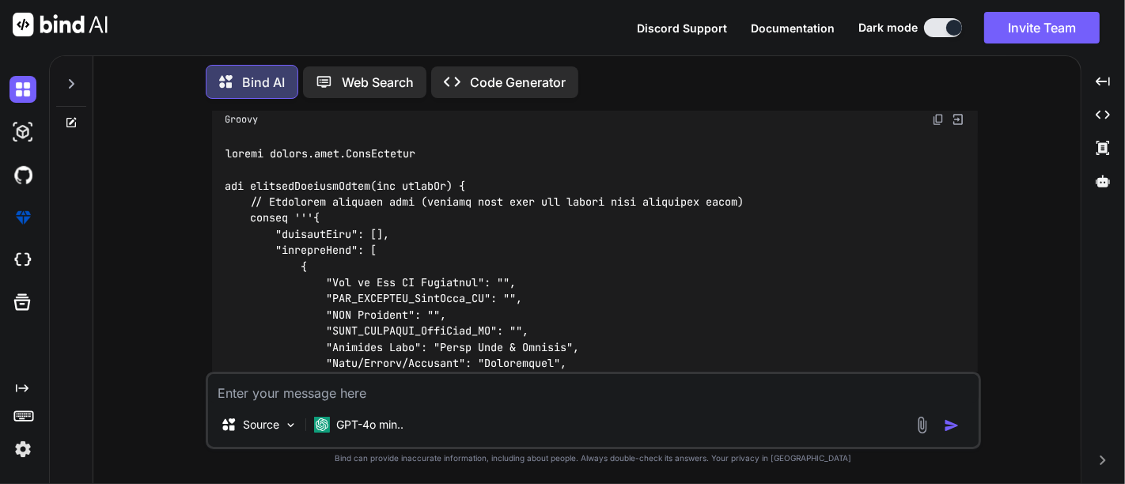
type textarea "addressList[[End to End BW Available:, NLD_PLANNING_WorkItem_ID:, POP Latitude:…"
type textarea "x"
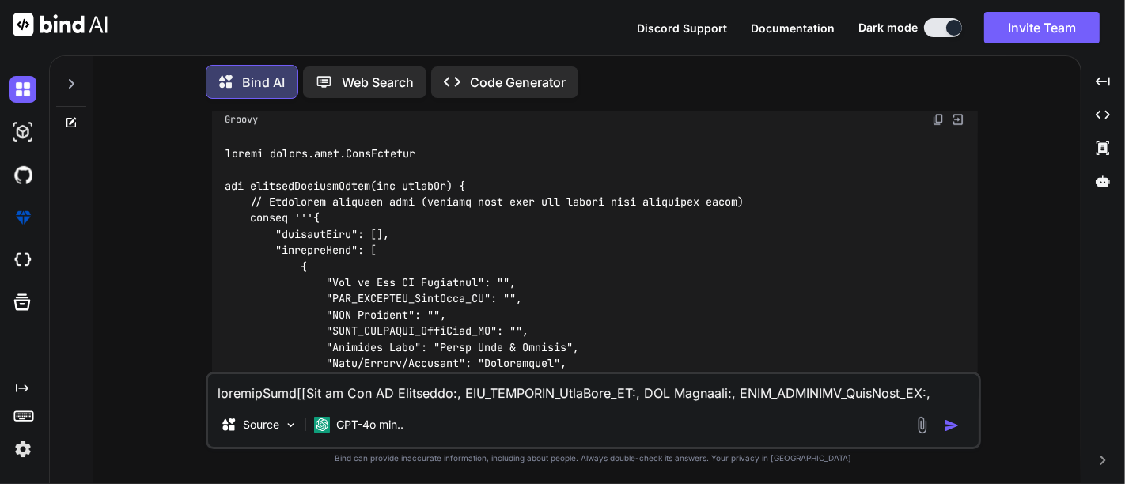
scroll to position [77, 0]
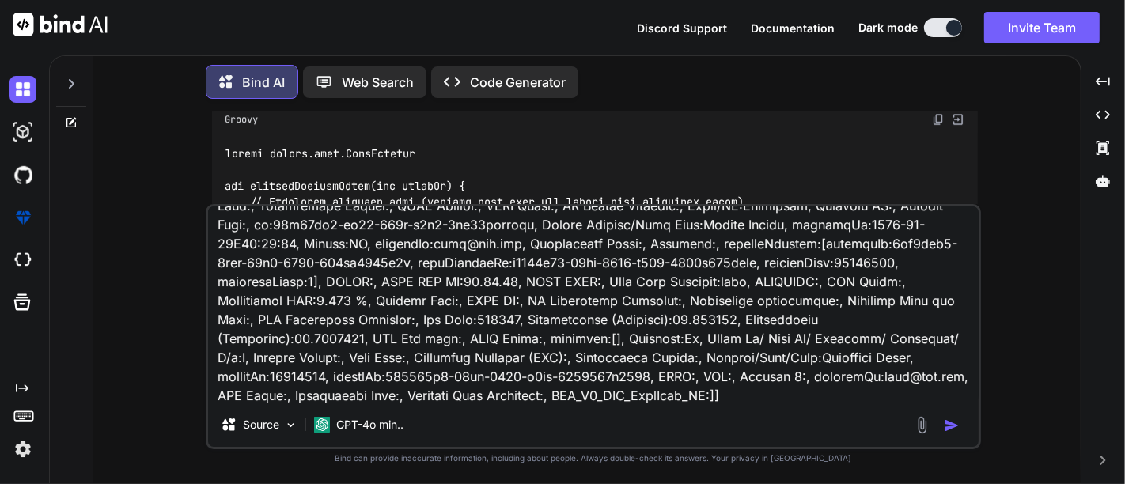
type textarea "addressList[[End to End BW Available:, NLD_PLANNING_WorkItem_ID:, POP Latitude:…"
type textarea "x"
type textarea "addressList[[End to End BW Available:, NLD_PLANNING_WorkItem_ID:, POP Latitude:…"
type textarea "x"
type textarea "addressList[[End to End BW Available:, NLD_PLANNING_WorkItem_ID:, POP Latitude:…"
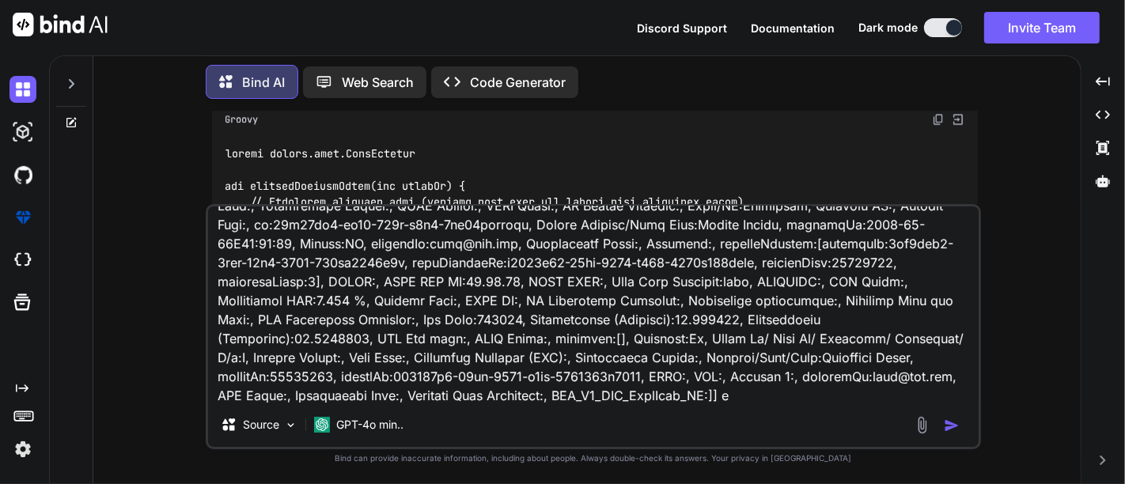
type textarea "x"
type textarea "addressList[[End to End BW Available:, NLD_PLANNING_WorkItem_ID:, POP Latitude:…"
type textarea "x"
type textarea "addressList[[End to End BW Available:, NLD_PLANNING_WorkItem_ID:, POP Latitude:…"
type textarea "x"
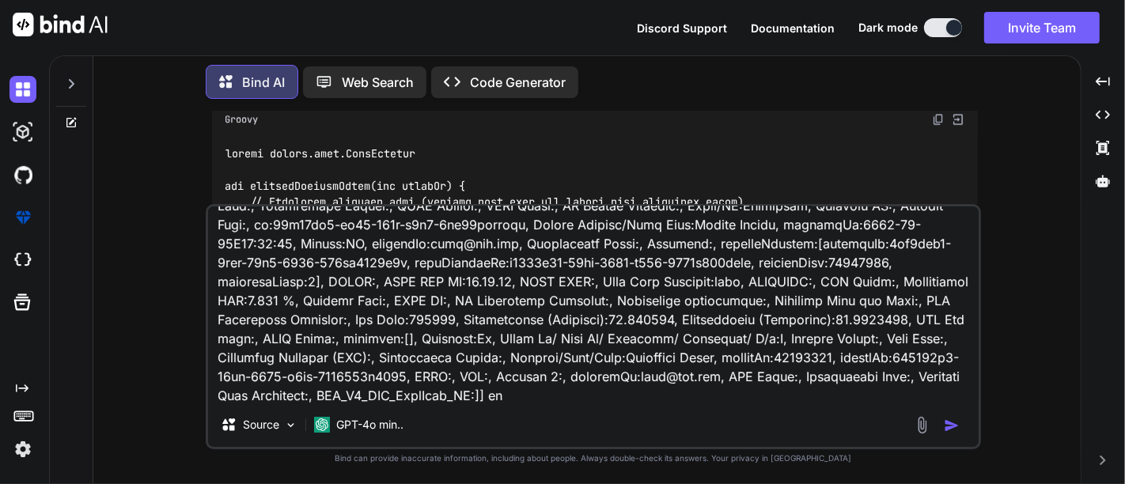
type textarea "addressList[[End to End BW Available:, NLD_PLANNING_WorkItem_ID:, POP Latitude:…"
type textarea "x"
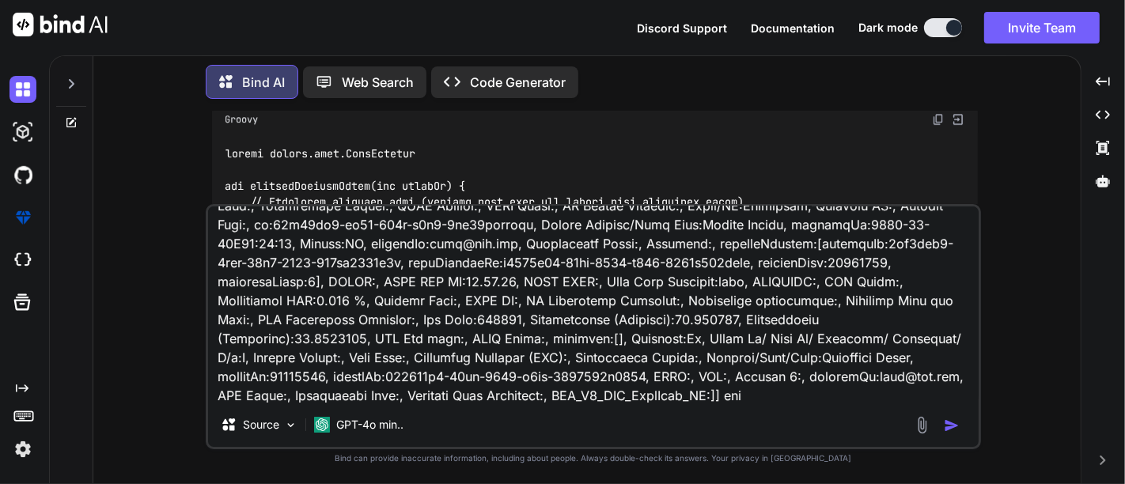
type textarea "addressList[[End to End BW Available:, NLD_PLANNING_WorkItem_ID:, POP Latitude:…"
type textarea "x"
type textarea "addressList[[End to End BW Available:, NLD_PLANNING_WorkItem_ID:, POP Latitude:…"
type textarea "x"
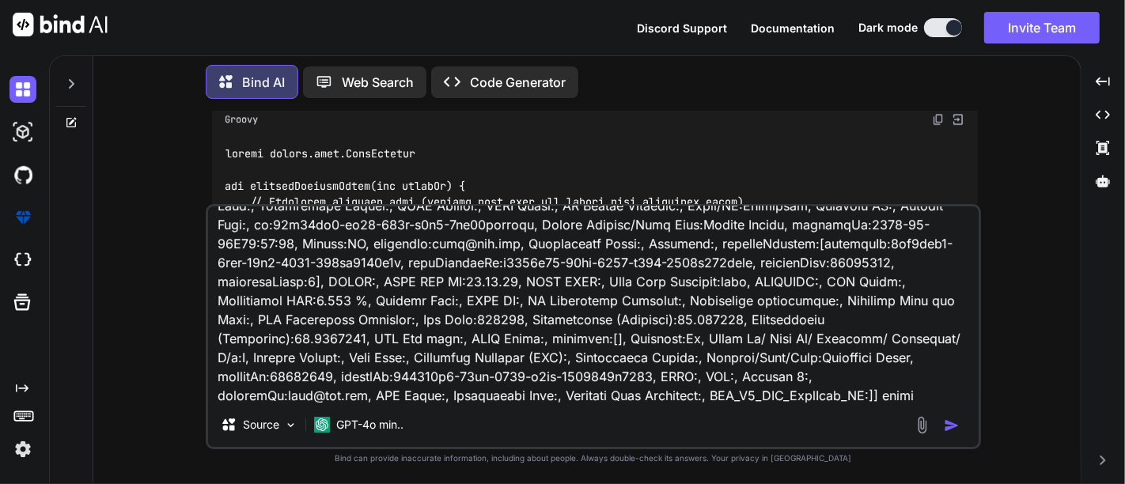
type textarea "addressList[[End to End BW Available:, NLD_PLANNING_WorkItem_ID:, POP Latitude:…"
type textarea "x"
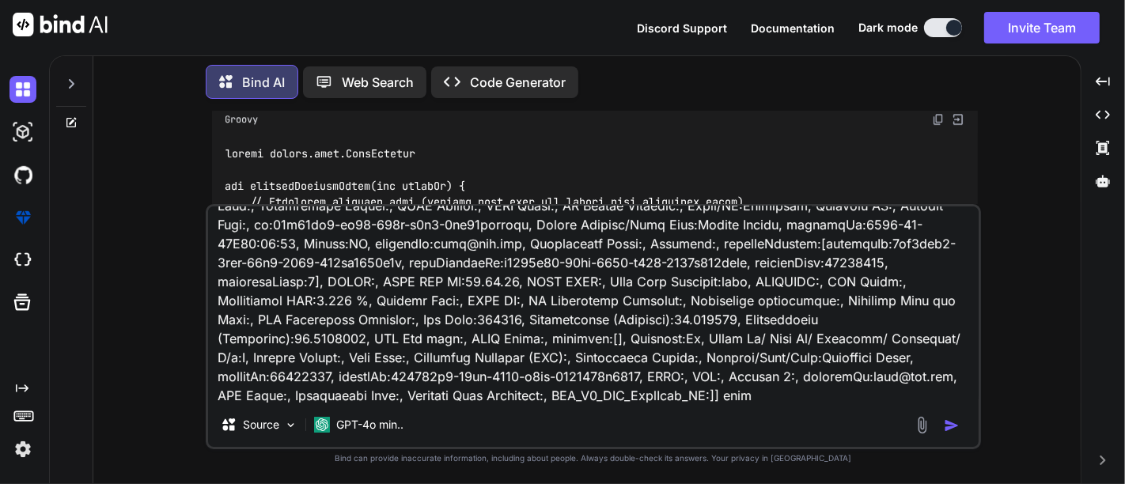
type textarea "addressList[[End to End BW Available:, NLD_PLANNING_WorkItem_ID:, POP Latitude:…"
type textarea "x"
type textarea "addressList[[End to End BW Available:, NLD_PLANNING_WorkItem_ID:, POP Latitude:…"
type textarea "x"
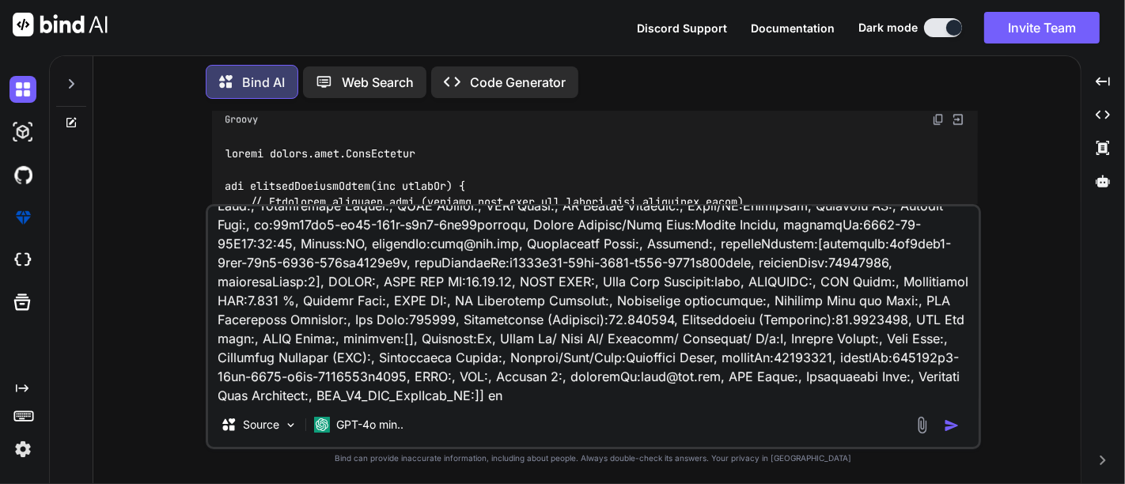
type textarea "addressList[[End to End BW Available:, NLD_PLANNING_WorkItem_ID:, POP Latitude:…"
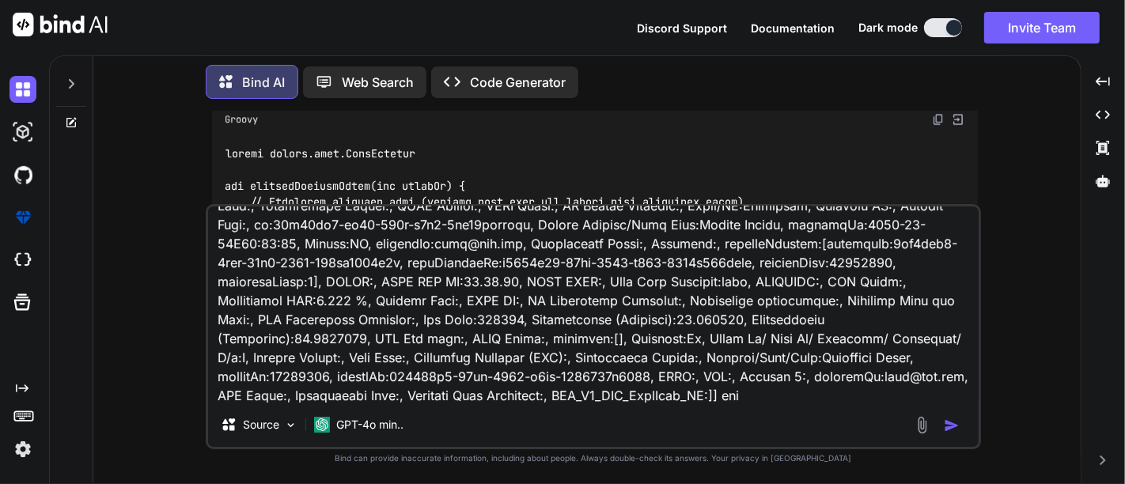
type textarea "x"
type textarea "addressList[[End to End BW Available:, NLD_PLANNING_WorkItem_ID:, POP Latitude:…"
type textarea "x"
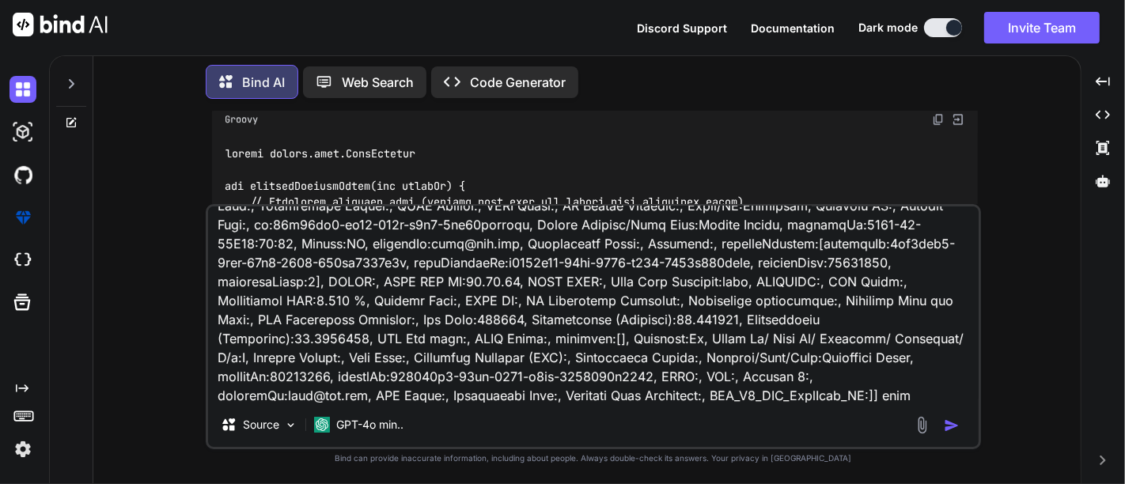
type textarea "addressList[[End to End BW Available:, NLD_PLANNING_WorkItem_ID:, POP Latitude:…"
type textarea "x"
type textarea "addressList[[End to End BW Available:, NLD_PLANNING_WorkItem_ID:, POP Latitude:…"
type textarea "x"
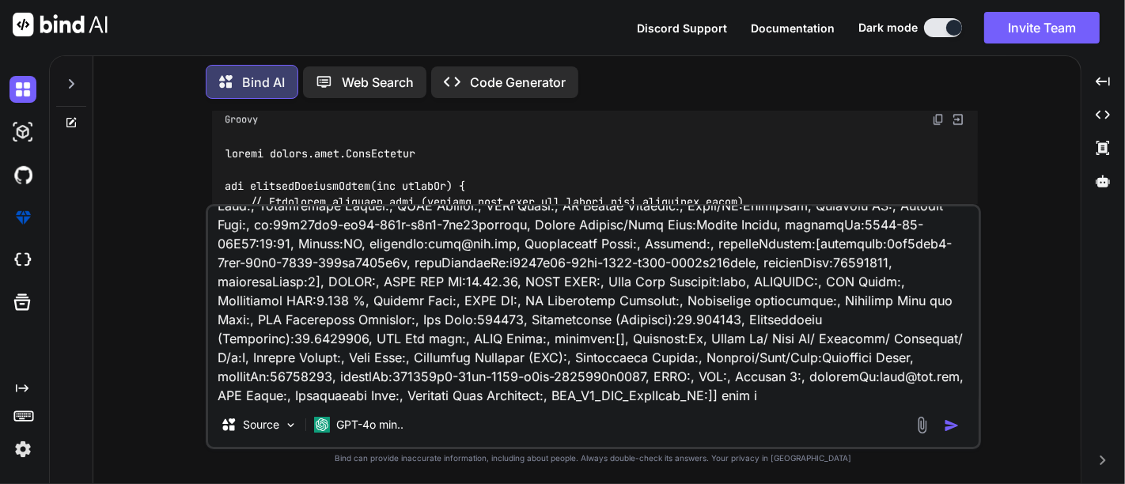
type textarea "addressList[[End to End BW Available:, NLD_PLANNING_WorkItem_ID:, POP Latitude:…"
type textarea "x"
type textarea "addressList[[End to End BW Available:, NLD_PLANNING_WorkItem_ID:, POP Latitude:…"
type textarea "x"
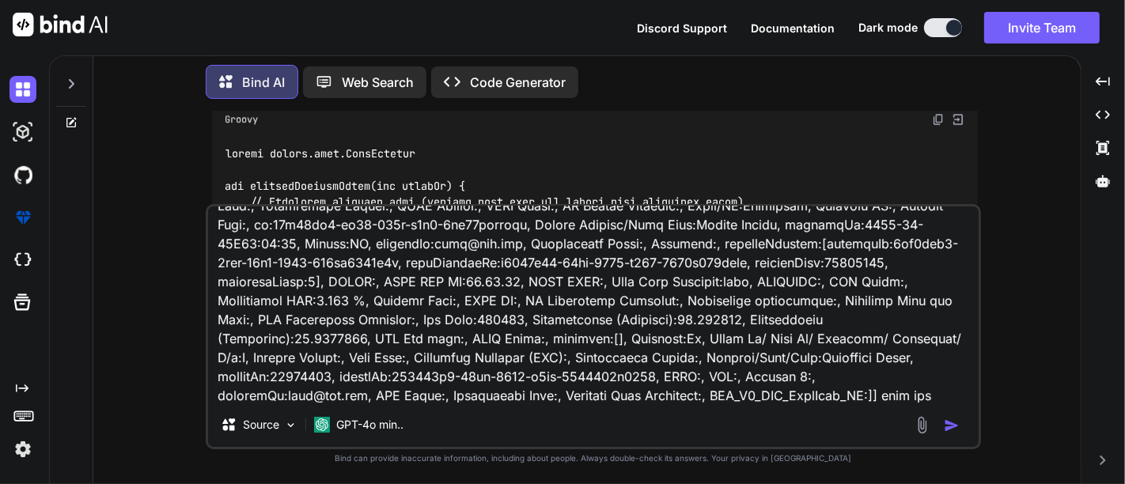
type textarea "addressList[[End to End BW Available:, NLD_PLANNING_WorkItem_ID:, POP Latitude:…"
type textarea "x"
type textarea "addressList[[End to End BW Available:, NLD_PLANNING_WorkItem_ID:, POP Latitude:…"
type textarea "x"
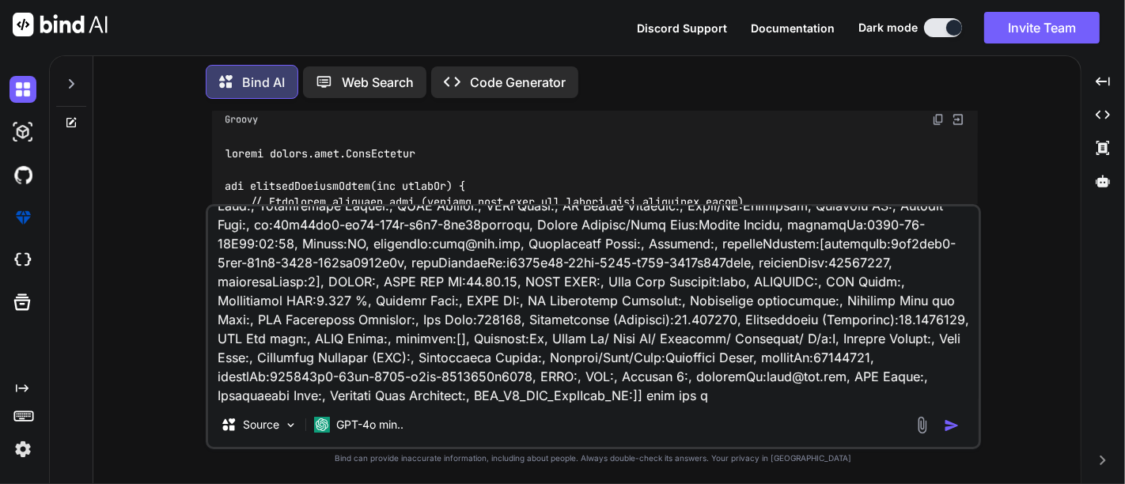
type textarea "addressList[[End to End BW Available:, NLD_PLANNING_WorkItem_ID:, POP Latitude:…"
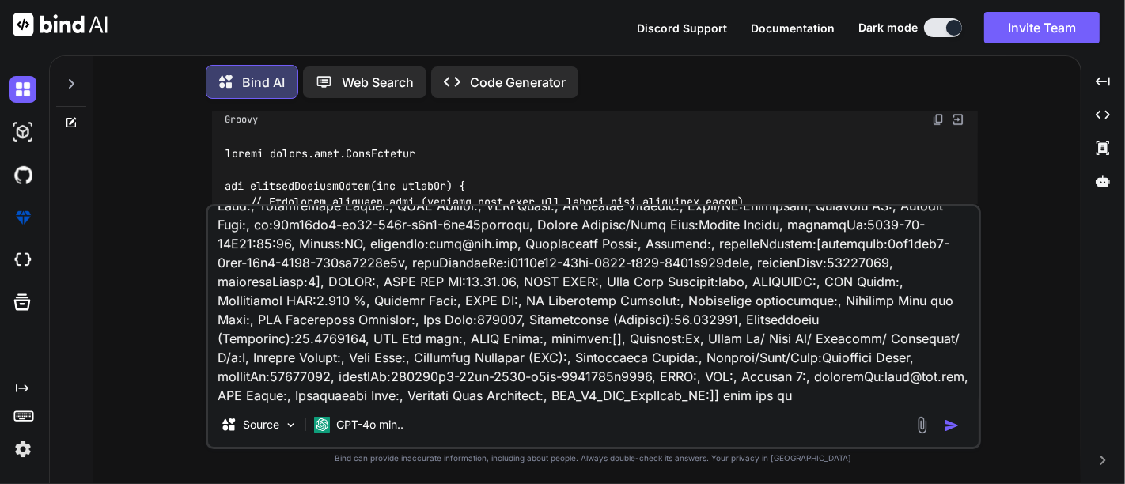
type textarea "x"
type textarea "addressList[[End to End BW Available:, NLD_PLANNING_WorkItem_ID:, POP Latitude:…"
type textarea "x"
type textarea "addressList[[End to End BW Available:, NLD_PLANNING_WorkItem_ID:, POP Latitude:…"
type textarea "x"
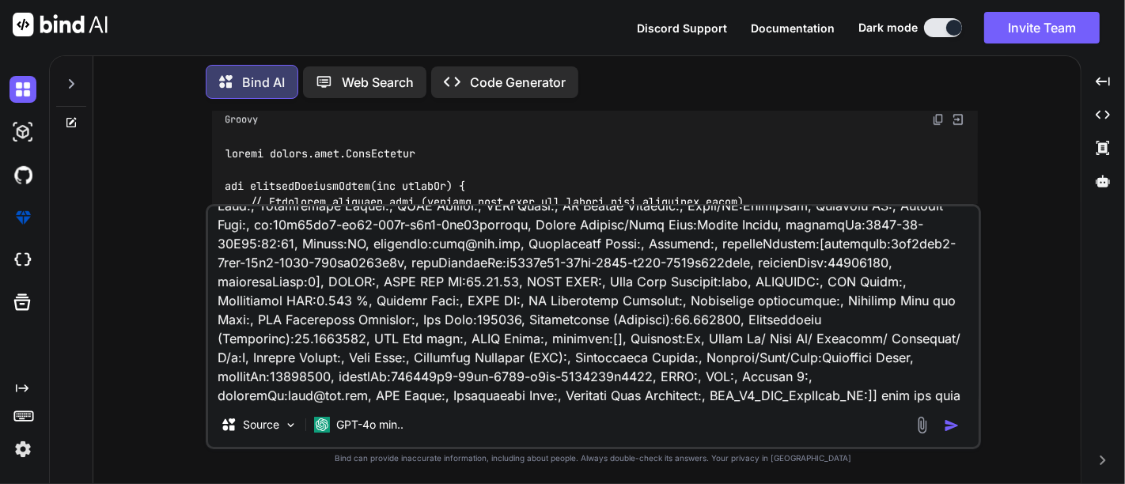
type textarea "addressList[[End to End BW Available:, NLD_PLANNING_WorkItem_ID:, POP Latitude:…"
type textarea "x"
type textarea "addressList[[End to End BW Available:, NLD_PLANNING_WorkItem_ID:, POP Latitude:…"
type textarea "x"
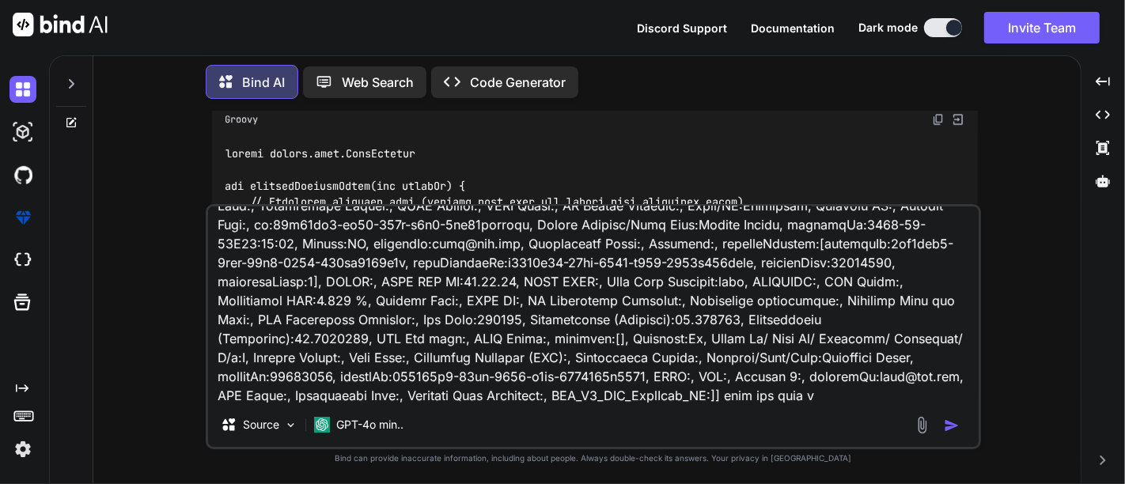
type textarea "addressList[[End to End BW Available:, NLD_PLANNING_WorkItem_ID:, POP Latitude:…"
type textarea "x"
type textarea "addressList[[End to End BW Available:, NLD_PLANNING_WorkItem_ID:, POP Latitude:…"
type textarea "x"
type textarea "addressList[[End to End BW Available:, NLD_PLANNING_WorkItem_ID:, POP Latitude:…"
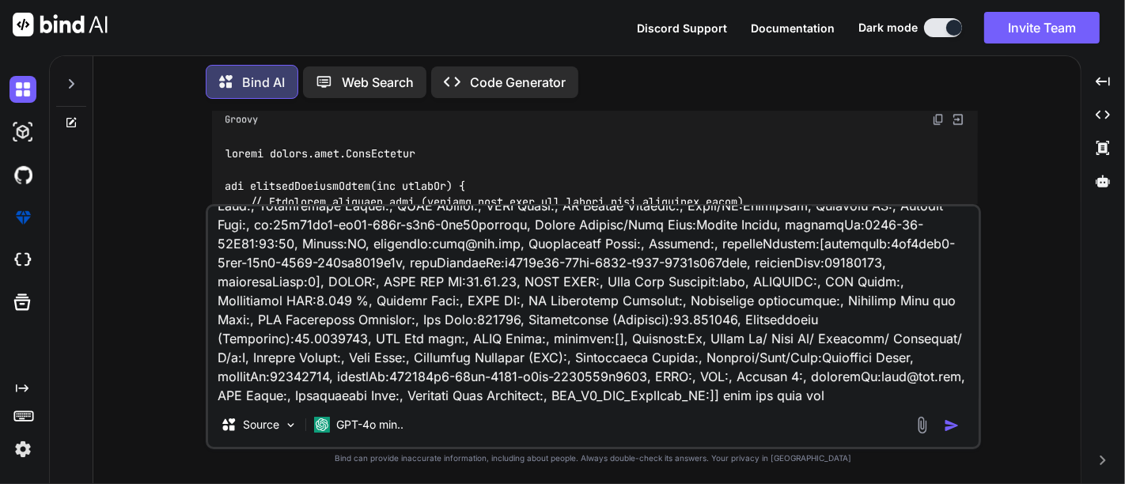
type textarea "x"
type textarea "addressList[[End to End BW Available:, NLD_PLANNING_WorkItem_ID:, POP Latitude:…"
type textarea "x"
type textarea "addressList[[End to End BW Available:, NLD_PLANNING_WorkItem_ID:, POP Latitude:…"
type textarea "x"
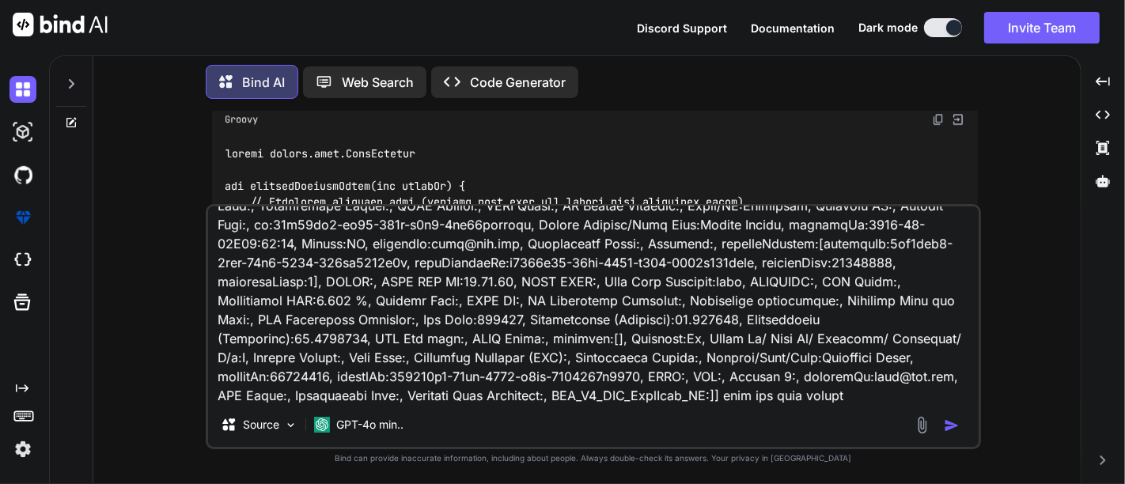
type textarea "addressList[[End to End BW Available:, NLD_PLANNING_WorkItem_ID:, POP Latitude:…"
type textarea "x"
type textarea "addressList[[End to End BW Available:, NLD_PLANNING_WorkItem_ID:, POP Latitude:…"
type textarea "x"
type textarea "addressList[[End to End BW Available:, NLD_PLANNING_WorkItem_ID:, POP Latitude:…"
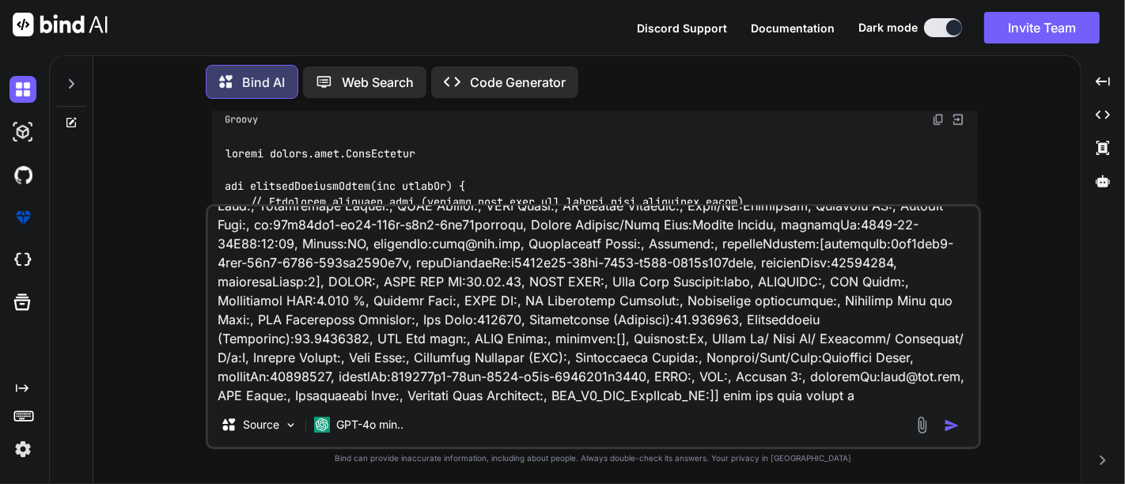
type textarea "x"
type textarea "addressList[[End to End BW Available:, NLD_PLANNING_WorkItem_ID:, POP Latitude:…"
type textarea "x"
type textarea "addressList[[End to End BW Available:, NLD_PLANNING_WorkItem_ID:, POP Latitude:…"
type textarea "x"
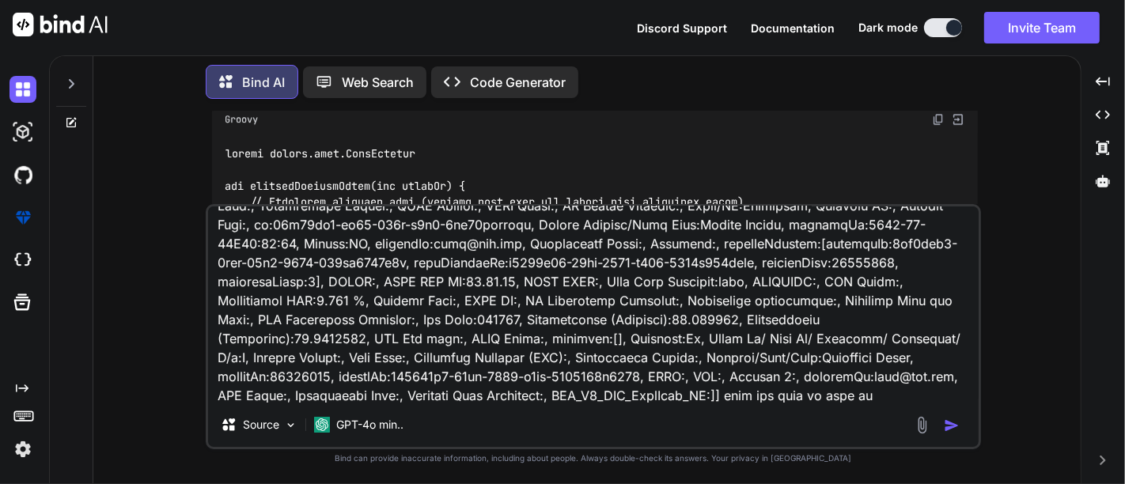
type textarea "addressList[[End to End BW Available:, NLD_PLANNING_WorkItem_ID:, POP Latitude:…"
type textarea "x"
type textarea "addressList[[End to End BW Available:, NLD_PLANNING_WorkItem_ID:, POP Latitude:…"
type textarea "x"
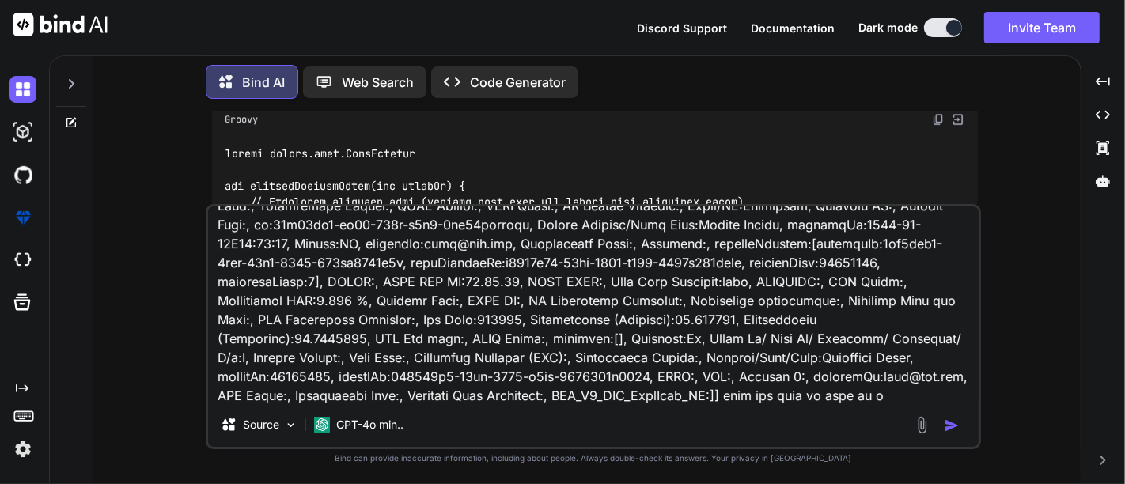
type textarea "addressList[[End to End BW Available:, NLD_PLANNING_WorkItem_ID:, POP Latitude:…"
type textarea "x"
type textarea "addressList[[End to End BW Available:, NLD_PLANNING_WorkItem_ID:, POP Latitude:…"
type textarea "x"
type textarea "addressList[[End to End BW Available:, NLD_PLANNING_WorkItem_ID:, POP Latitude:…"
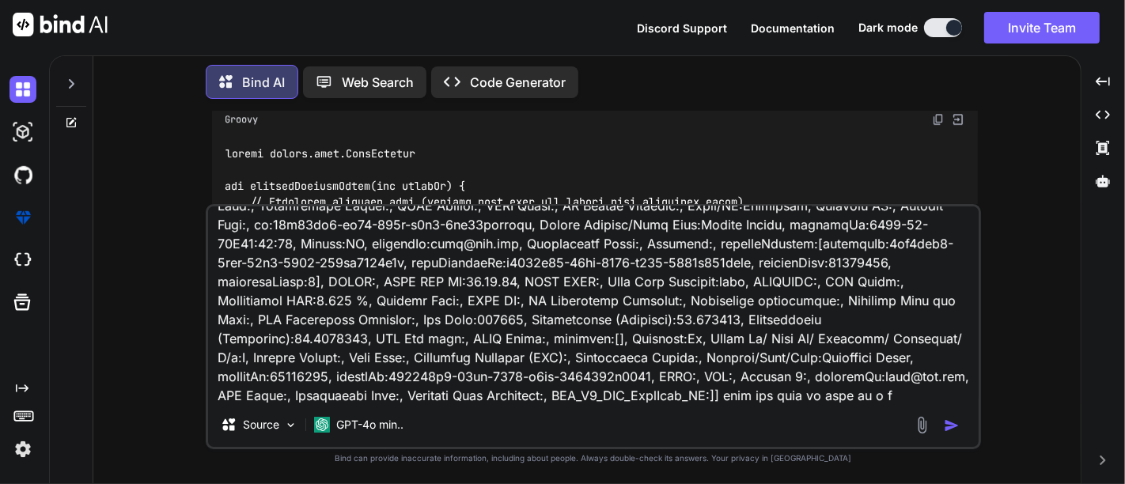
type textarea "x"
type textarea "addressList[[End to End BW Available:, NLD_PLANNING_WorkItem_ID:, POP Latitude:…"
type textarea "x"
type textarea "addressList[[End to End BW Available:, NLD_PLANNING_WorkItem_ID:, POP Latitude:…"
type textarea "x"
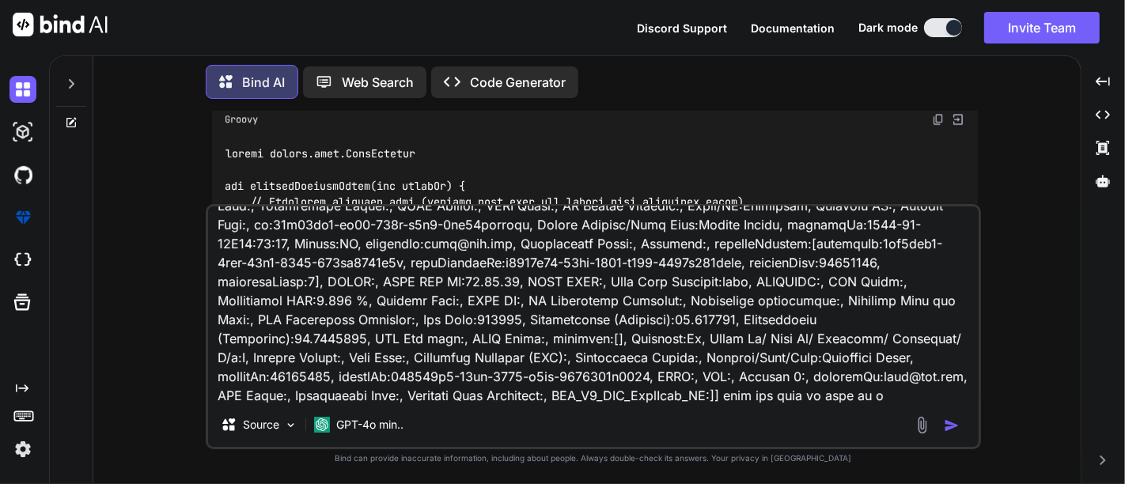
type textarea "addressList[[End to End BW Available:, NLD_PLANNING_WorkItem_ID:, POP Latitude:…"
type textarea "x"
type textarea "addressList[[End to End BW Available:, NLD_PLANNING_WorkItem_ID:, POP Latitude:…"
type textarea "x"
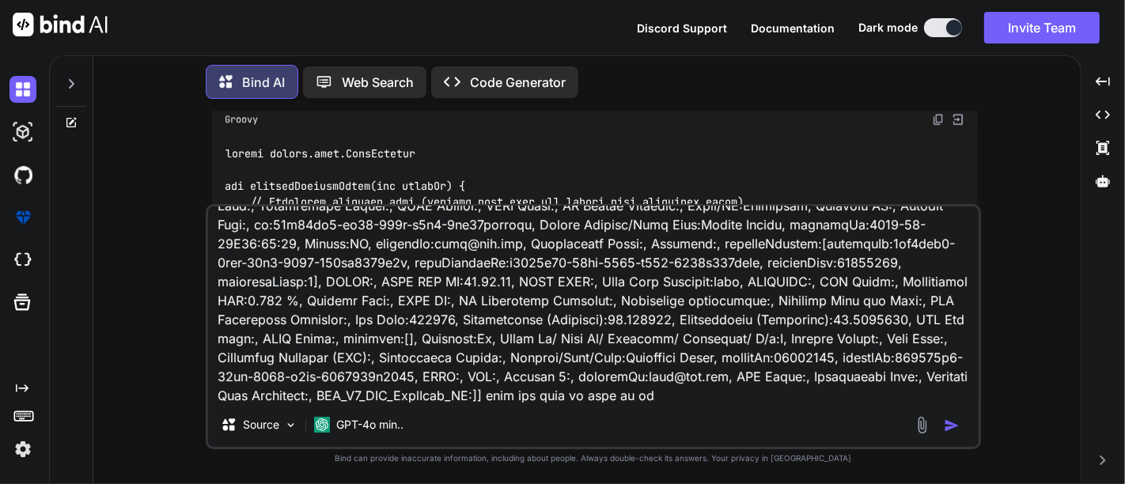
type textarea "addressList[[End to End BW Available:, NLD_PLANNING_WorkItem_ID:, POP Latitude:…"
type textarea "x"
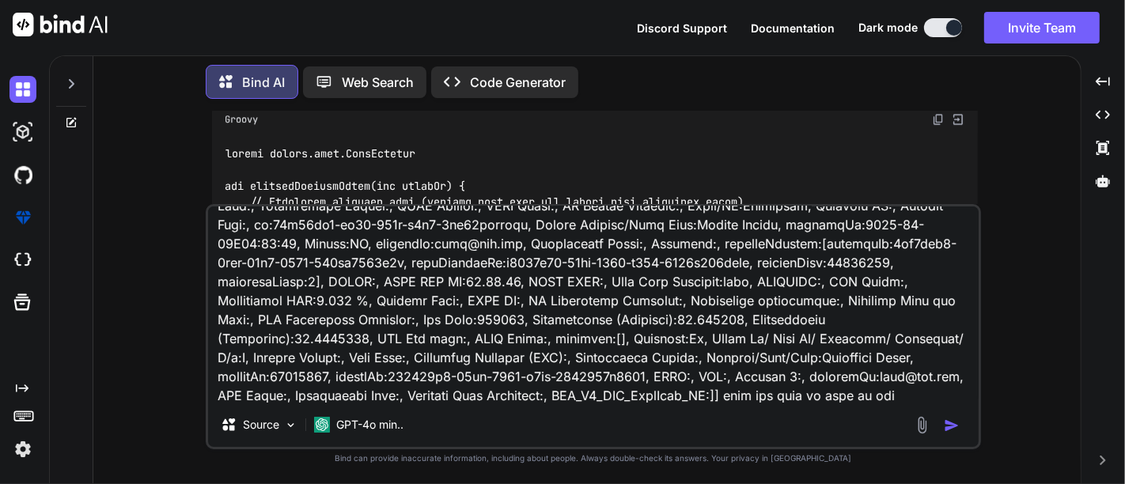
type textarea "addressList[[End to End BW Available:, NLD_PLANNING_WorkItem_ID:, POP Latitude:…"
type textarea "x"
type textarea "addressList[[End to End BW Available:, NLD_PLANNING_WorkItem_ID:, POP Latitude:…"
type textarea "x"
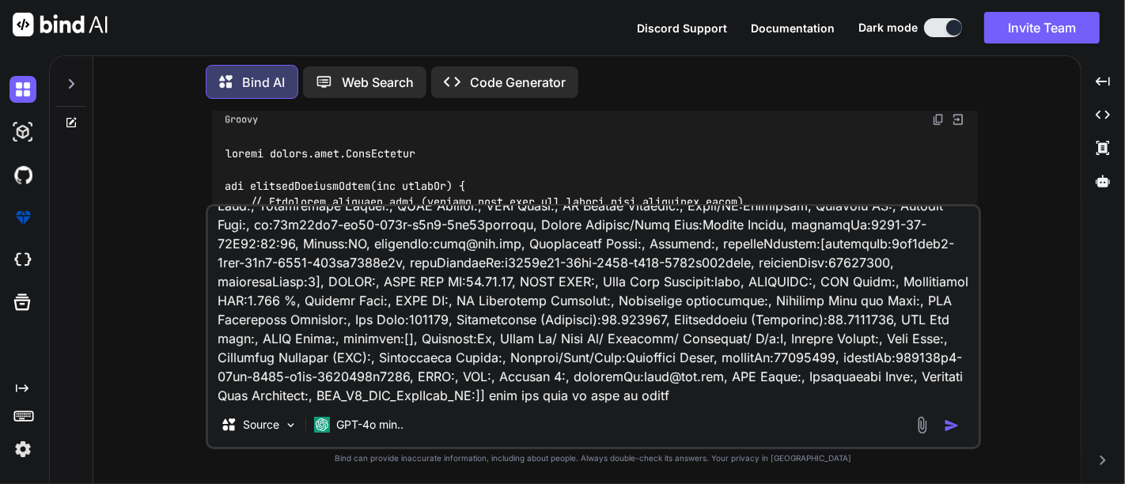
type textarea "addressList[[End to End BW Available:, NLD_PLANNING_WorkItem_ID:, POP Latitude:…"
type textarea "x"
type textarea "addressList[[End to End BW Available:, NLD_PLANNING_WorkItem_ID:, POP Latitude:…"
type textarea "x"
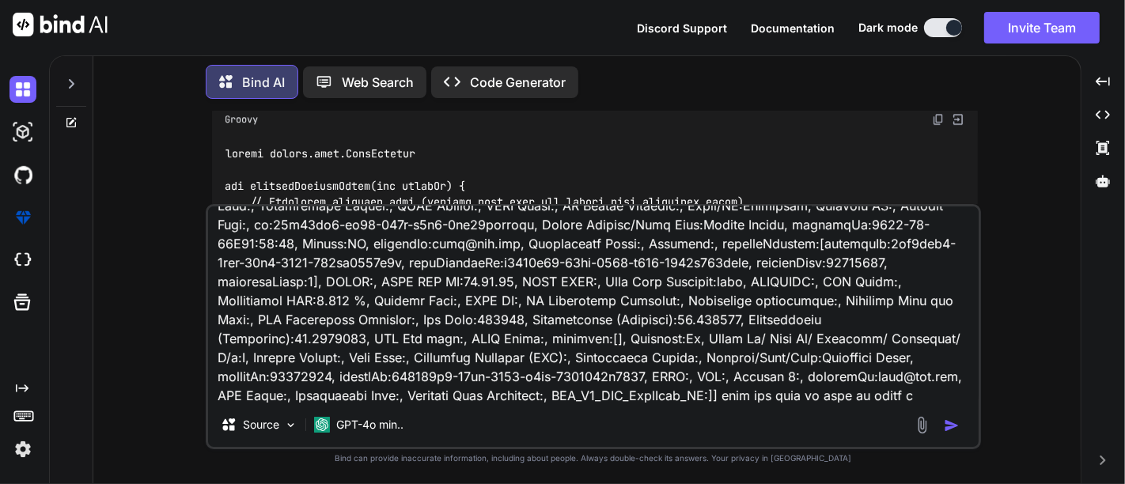
type textarea "addressList[[End to End BW Available:, NLD_PLANNING_WorkItem_ID:, POP Latitude:…"
type textarea "x"
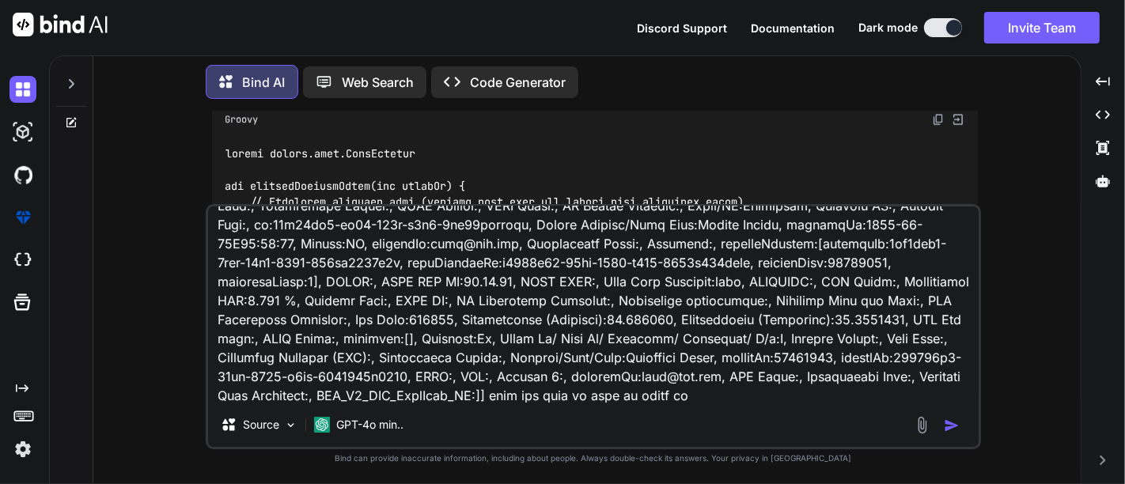
type textarea "addressList[[End to End BW Available:, NLD_PLANNING_WorkItem_ID:, POP Latitude:…"
type textarea "x"
type textarea "addressList[[End to End BW Available:, NLD_PLANNING_WorkItem_ID:, POP Latitude:…"
type textarea "x"
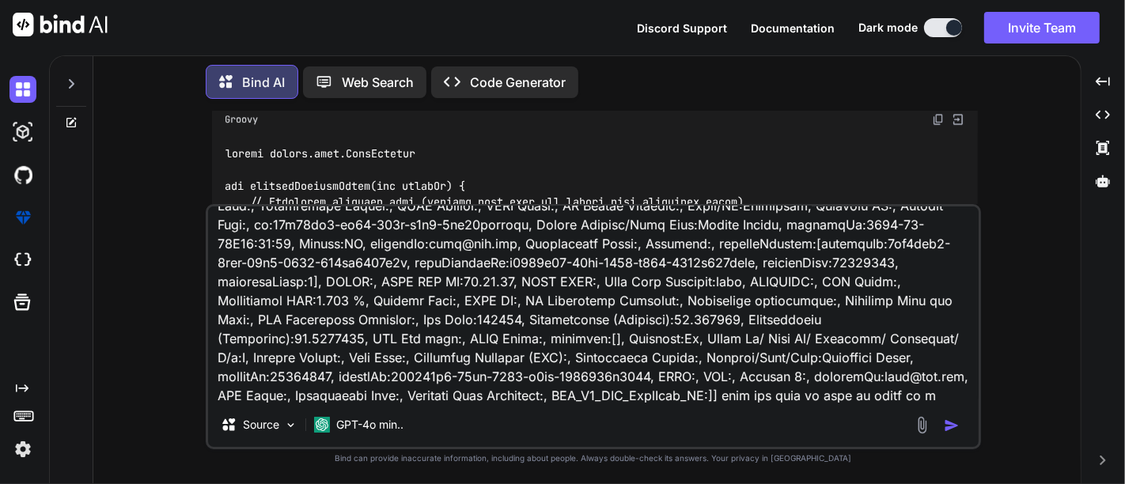
type textarea "addressList[[End to End BW Available:, NLD_PLANNING_WorkItem_ID:, POP Latitude:…"
type textarea "x"
type textarea "addressList[[End to End BW Available:, NLD_PLANNING_WorkItem_ID:, POP Latitude:…"
type textarea "x"
type textarea "addressList[[End to End BW Available:, NLD_PLANNING_WorkItem_ID:, POP Latitude:…"
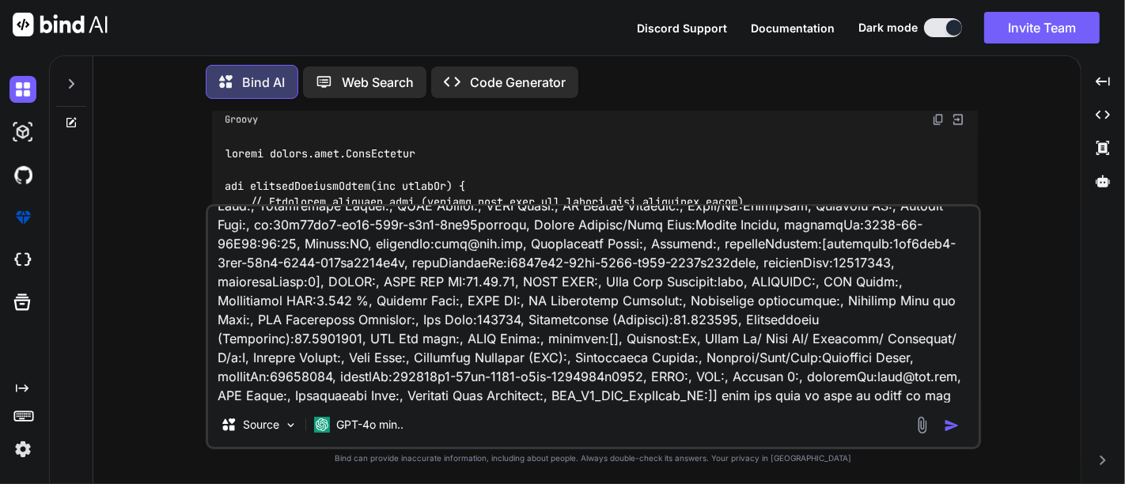
type textarea "x"
type textarea "addressList[[End to End BW Available:, NLD_PLANNING_WorkItem_ID:, POP Latitude:…"
type textarea "x"
type textarea "addressList[[End to End BW Available:, NLD_PLANNING_WorkItem_ID:, POP Latitude:…"
type textarea "x"
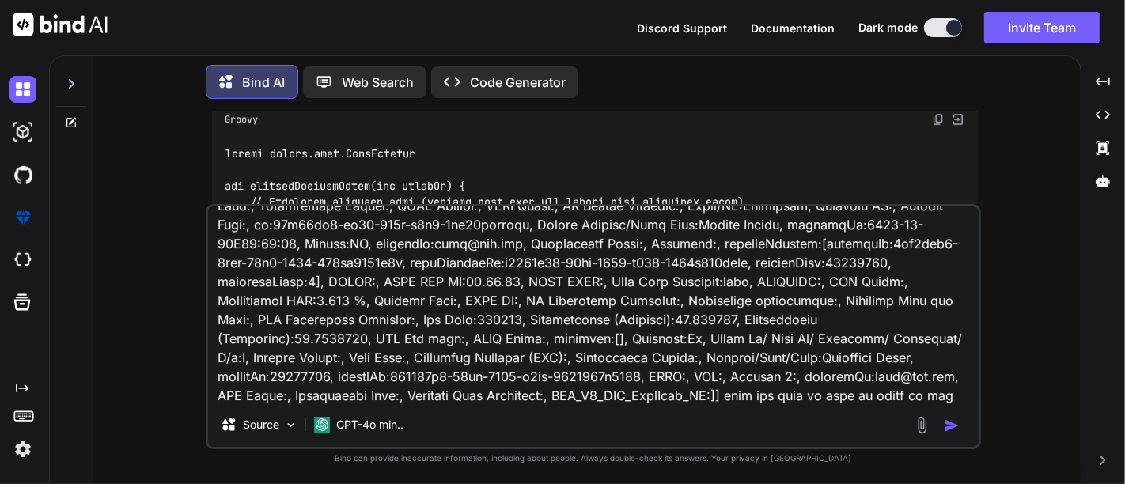
type textarea "addressList[[End to End BW Available:, NLD_PLANNING_WorkItem_ID:, POP Latitude:…"
type textarea "x"
type textarea "addressList[[End to End BW Available:, NLD_PLANNING_WorkItem_ID:, POP Latitude:…"
type textarea "x"
type textarea "addressList[[End to End BW Available:, NLD_PLANNING_WorkItem_ID:, POP Latitude:…"
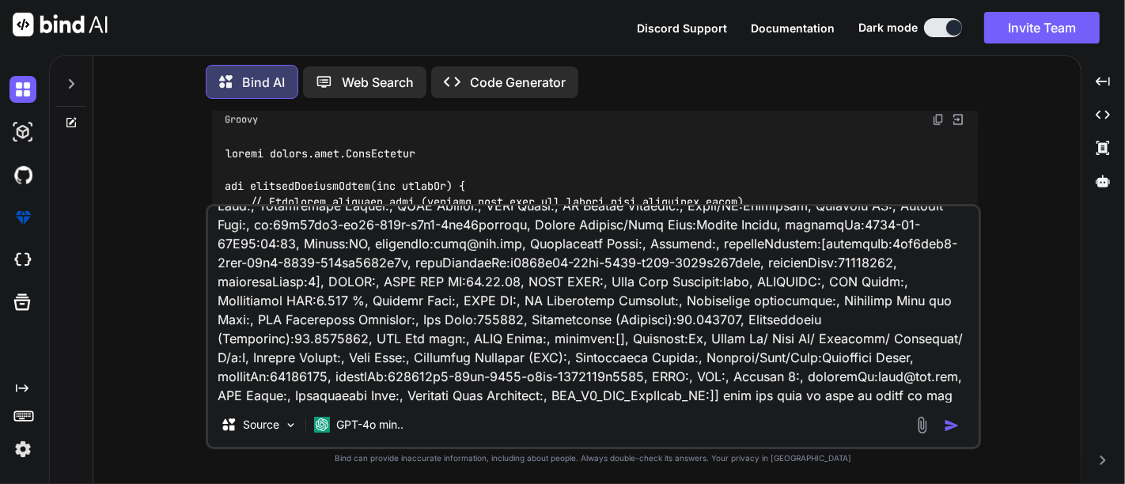
type textarea "x"
type textarea "addressList[[End to End BW Available:, NLD_PLANNING_WorkItem_ID:, POP Latitude:…"
type textarea "x"
type textarea "addressList[[End to End BW Available:, NLD_PLANNING_WorkItem_ID:, POP Latitude:…"
type textarea "x"
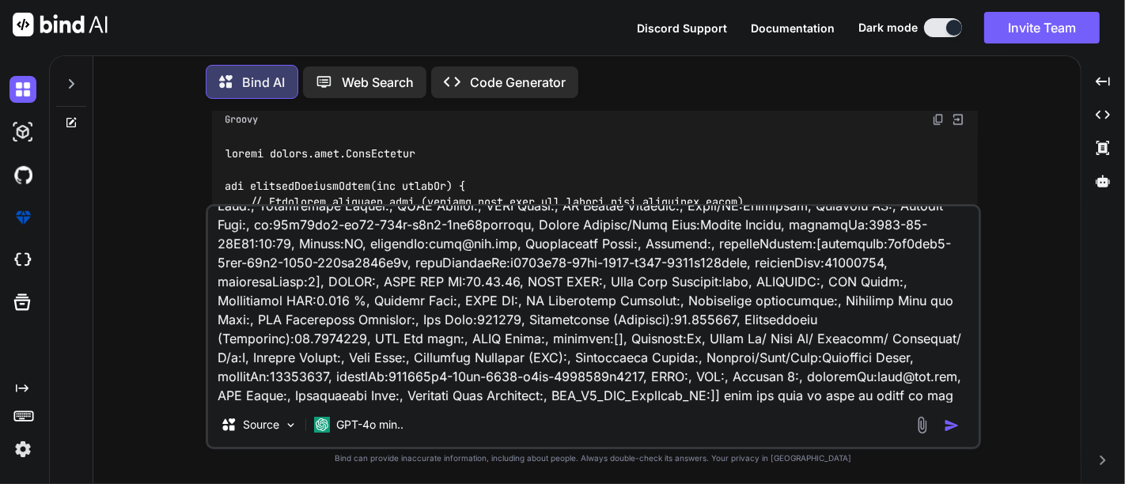
type textarea "addressList[[End to End BW Available:, NLD_PLANNING_WorkItem_ID:, POP Latitude:…"
type textarea "x"
type textarea "addressList[[End to End BW Available:, NLD_PLANNING_WorkItem_ID:, POP Latitude:…"
type textarea "x"
type textarea "addressList[[End to End BW Available:, NLD_PLANNING_WorkItem_ID:, POP Latitude:…"
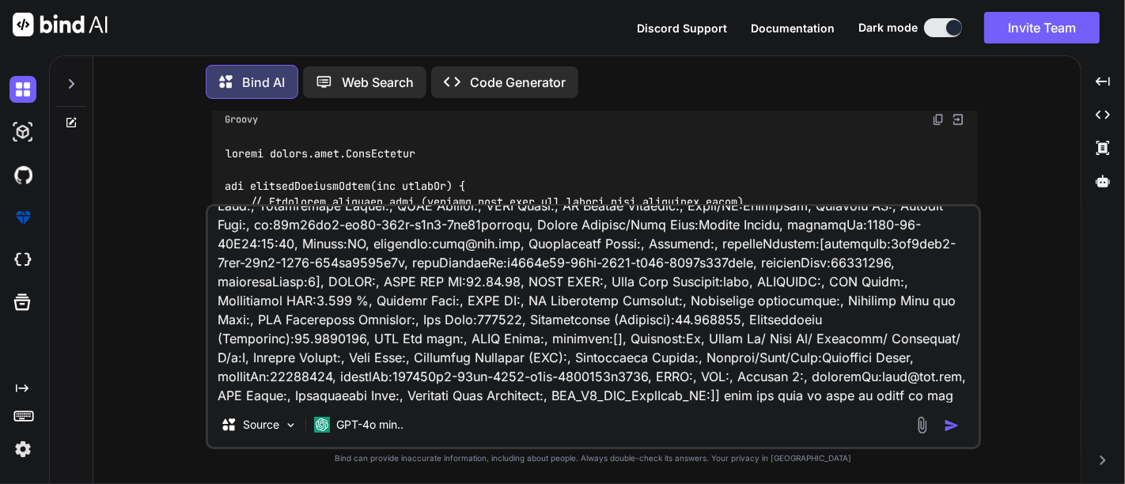
type textarea "x"
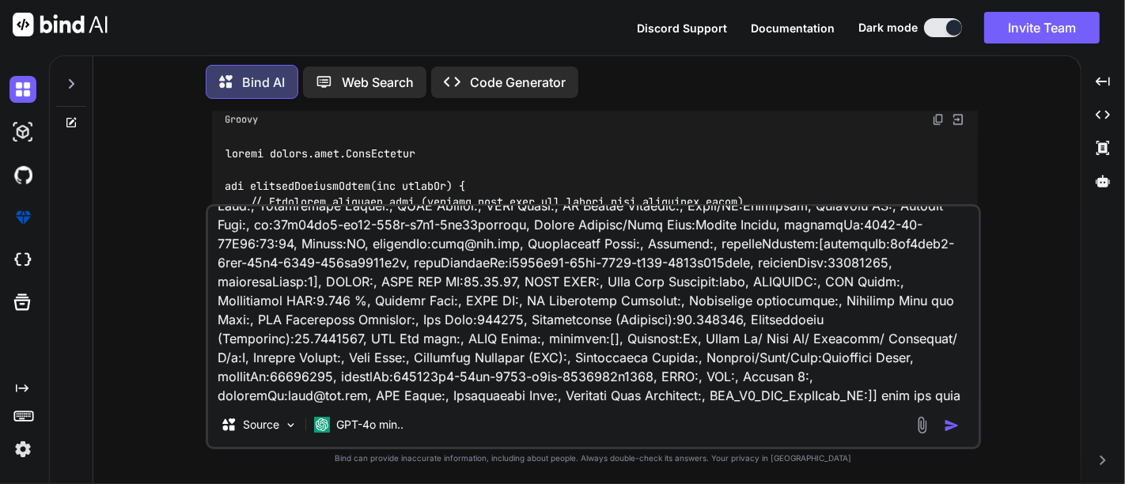
type textarea "addressList[[End to End BW Available:, NLD_PLANNING_WorkItem_ID:, POP Latitude:…"
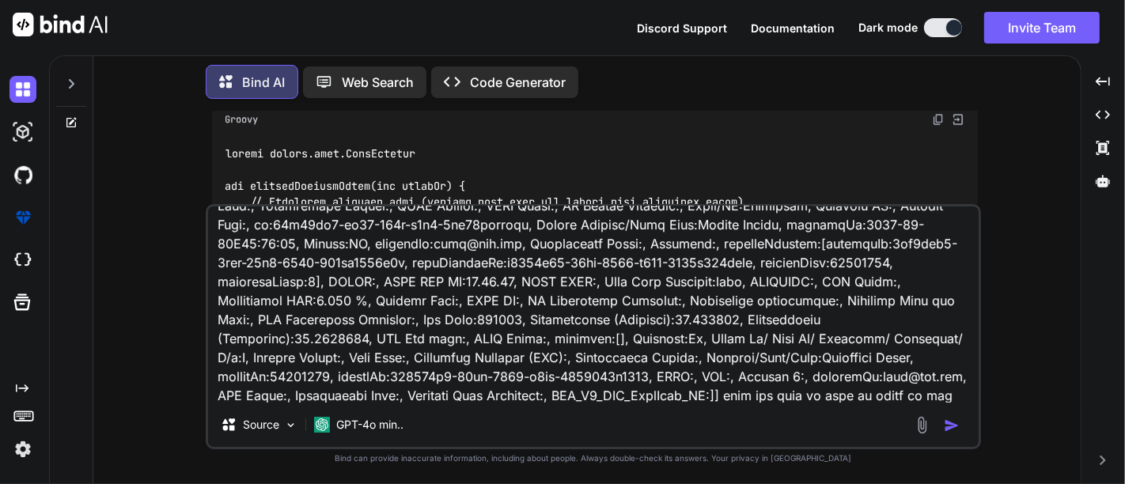
type textarea "x"
type textarea "addressList[[End to End BW Available:, NLD_PLANNING_WorkItem_ID:, POP Latitude:…"
type textarea "x"
type textarea "addressList[[End to End BW Available:, NLD_PLANNING_WorkItem_ID:, POP Latitude:…"
type textarea "x"
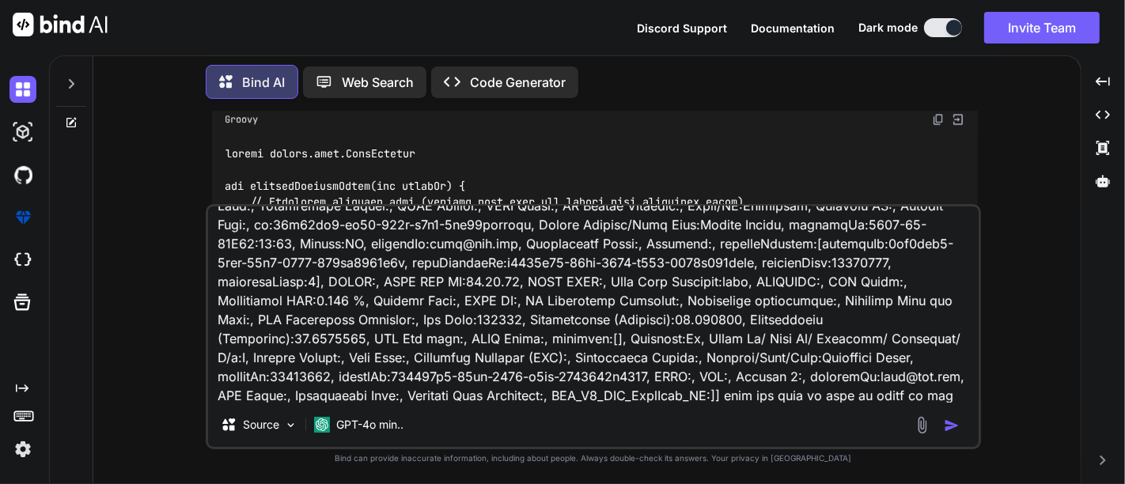
type textarea "addressList[[End to End BW Available:, NLD_PLANNING_WorkItem_ID:, POP Latitude:…"
type textarea "x"
type textarea "addressList[[End to End BW Available:, NLD_PLANNING_WorkItem_ID:, POP Latitude:…"
type textarea "x"
type textarea "addressList[[End to End BW Available:, NLD_PLANNING_WorkItem_ID:, POP Latitude:…"
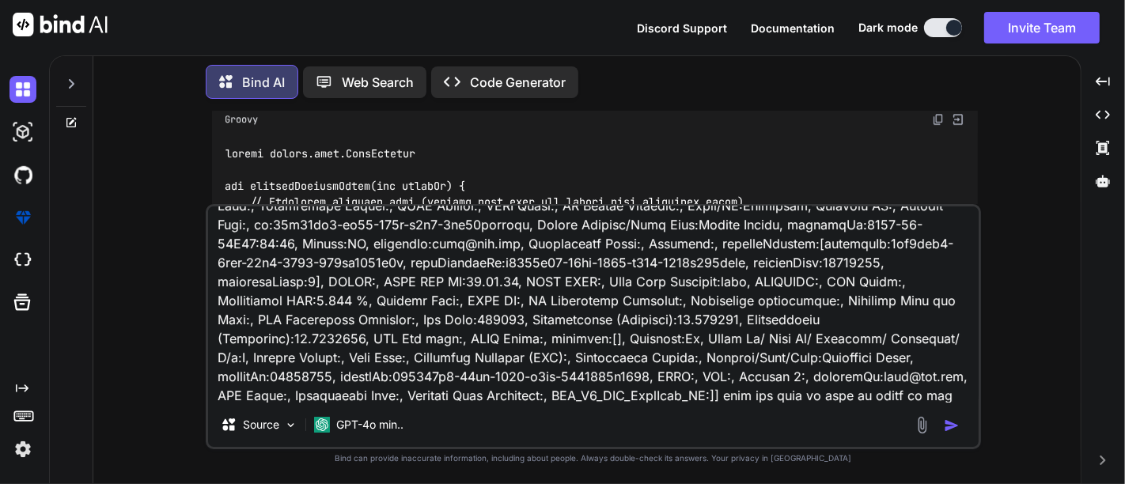
type textarea "x"
type textarea "addressList[[End to End BW Available:, NLD_PLANNING_WorkItem_ID:, POP Latitude:…"
type textarea "x"
type textarea "addressList[[End to End BW Available:, NLD_PLANNING_WorkItem_ID:, POP Latitude:…"
type textarea "x"
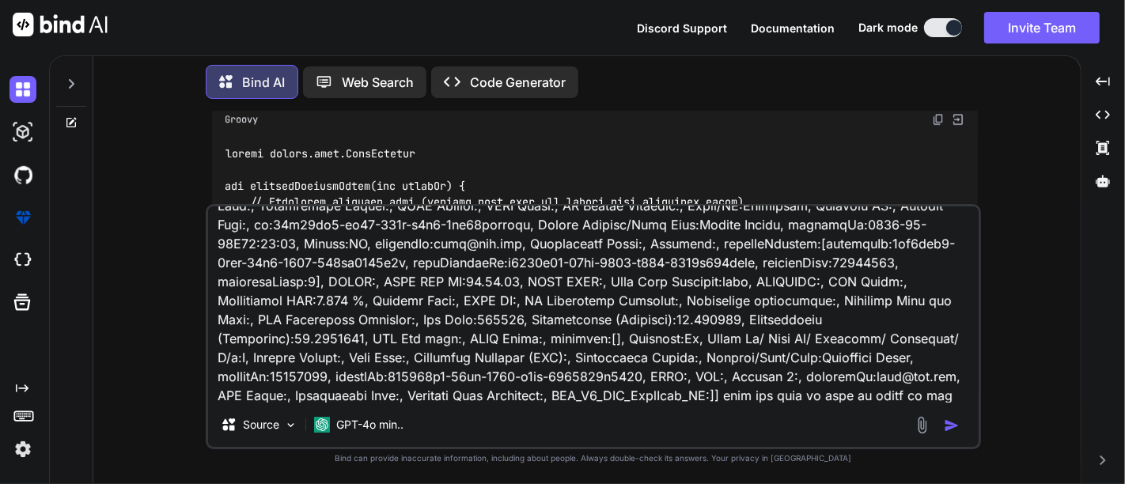
type textarea "addressList[[End to End BW Available:, NLD_PLANNING_WorkItem_ID:, POP Latitude:…"
type textarea "x"
type textarea "addressList[[End to End BW Available:, NLD_PLANNING_WorkItem_ID:, POP Latitude:…"
type textarea "x"
type textarea "addressList[[End to End BW Available:, NLD_PLANNING_WorkItem_ID:, POP Latitude:…"
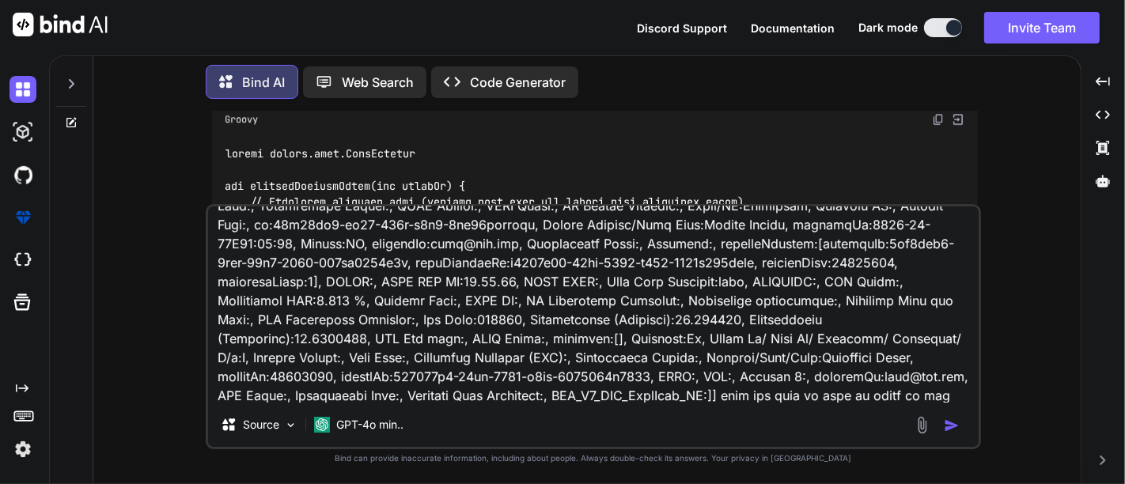
type textarea "x"
type textarea "addressList[[End to End BW Available:, NLD_PLANNING_WorkItem_ID:, POP Latitude:…"
type textarea "x"
type textarea "addressList[[End to End BW Available:, NLD_PLANNING_WorkItem_ID:, POP Latitude:…"
type textarea "x"
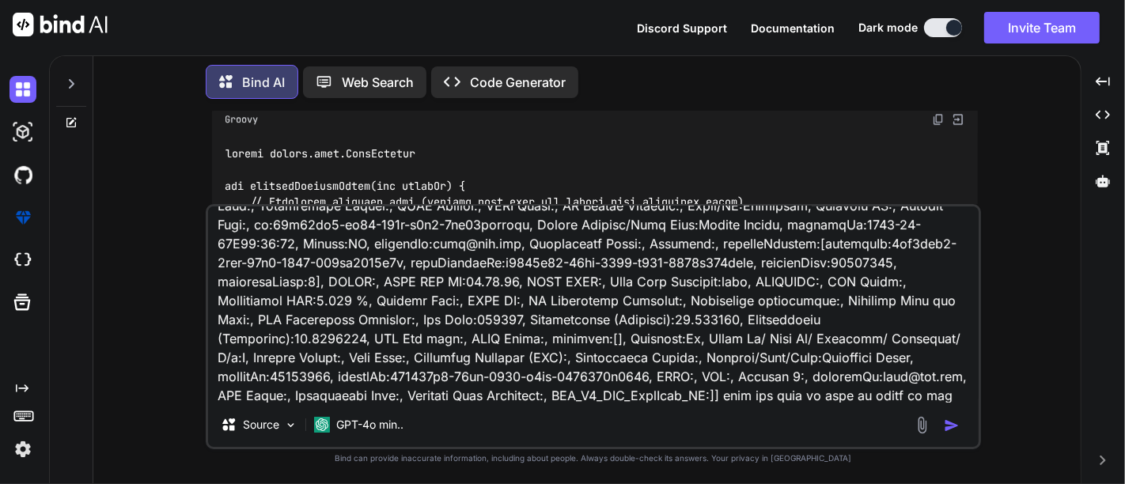
type textarea "addressList[[End to End BW Available:, NLD_PLANNING_WorkItem_ID:, POP Latitude:…"
type textarea "x"
type textarea "addressList[[End to End BW Available:, NLD_PLANNING_WorkItem_ID:, POP Latitude:…"
type textarea "x"
type textarea "addressList[[End to End BW Available:, NLD_PLANNING_WorkItem_ID:, POP Latitude:…"
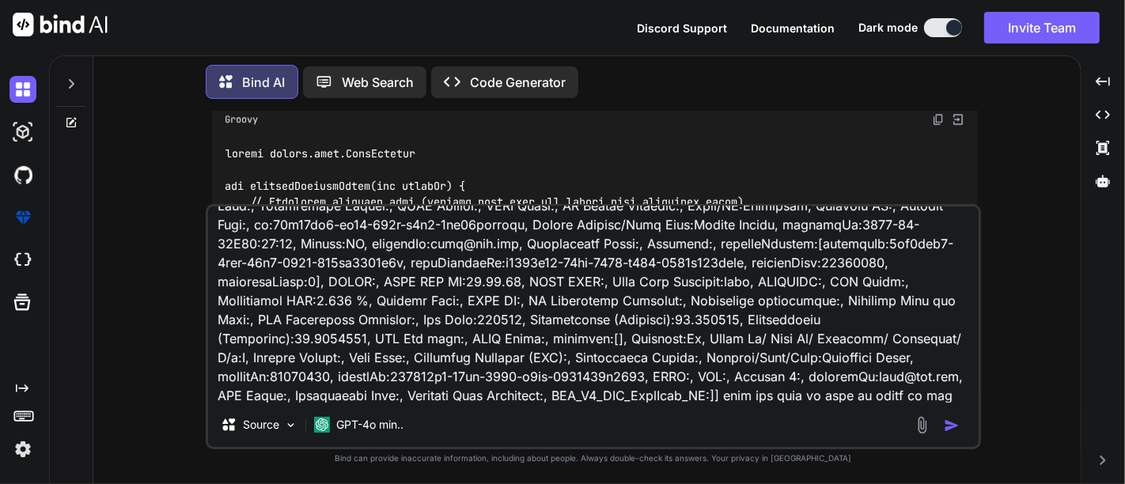
type textarea "x"
type textarea "addressList[[End to End BW Available:, NLD_PLANNING_WorkItem_ID:, POP Latitude:…"
type textarea "x"
type textarea "addressList[[End to End BW Available:, NLD_PLANNING_WorkItem_ID:, POP Latitude:…"
type textarea "x"
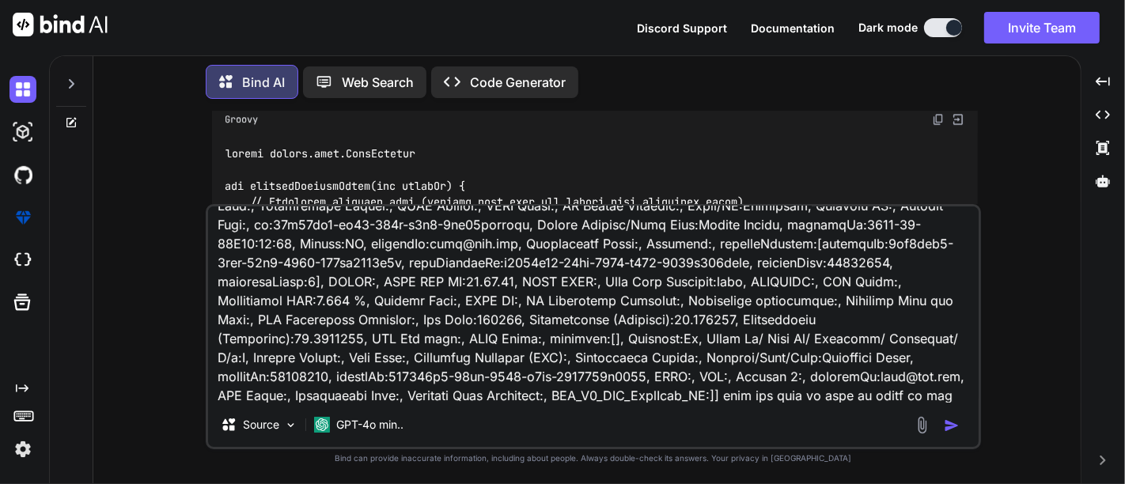
type textarea "addressList[[End to End BW Available:, NLD_PLANNING_WorkItem_ID:, POP Latitude:…"
type textarea "x"
type textarea "addressList[[End to End BW Available:, NLD_PLANNING_WorkItem_ID:, POP Latitude:…"
type textarea "x"
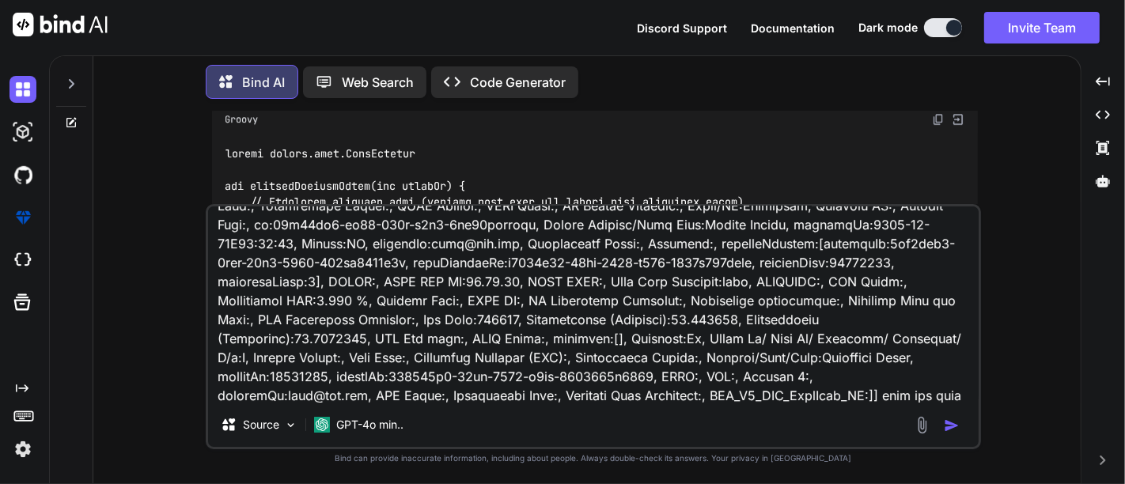
type textarea "addressList[[End to End BW Available:, NLD_PLANNING_WorkItem_ID:, POP Latitude:…"
type textarea "x"
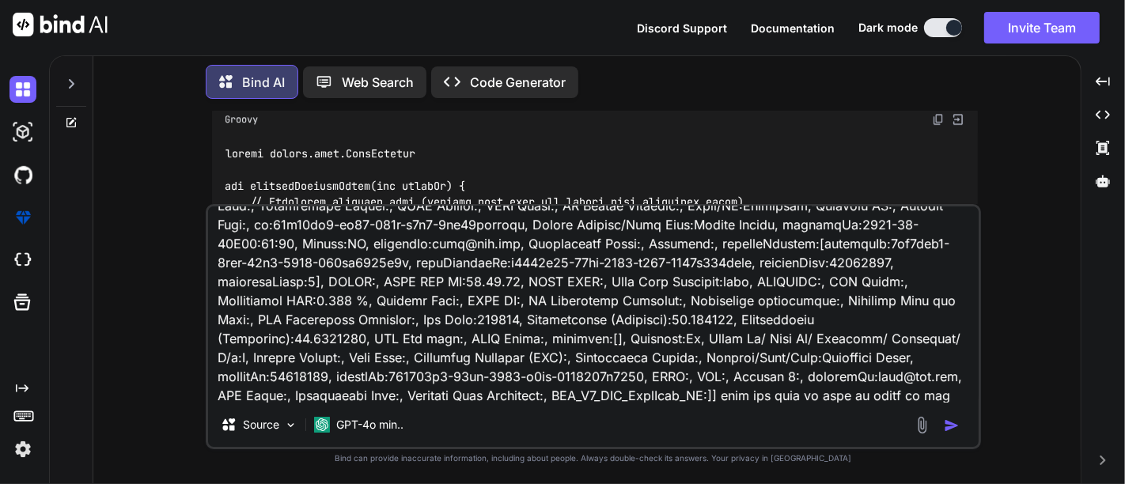
type textarea "addressList[[End to End BW Available:, NLD_PLANNING_WorkItem_ID:, POP Latitude:…"
type textarea "x"
type textarea "addressList[[End to End BW Available:, NLD_PLANNING_WorkItem_ID:, POP Latitude:…"
type textarea "x"
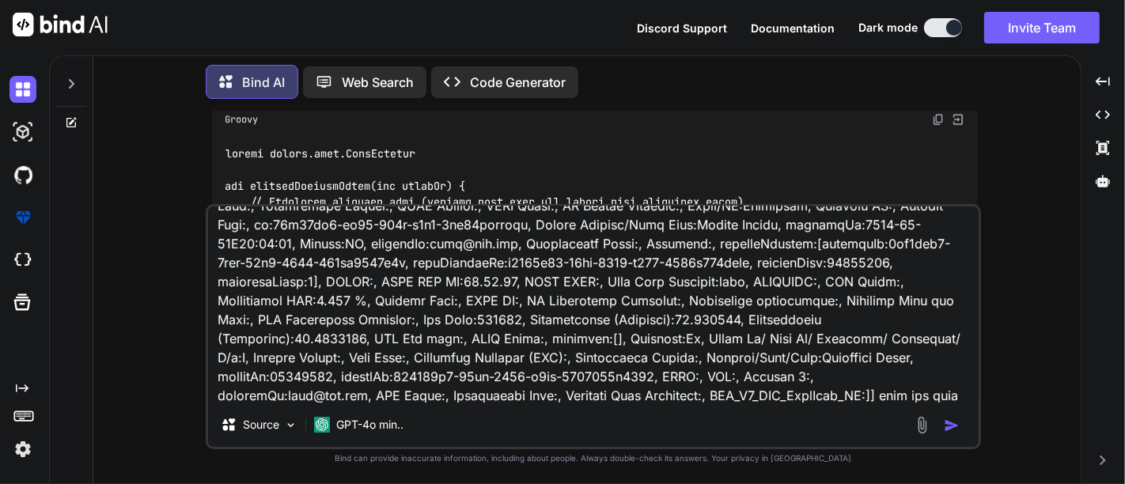
type textarea "addressList[[End to End BW Available:, NLD_PLANNING_WorkItem_ID:, POP Latitude:…"
type textarea "x"
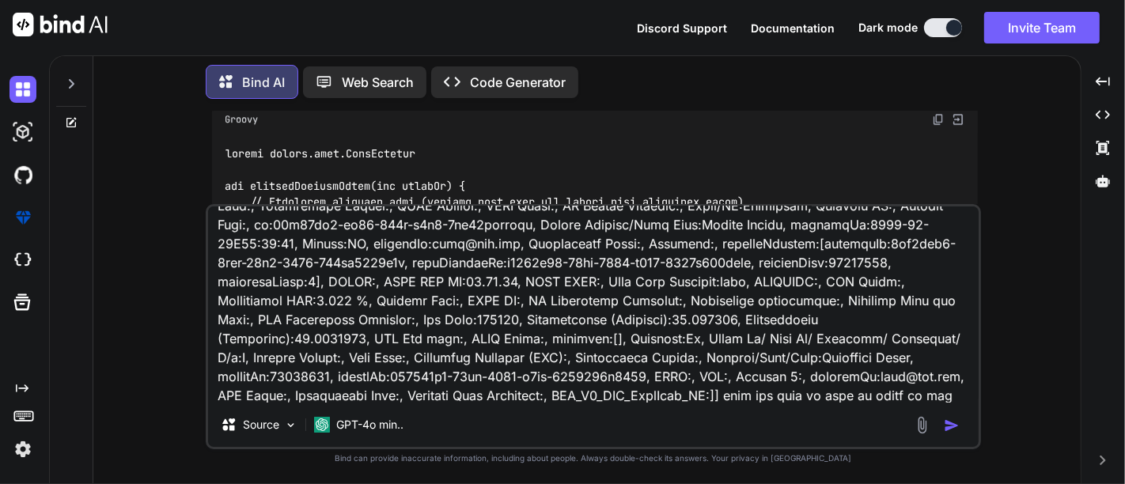
type textarea "addressList[[End to End BW Available:, NLD_PLANNING_WorkItem_ID:, POP Latitude:…"
type textarea "x"
type textarea "addressList[[End to End BW Available:, NLD_PLANNING_WorkItem_ID:, POP Latitude:…"
type textarea "x"
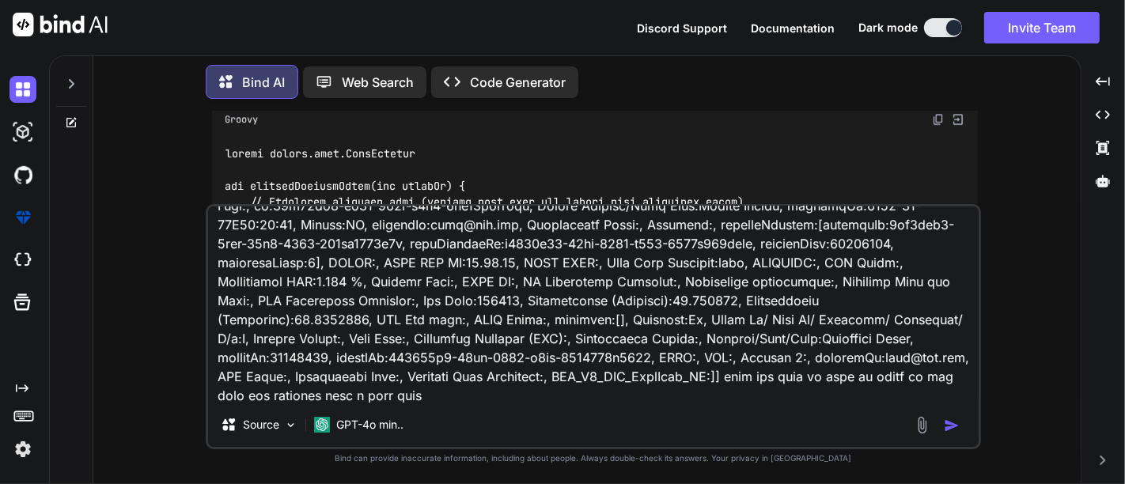
type textarea "addressList[[End to End BW Available:, NLD_PLANNING_WorkItem_ID:, POP Latitude:…"
type textarea "x"
type textarea "addressList[[End to End BW Available:, NLD_PLANNING_WorkItem_ID:, POP Latitude:…"
type textarea "x"
type textarea "addressList[[End to End BW Available:, NLD_PLANNING_WorkItem_ID:, POP Latitude:…"
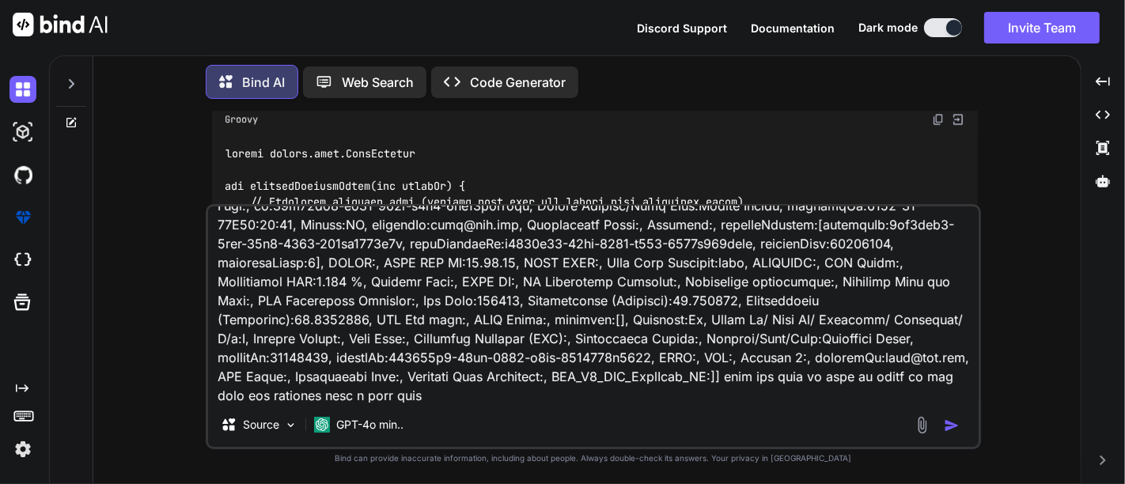
type textarea "x"
type textarea "addressList[[End to End BW Available:, NLD_PLANNING_WorkItem_ID:, POP Latitude:…"
type textarea "x"
type textarea "addressList[[End to End BW Available:, NLD_PLANNING_WorkItem_ID:, POP Latitude:…"
type textarea "x"
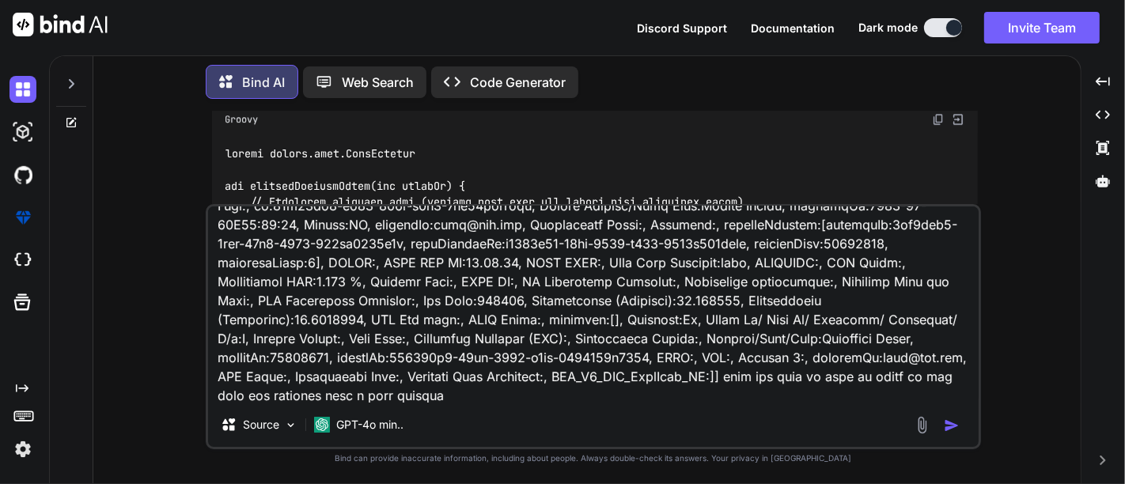
type textarea "addressList[[End to End BW Available:, NLD_PLANNING_WorkItem_ID:, POP Latitude:…"
type textarea "x"
type textarea "addressList[[End to End BW Available:, NLD_PLANNING_WorkItem_ID:, POP Latitude:…"
type textarea "x"
type textarea "addressList[[End to End BW Available:, NLD_PLANNING_WorkItem_ID:, POP Latitude:…"
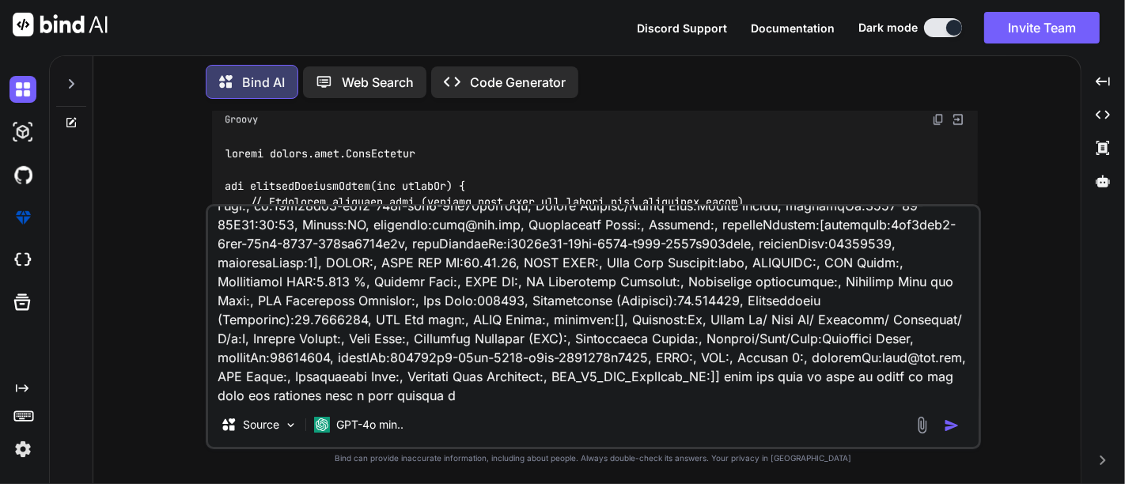
type textarea "x"
type textarea "addressList[[End to End BW Available:, NLD_PLANNING_WorkItem_ID:, POP Latitude:…"
type textarea "x"
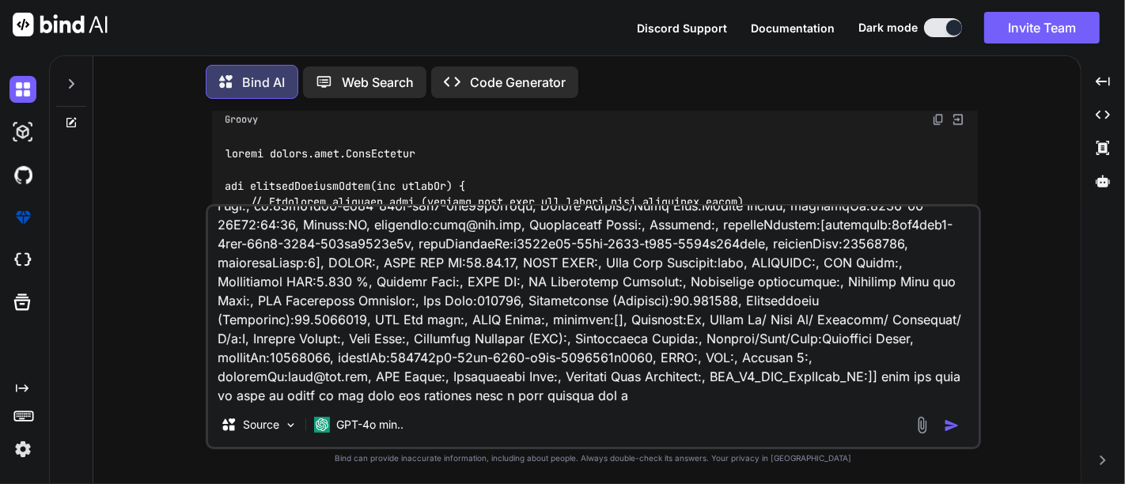
paste textarea "def installationHeaderRow1 = ["Shop/Building No.", "Building Name", "Floor", "P…"
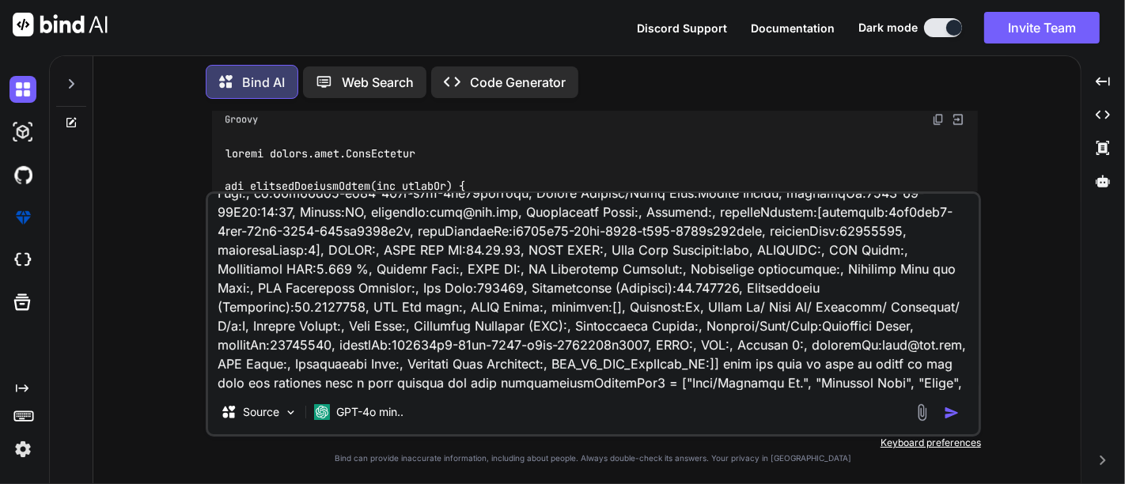
scroll to position [135, 0]
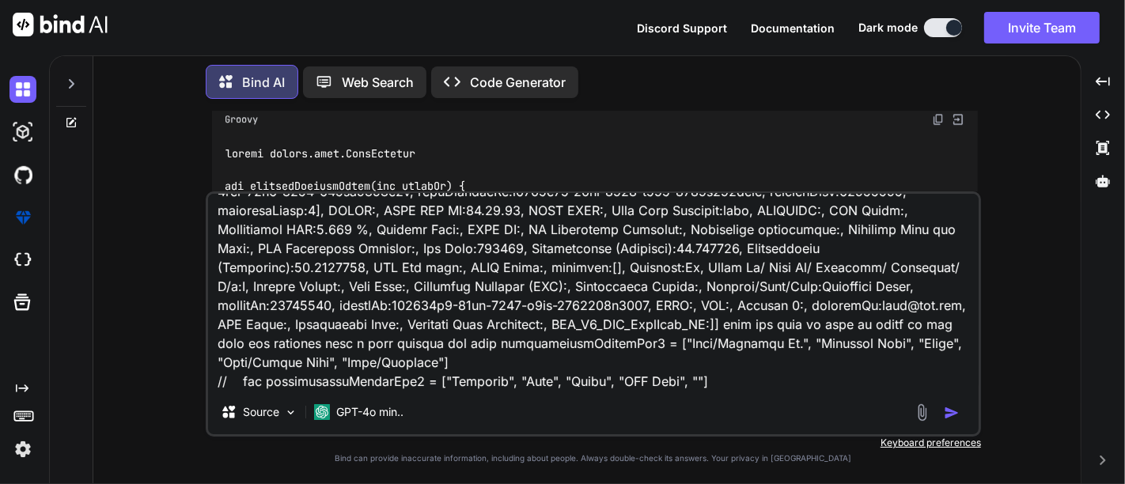
paste textarea "if (organizationAddressData != null && !organizationAddressData.isEmpty()) { //…"
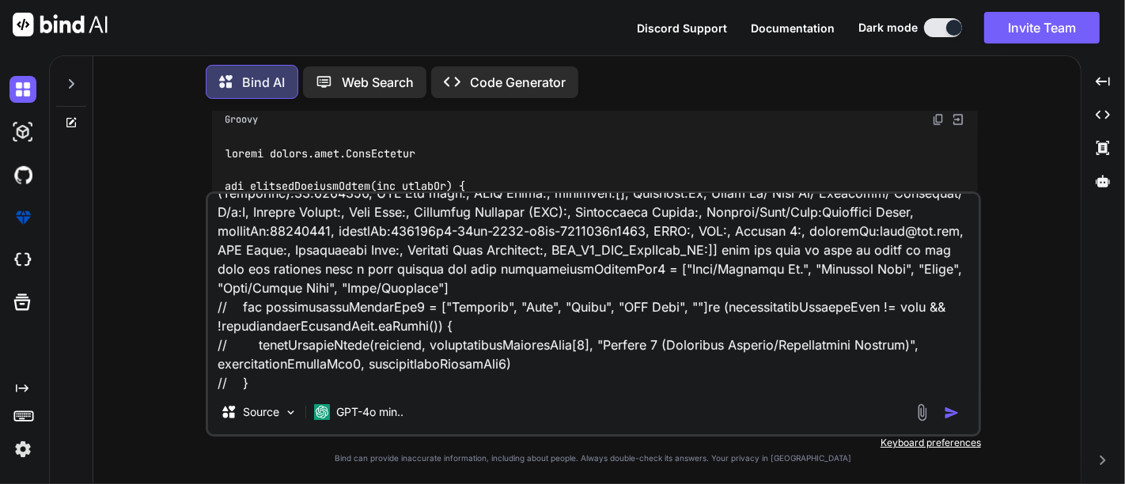
click at [467, 344] on textarea at bounding box center [593, 292] width 770 height 196
drag, startPoint x: 605, startPoint y: 342, endPoint x: 434, endPoint y: 342, distance: 170.8
click at [434, 342] on textarea at bounding box center [593, 292] width 770 height 196
click at [741, 401] on div "Source GPT-4o min.." at bounding box center [593, 415] width 770 height 38
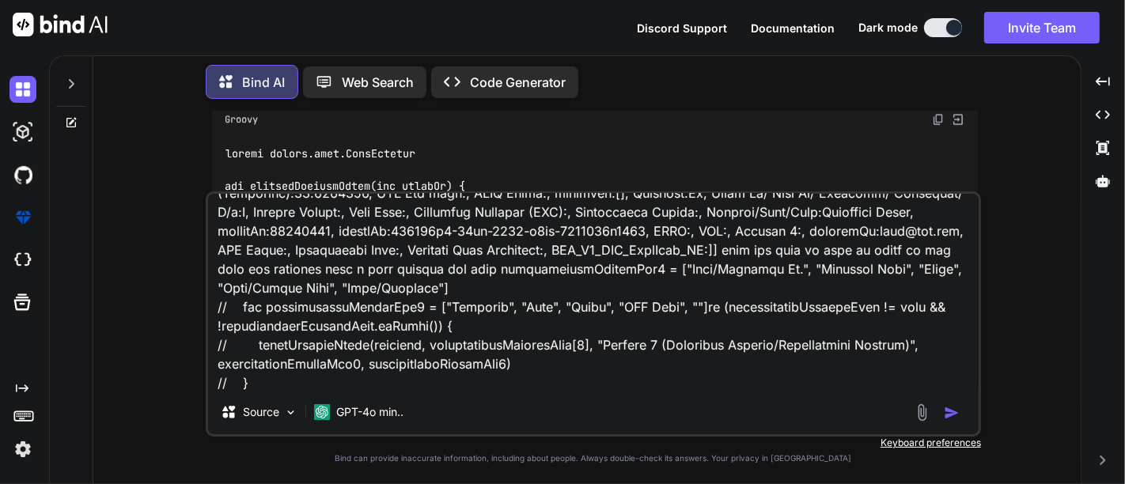
click at [956, 414] on img "button" at bounding box center [952, 413] width 16 height 16
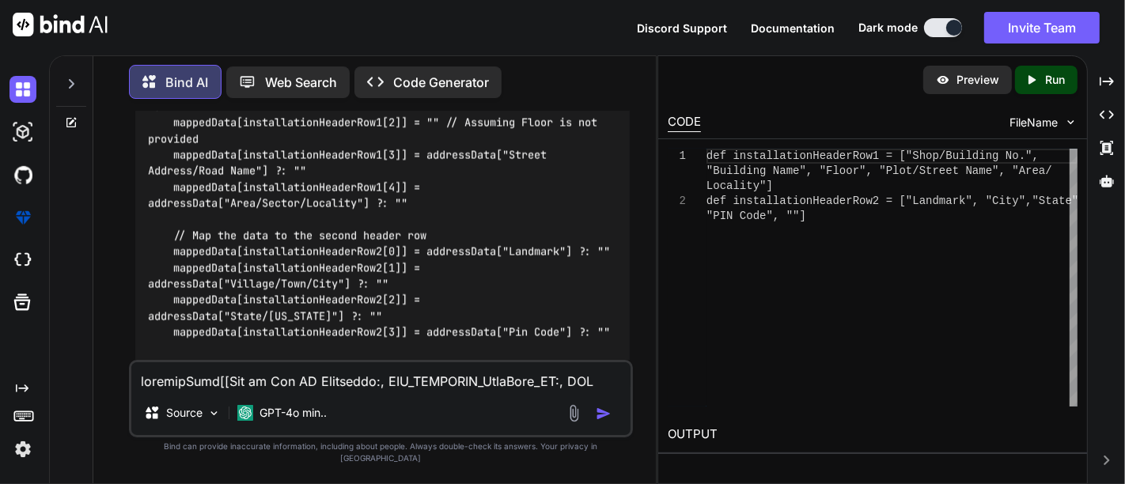
scroll to position [14354, 0]
